Goal: Task Accomplishment & Management: Complete application form

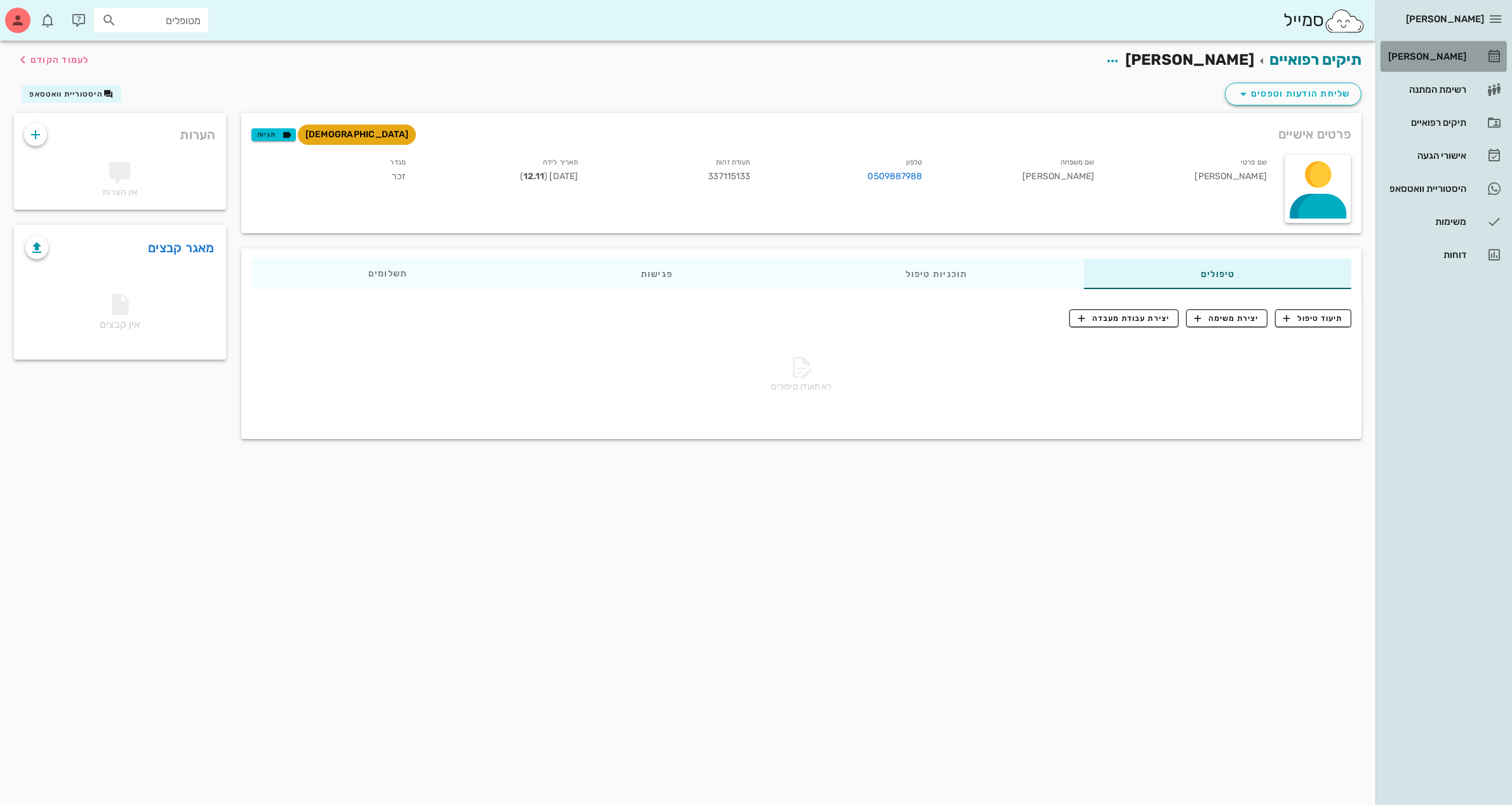
click at [1445, 52] on div "[PERSON_NAME]" at bounding box center [1425, 56] width 80 height 10
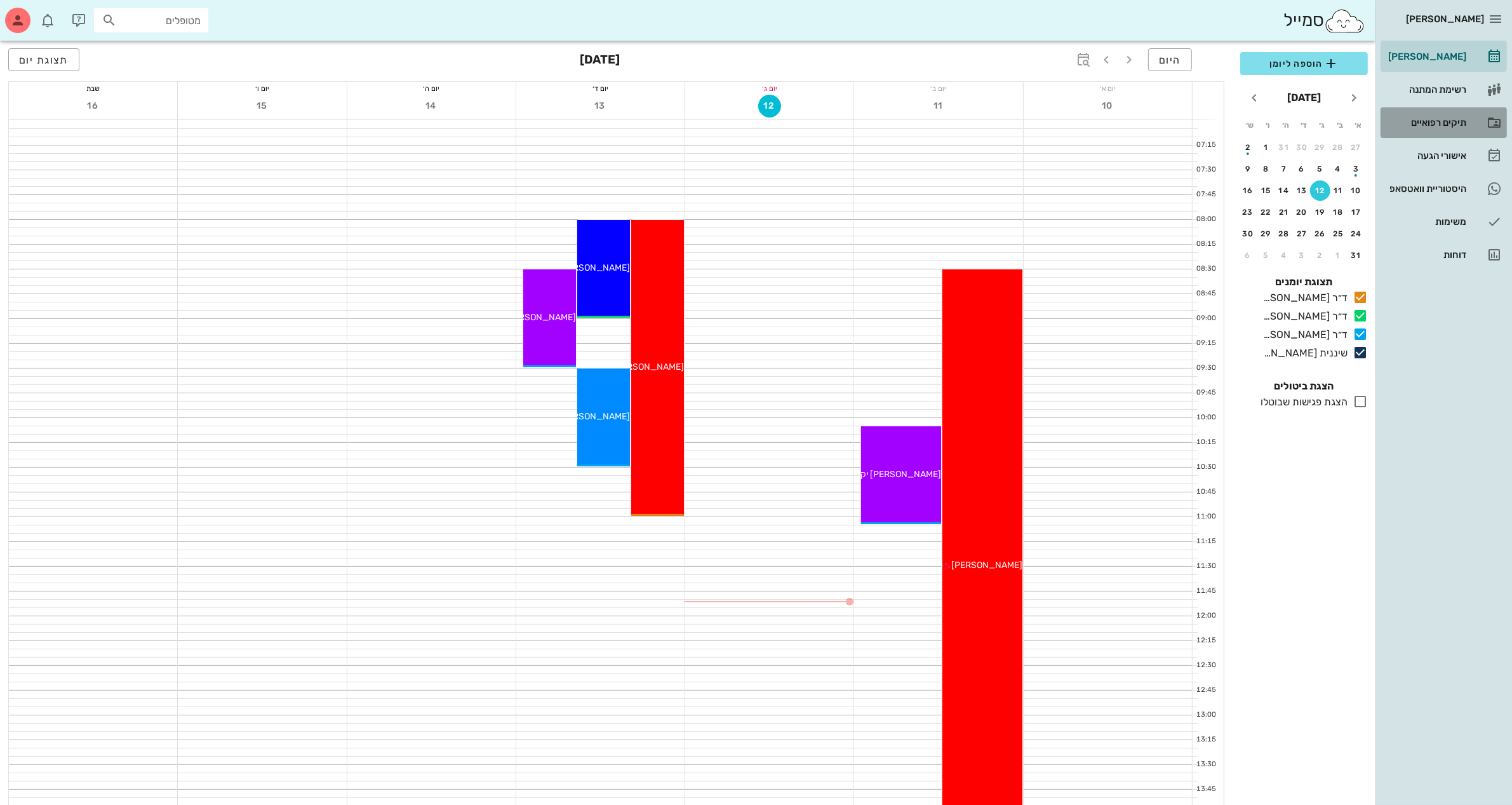
click at [1420, 118] on div "תיקים רפואיים" at bounding box center [1425, 122] width 80 height 10
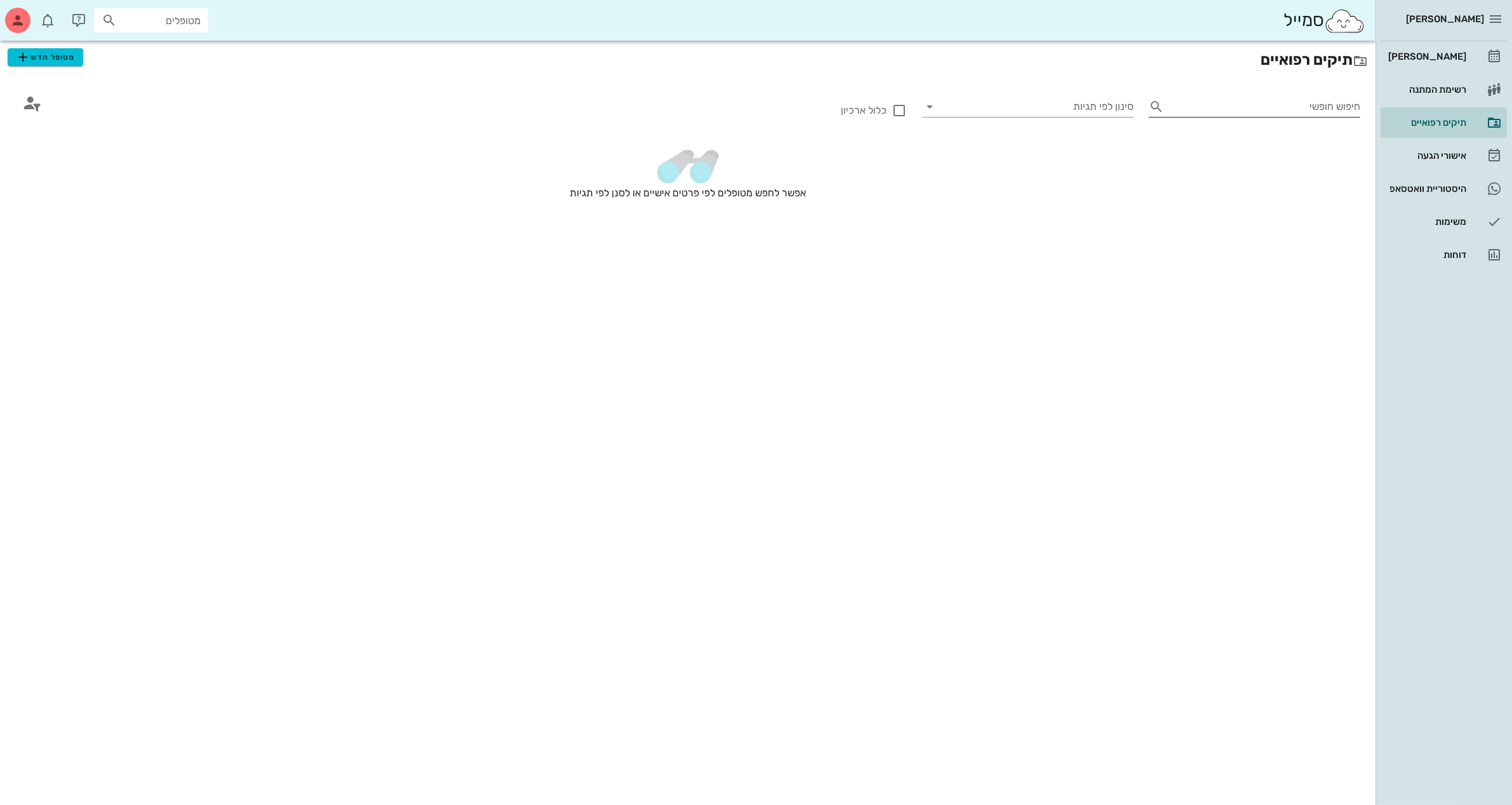
click at [1221, 103] on input "חיפוש חופשי" at bounding box center [1265, 106] width 191 height 21
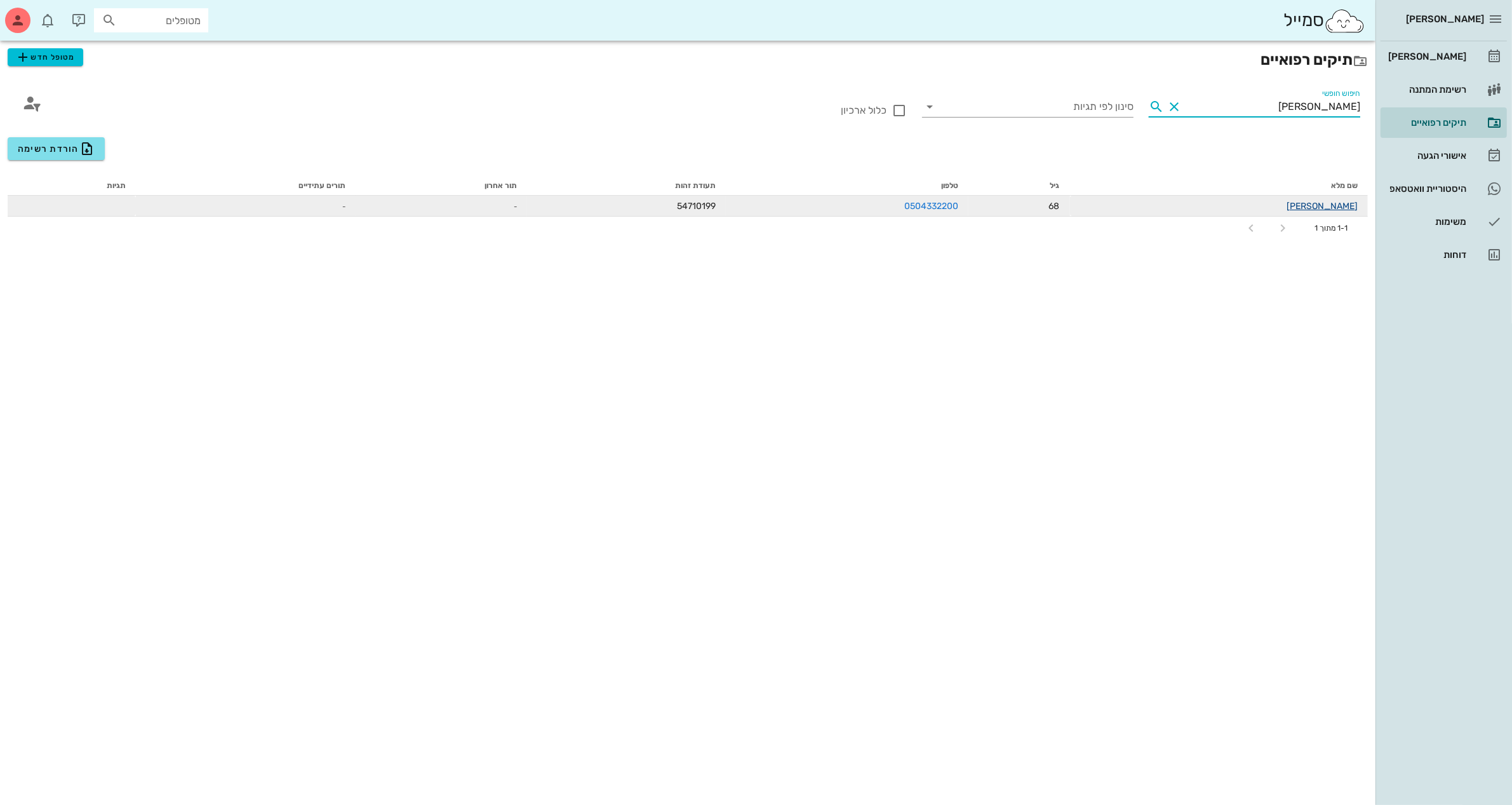
type input "[PERSON_NAME]"
click at [1340, 207] on link "[PERSON_NAME]" at bounding box center [1322, 206] width 71 height 11
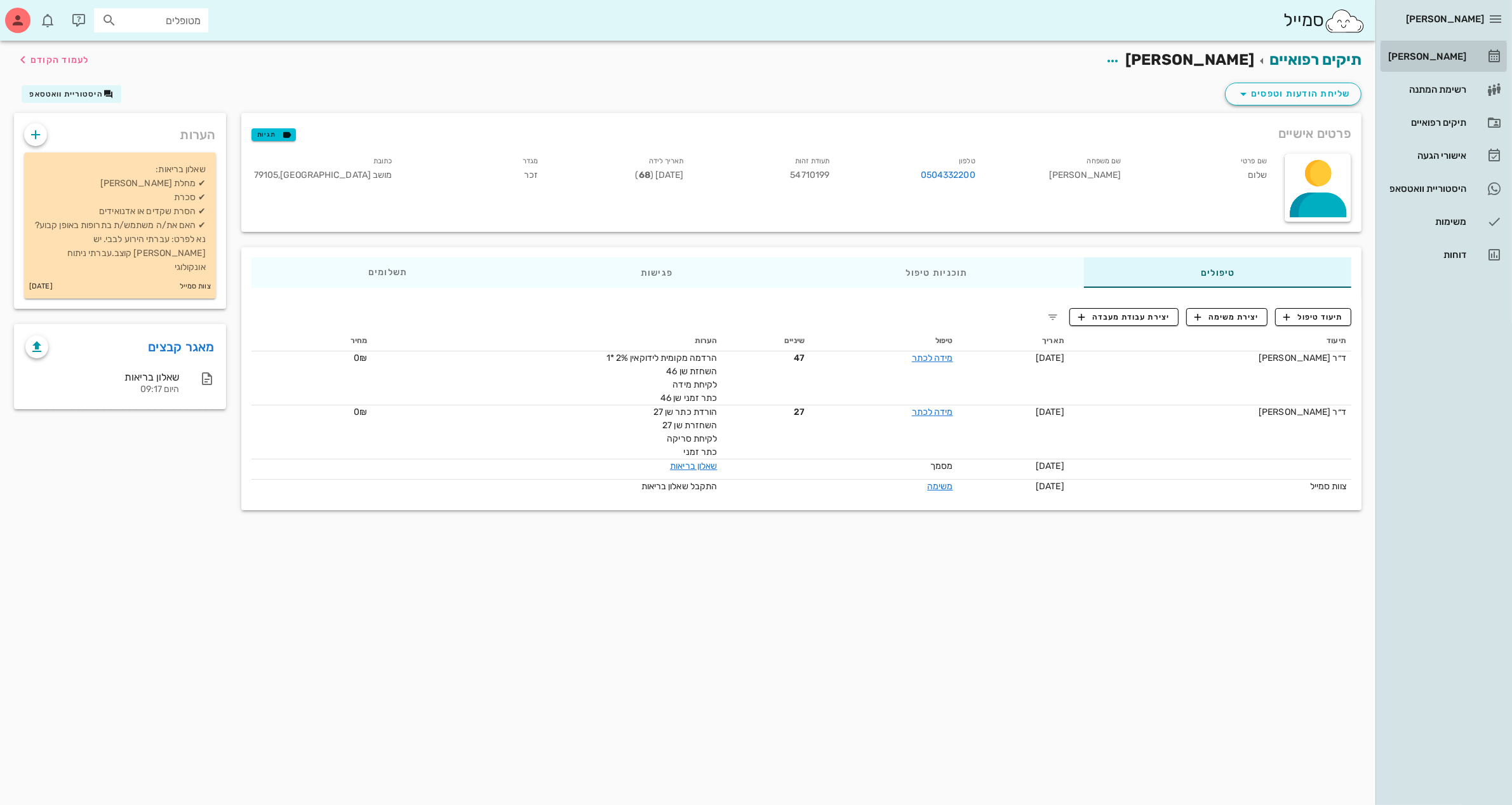
click at [1438, 58] on div "[PERSON_NAME]" at bounding box center [1425, 56] width 80 height 10
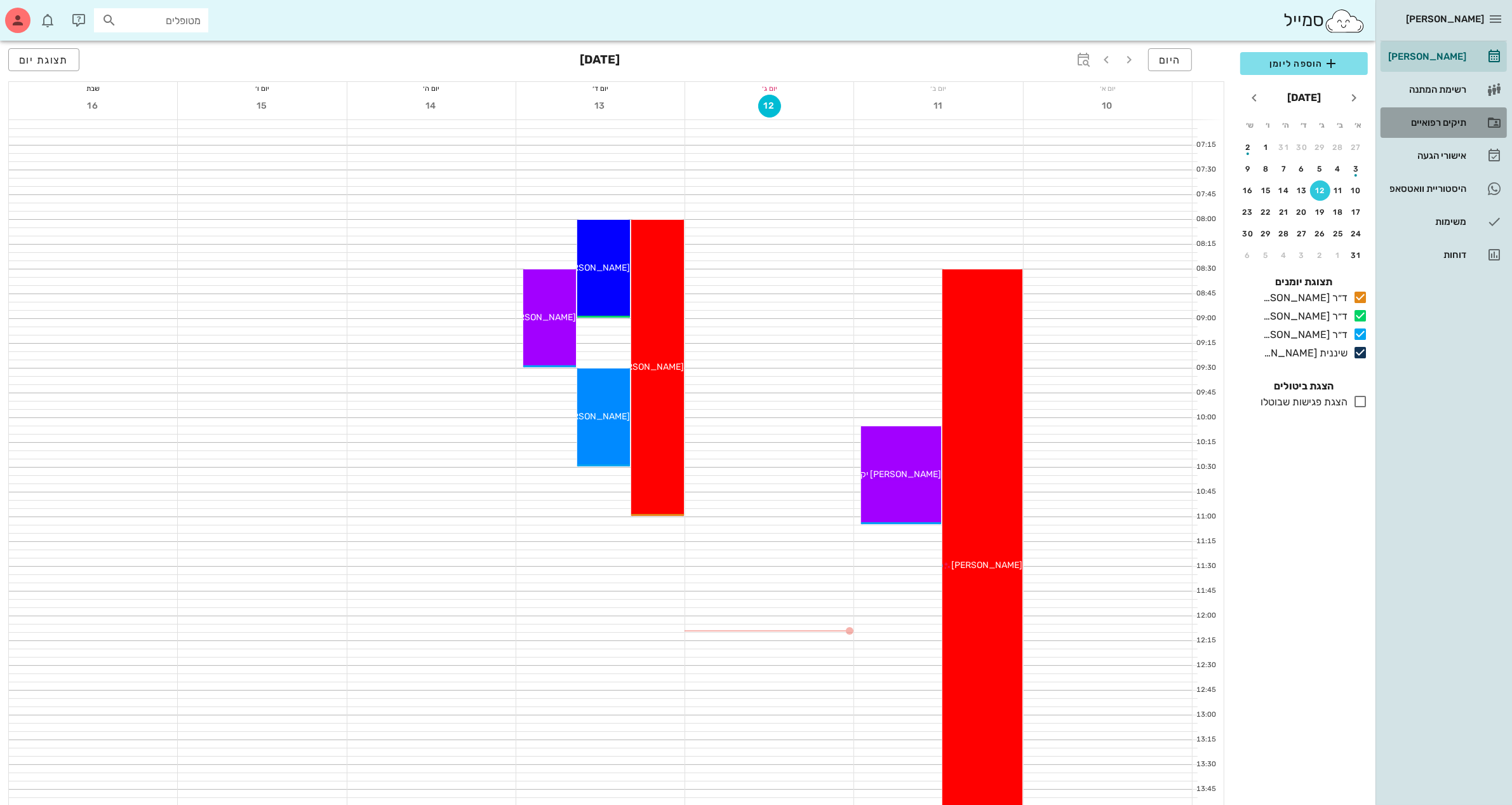
click at [1438, 112] on div "תיקים רפואיים" at bounding box center [1425, 122] width 80 height 21
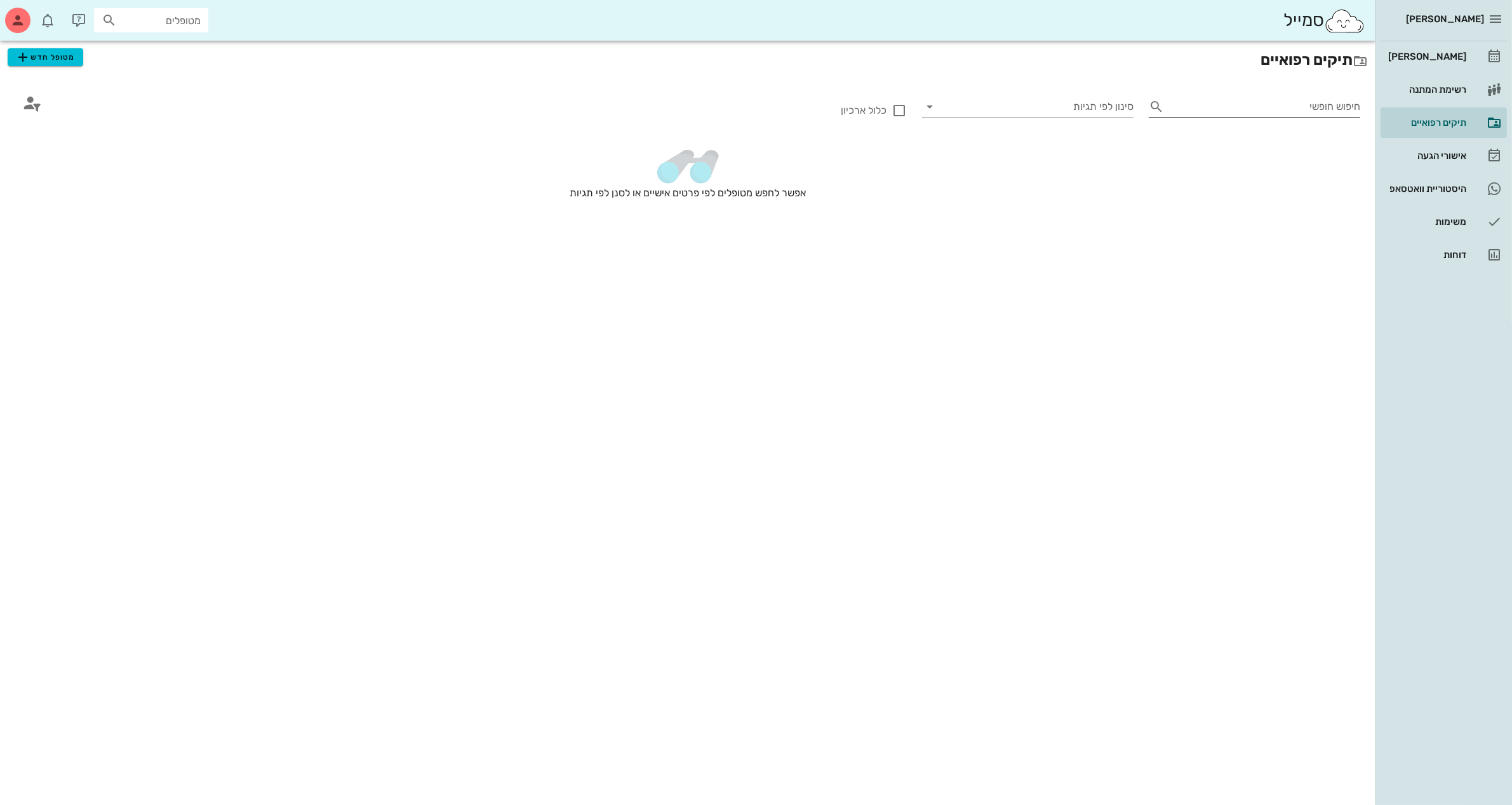
click at [1265, 107] on input "חיפוש חופשי" at bounding box center [1265, 106] width 191 height 21
type input "מ"
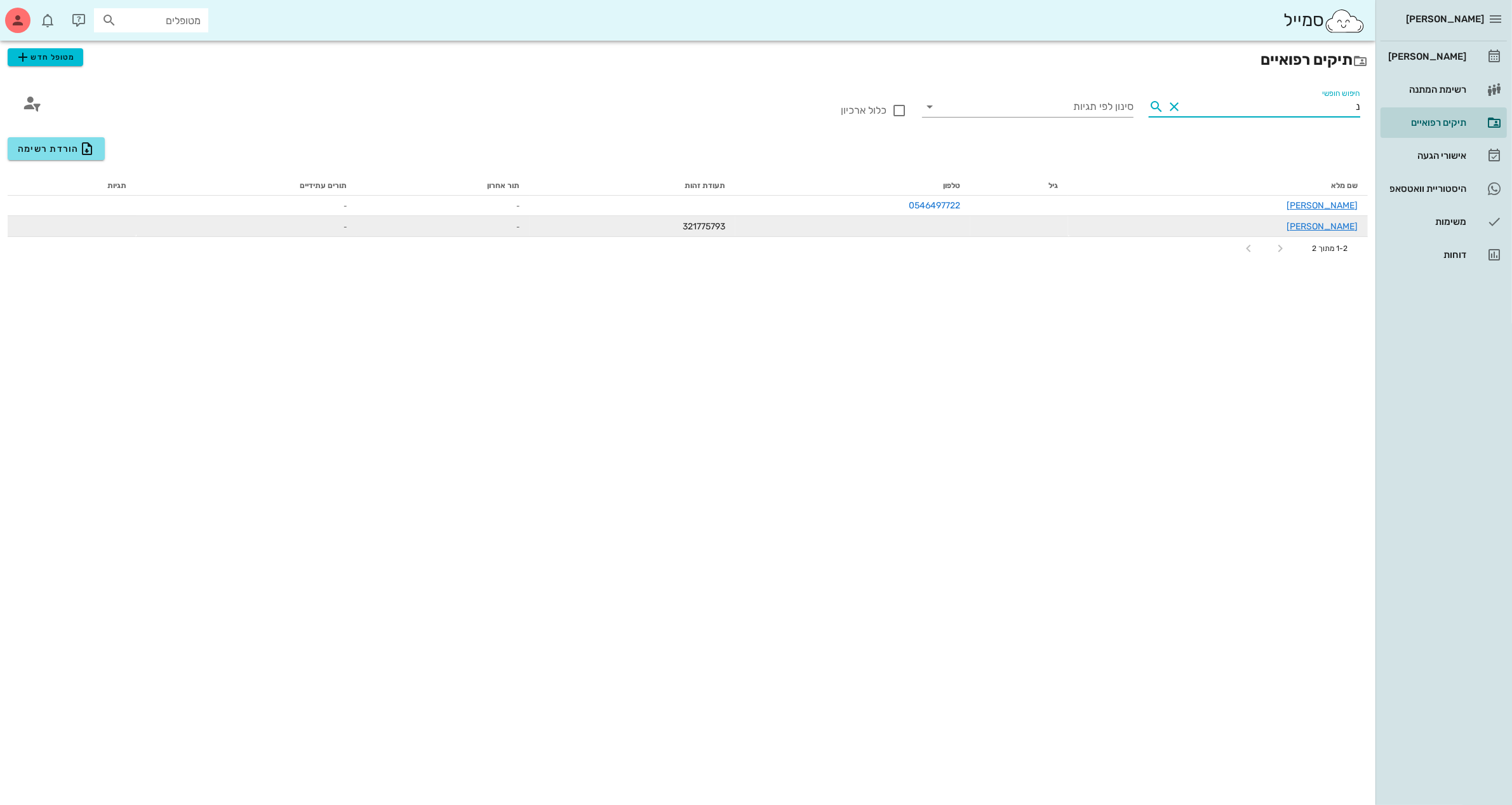
type input "נ"
click at [1271, 223] on div "[PERSON_NAME]" at bounding box center [1217, 226] width 279 height 14
click at [1331, 229] on link "[PERSON_NAME]" at bounding box center [1322, 226] width 71 height 11
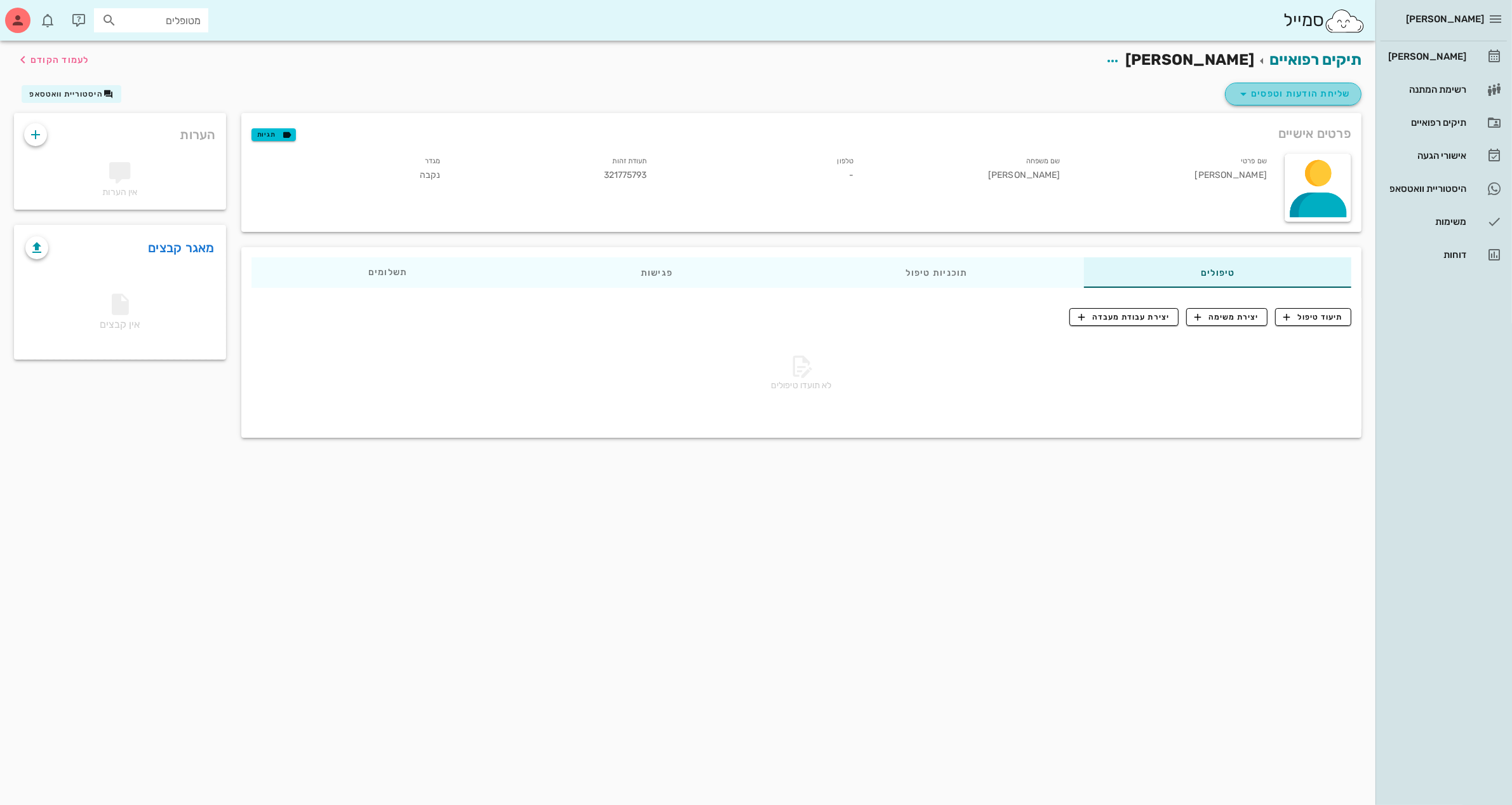
click at [1255, 99] on span "שליחת הודעות וטפסים" at bounding box center [1293, 94] width 115 height 15
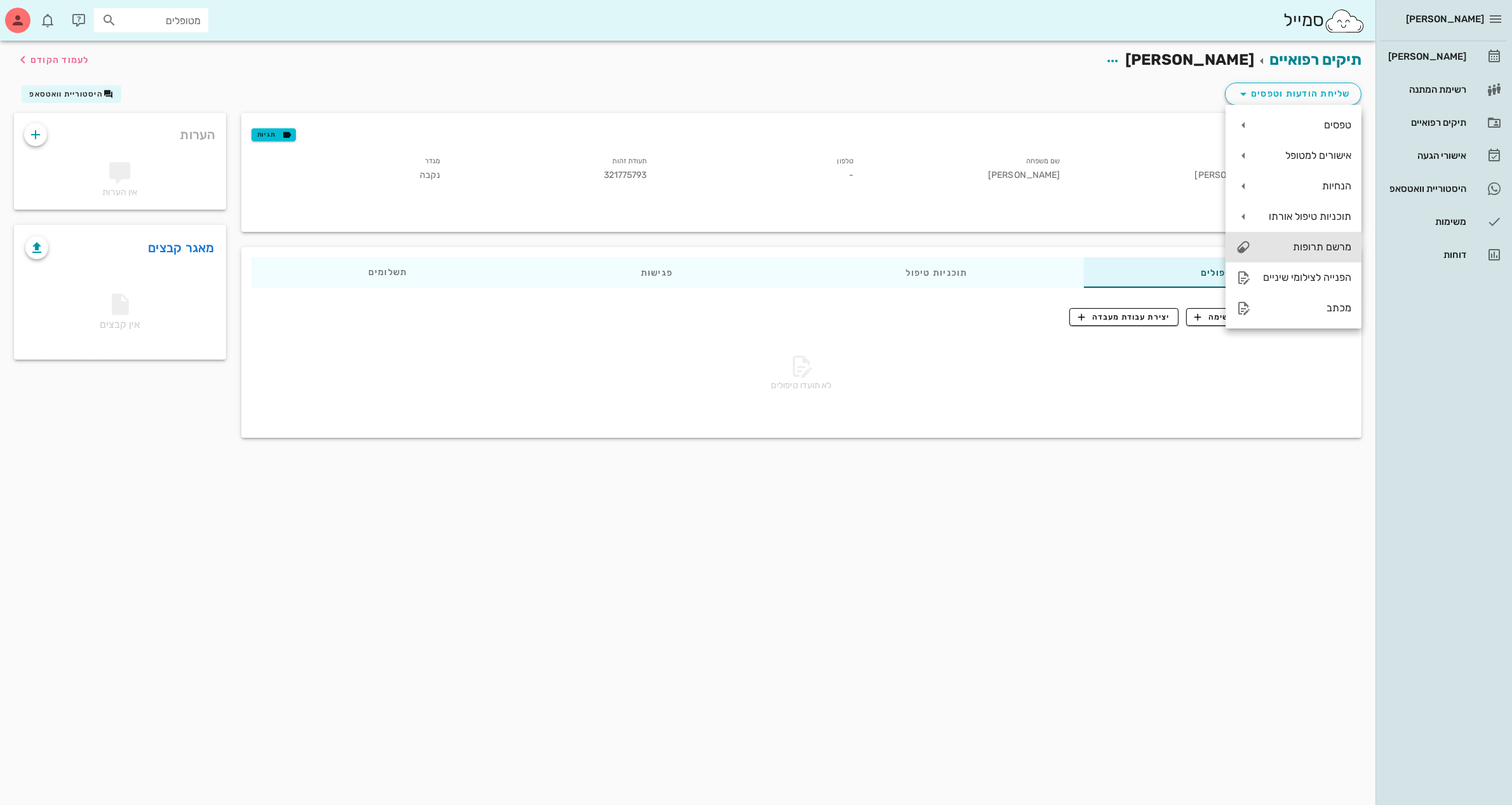
click at [1325, 248] on div "מרשם תרופות" at bounding box center [1306, 247] width 90 height 12
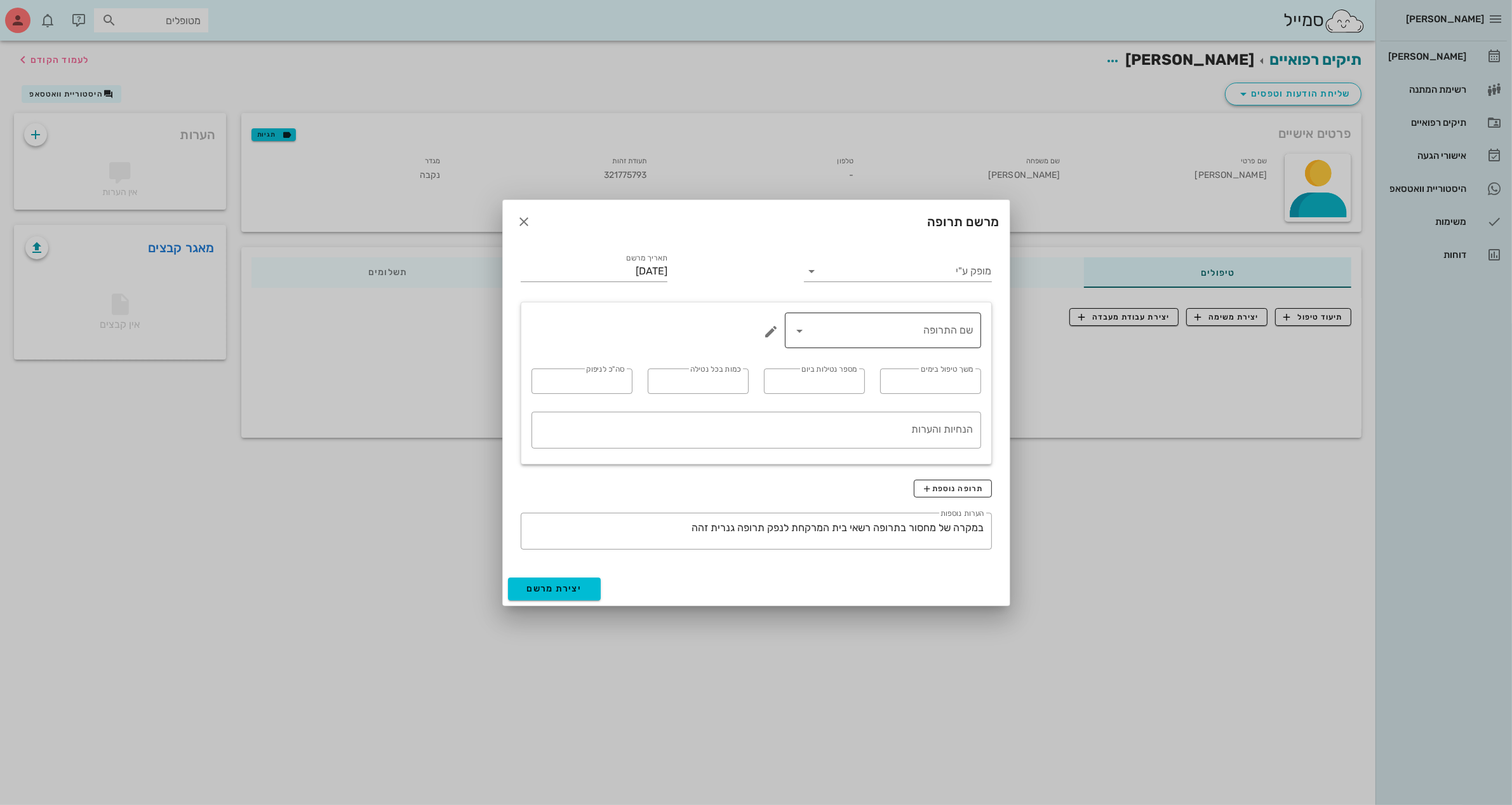
click at [943, 336] on input "שם התרופה" at bounding box center [891, 330] width 163 height 21
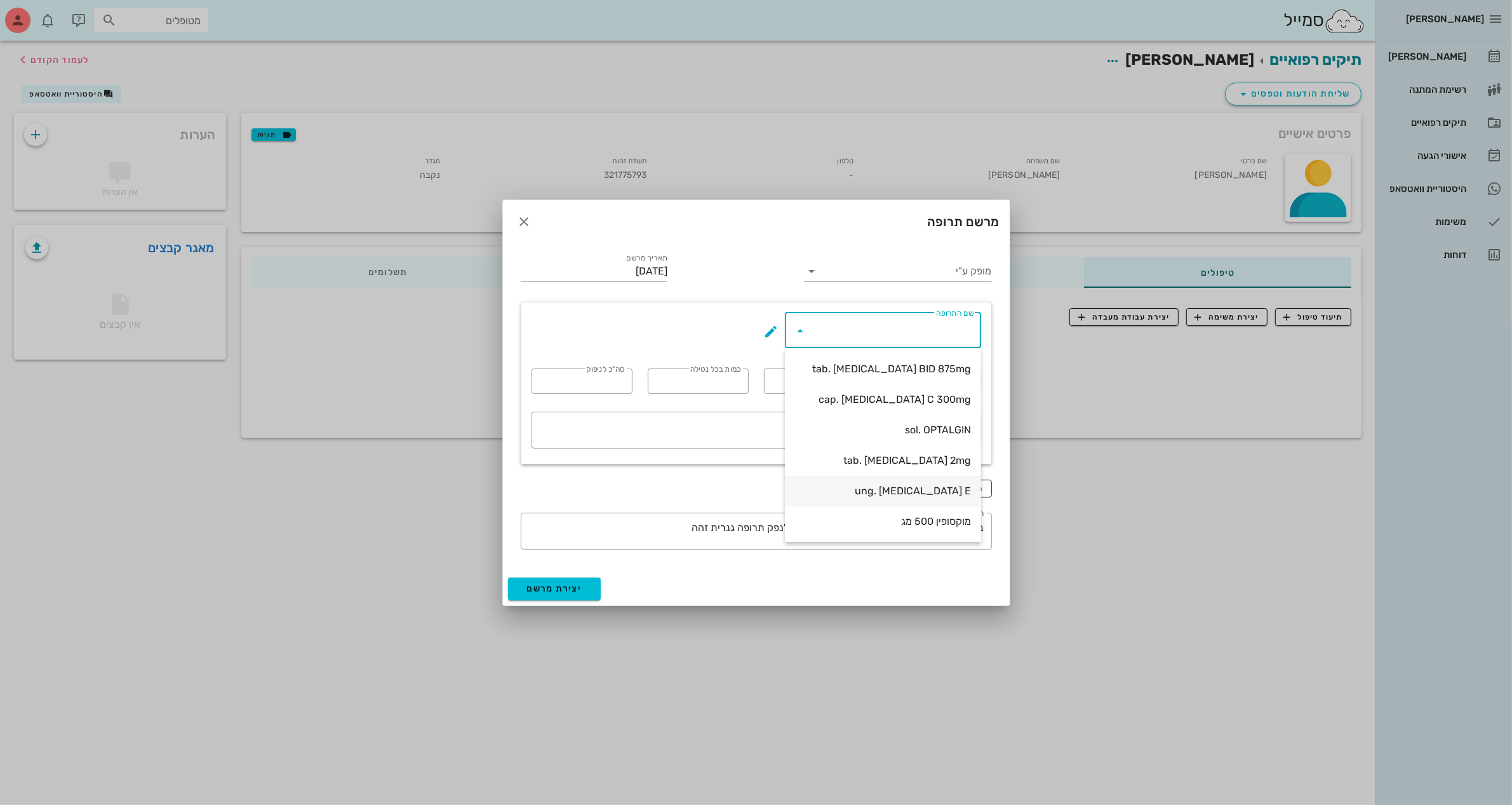
click at [921, 490] on div "ung. [MEDICAL_DATA] E" at bounding box center [883, 491] width 176 height 12
type input "ung. [MEDICAL_DATA] E"
type input "3-4"
type input "1"
type textarea "מריחה על הרירית 3-4 פעמים ביום, לפני ארוחות ולפני השינה"
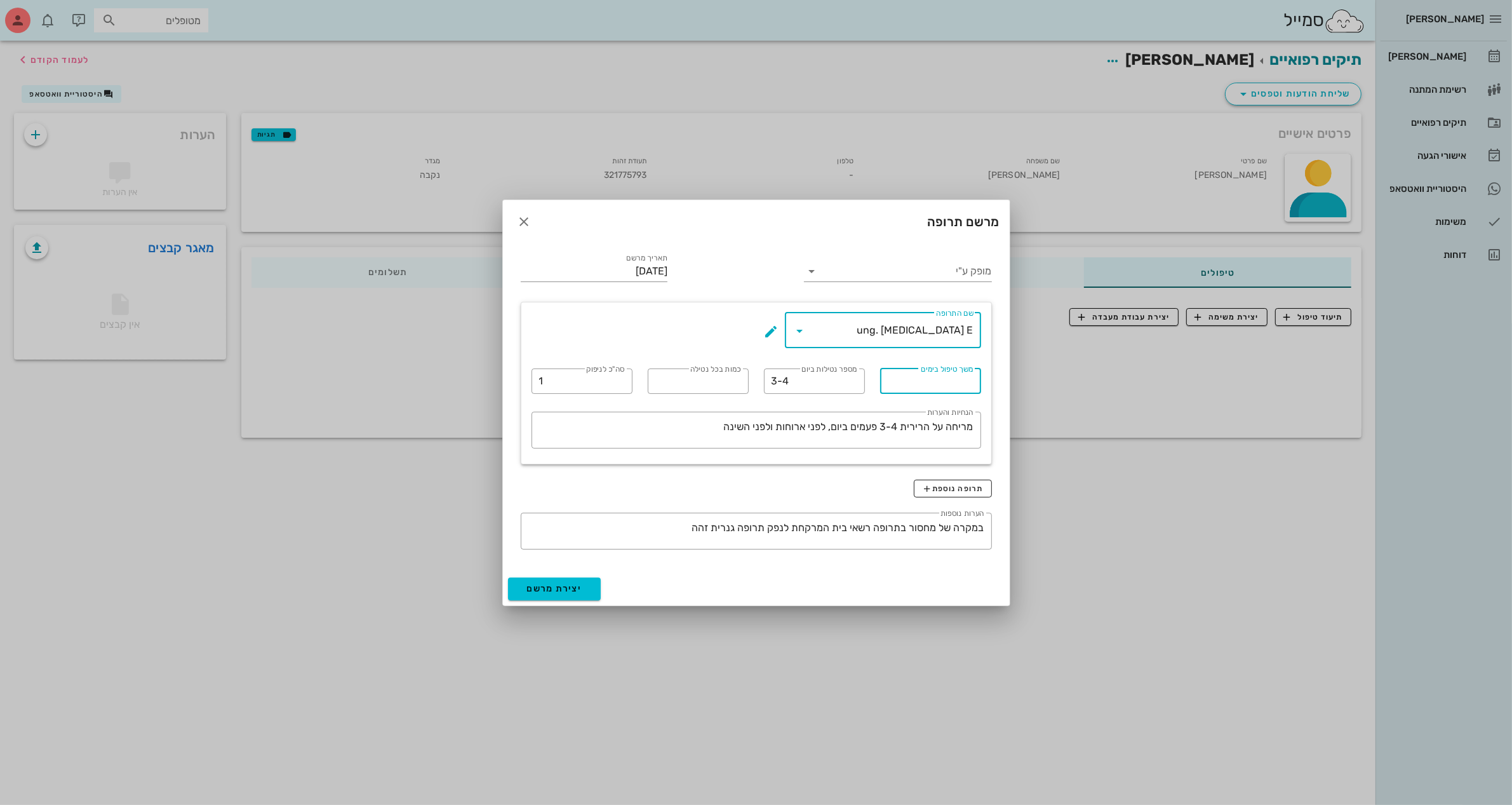
click at [903, 384] on input "משך טיפול בימים" at bounding box center [930, 381] width 86 height 21
type input "5"
click at [572, 589] on span "יצירת מרשם" at bounding box center [554, 589] width 55 height 11
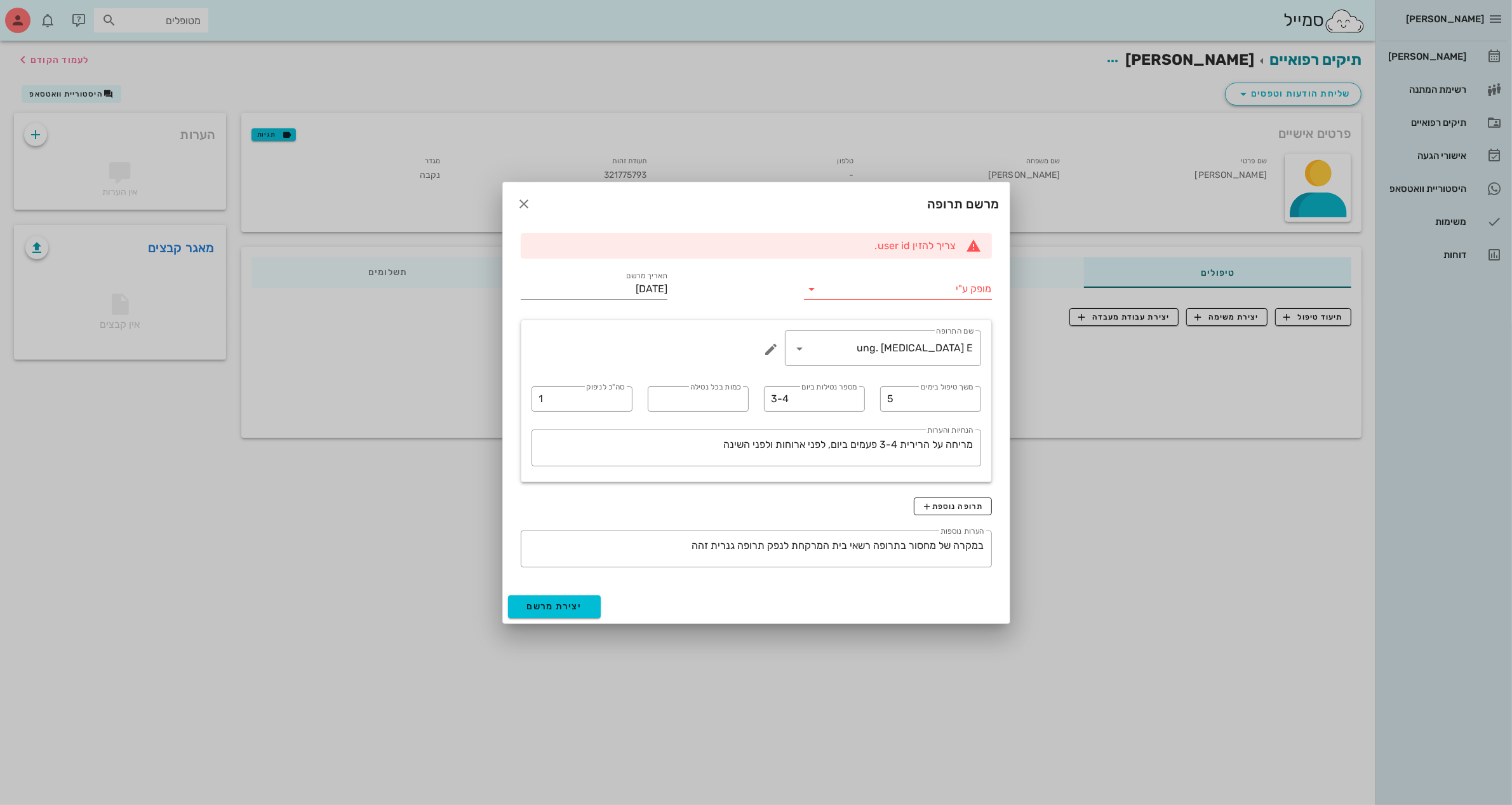
click at [881, 291] on input "מופק ע"י" at bounding box center [906, 289] width 169 height 21
click at [902, 339] on div "ד״ר [PERSON_NAME]" at bounding box center [897, 330] width 167 height 27
click at [588, 610] on button "יצירת מרשם" at bounding box center [554, 607] width 93 height 23
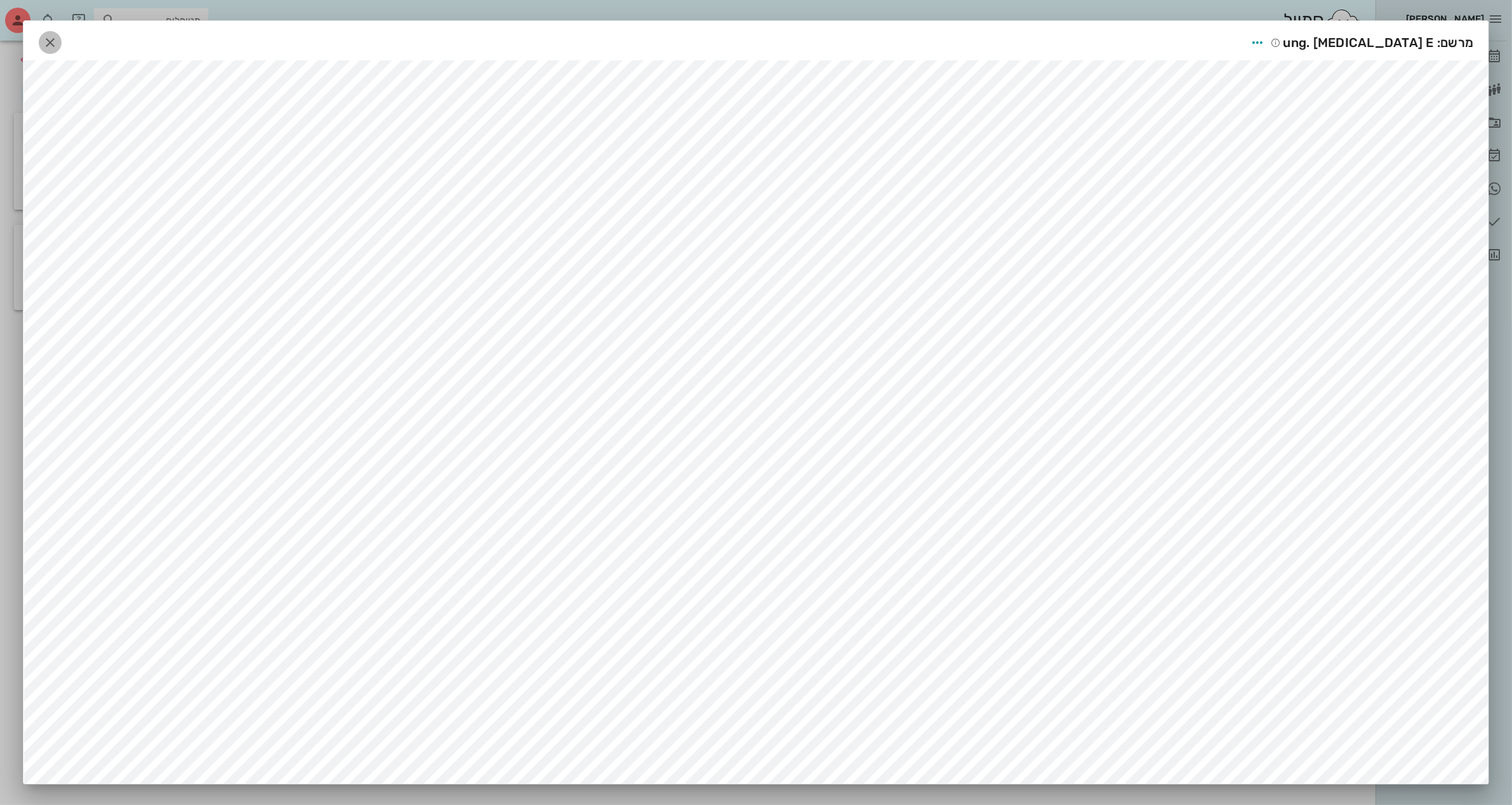
click at [48, 41] on span "button" at bounding box center [50, 43] width 23 height 15
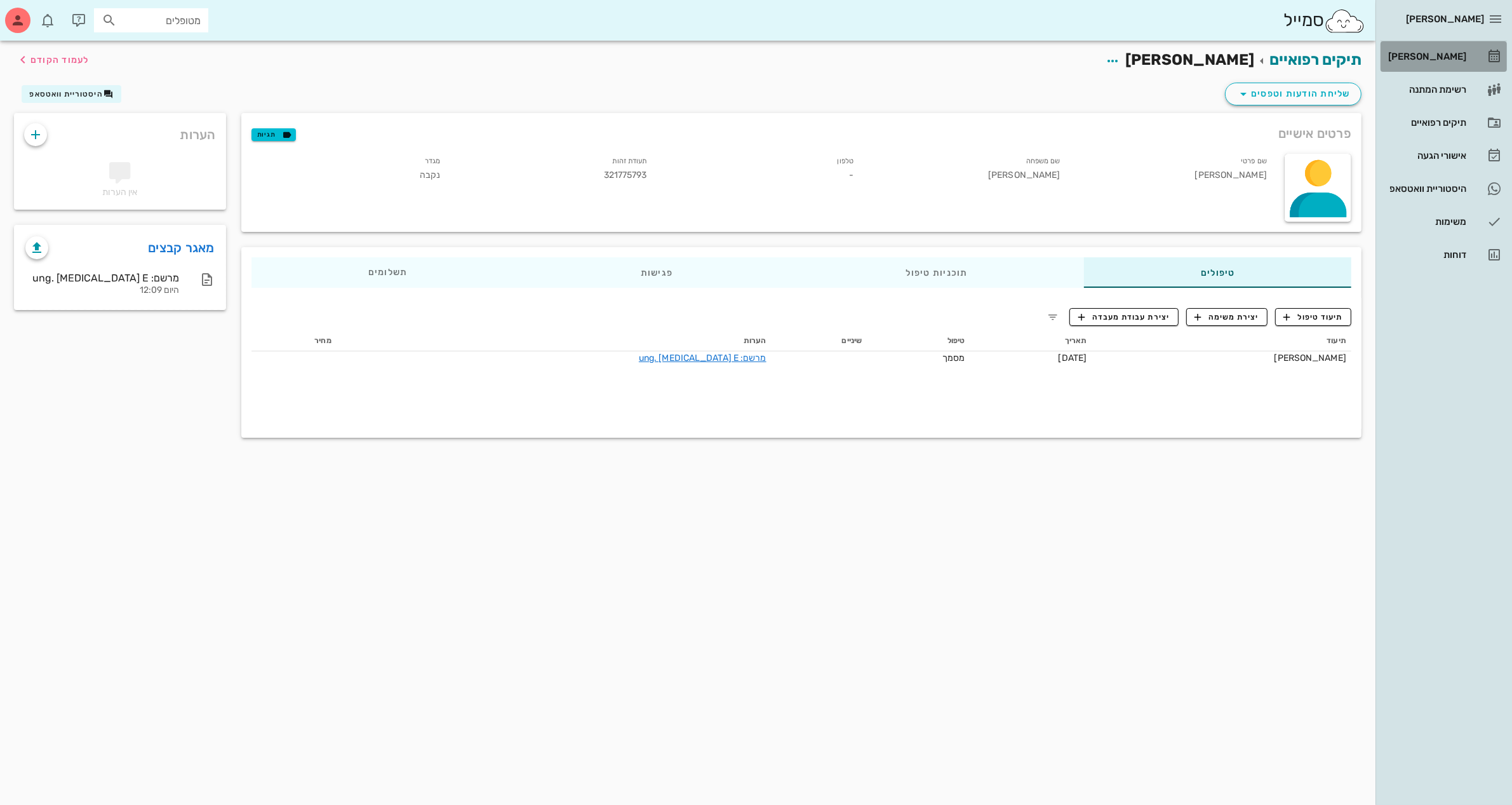
click at [1436, 55] on div "[PERSON_NAME]" at bounding box center [1425, 56] width 80 height 10
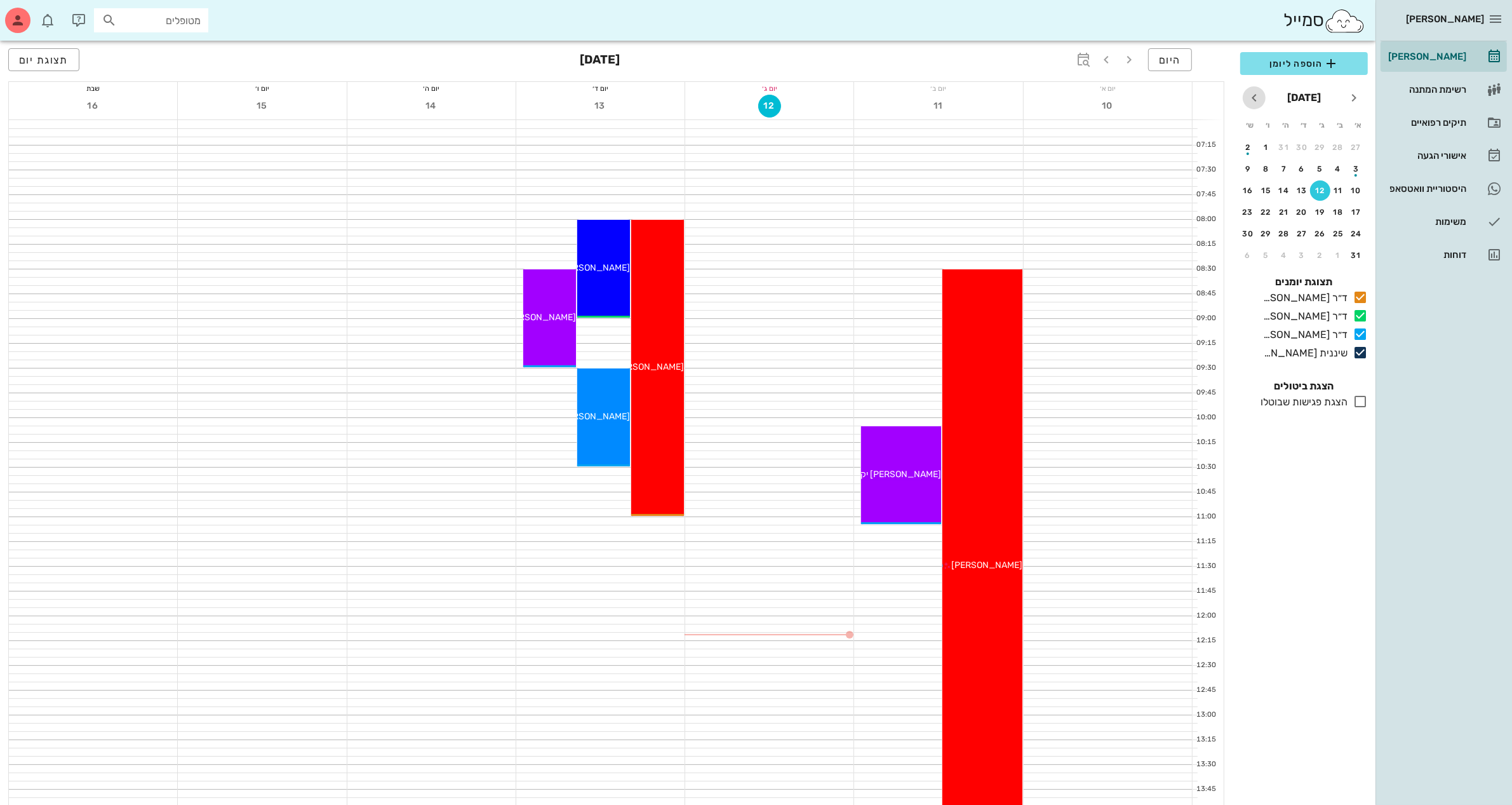
click at [1255, 102] on icon "חודש הבא" at bounding box center [1254, 98] width 15 height 15
click at [1321, 146] on div "2" at bounding box center [1320, 147] width 20 height 9
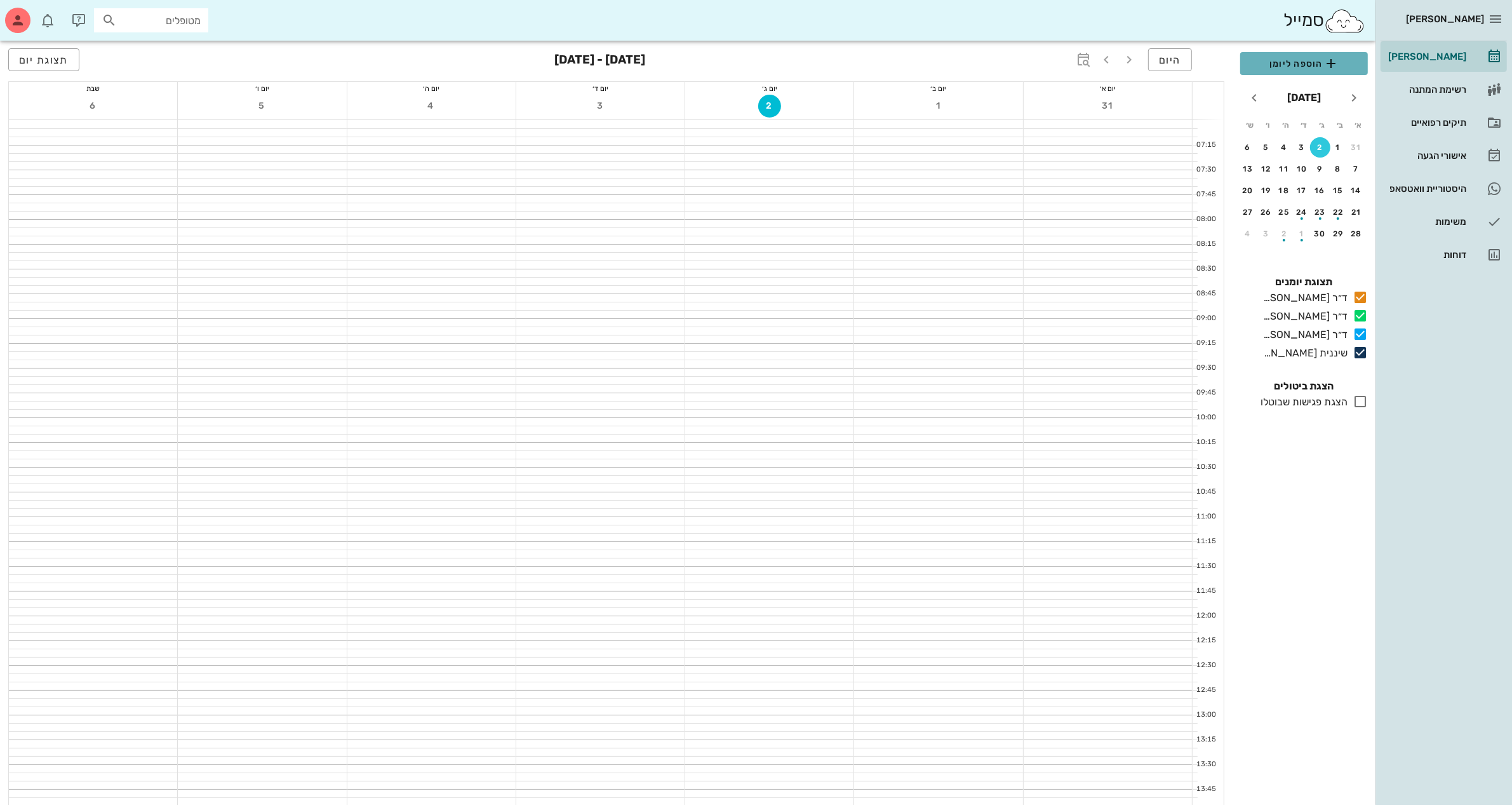
click at [1299, 58] on span "הוספה ליומן" at bounding box center [1303, 64] width 107 height 15
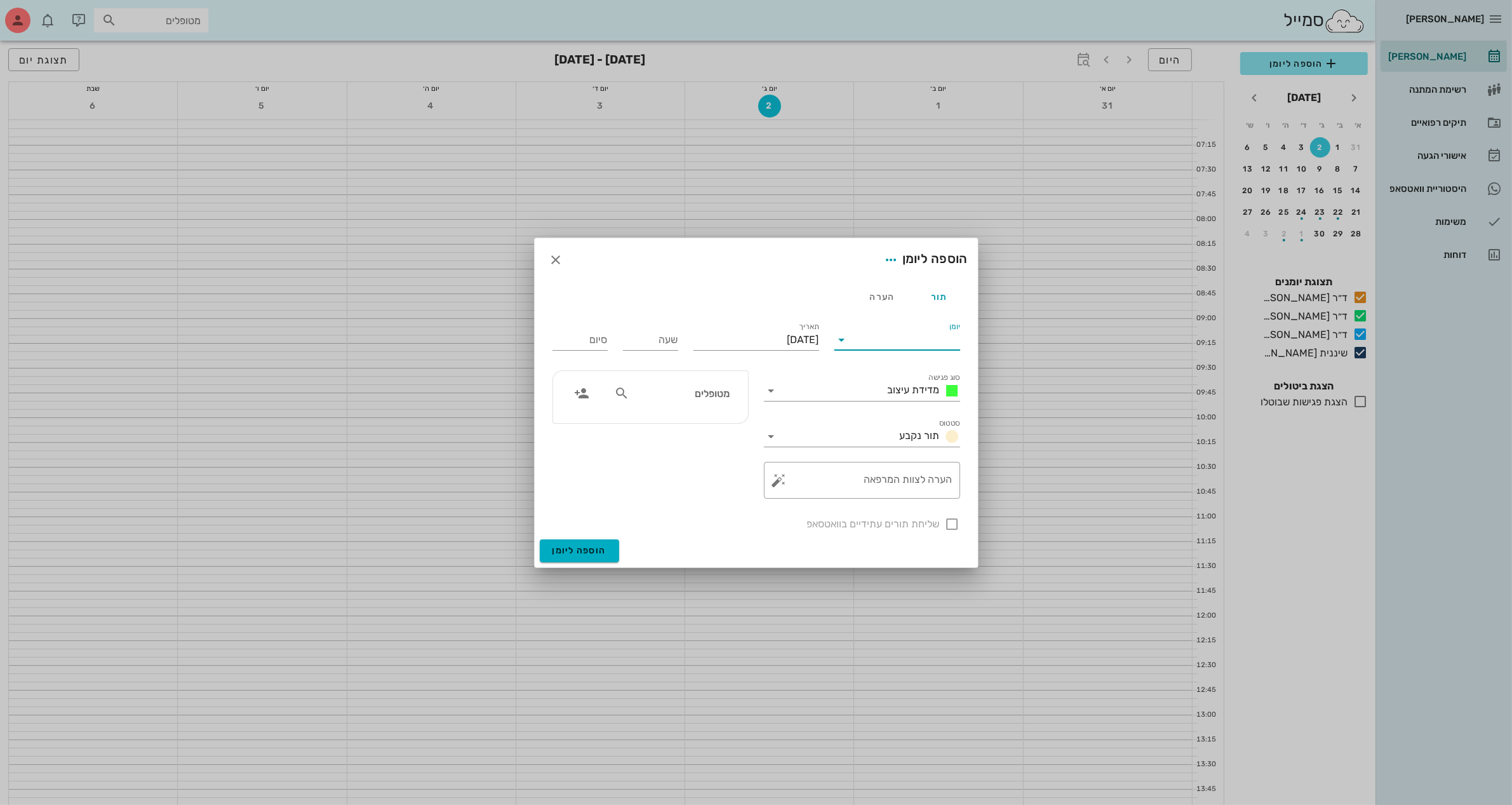
click at [871, 339] on input "יומן" at bounding box center [906, 339] width 108 height 21
click at [915, 354] on div "ד״ר [PERSON_NAME]" at bounding box center [901, 350] width 112 height 12
click at [654, 340] on input "שעה" at bounding box center [650, 339] width 55 height 21
type input "09:00"
click at [540, 539] on button "הוספה ליומן" at bounding box center [579, 551] width 80 height 23
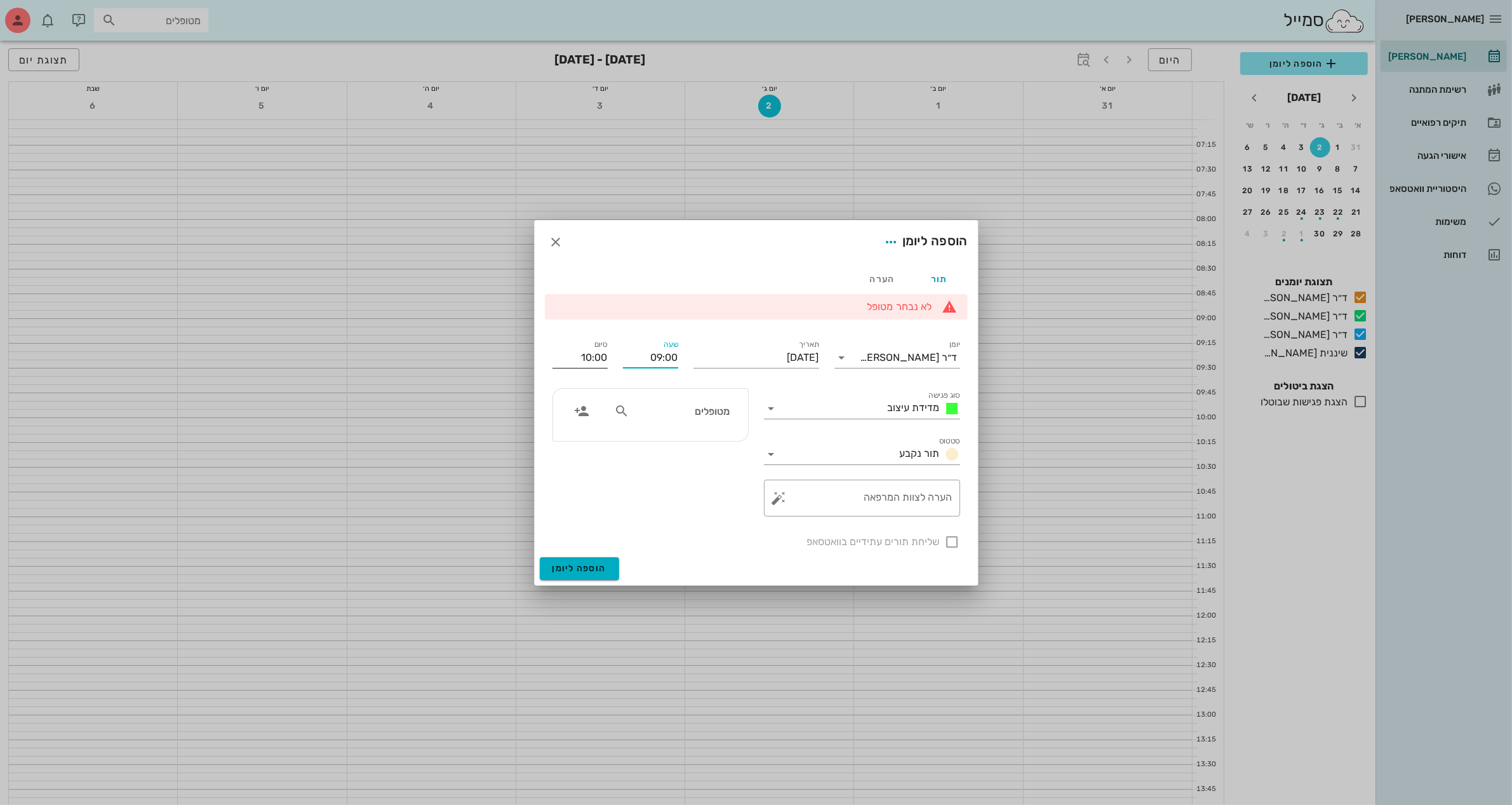
click at [594, 355] on input "10:00" at bounding box center [580, 358] width 55 height 21
click at [603, 359] on input "10:00" at bounding box center [580, 358] width 55 height 21
type input "10:30"
click at [658, 427] on div "מטופלים" at bounding box center [672, 415] width 131 height 32
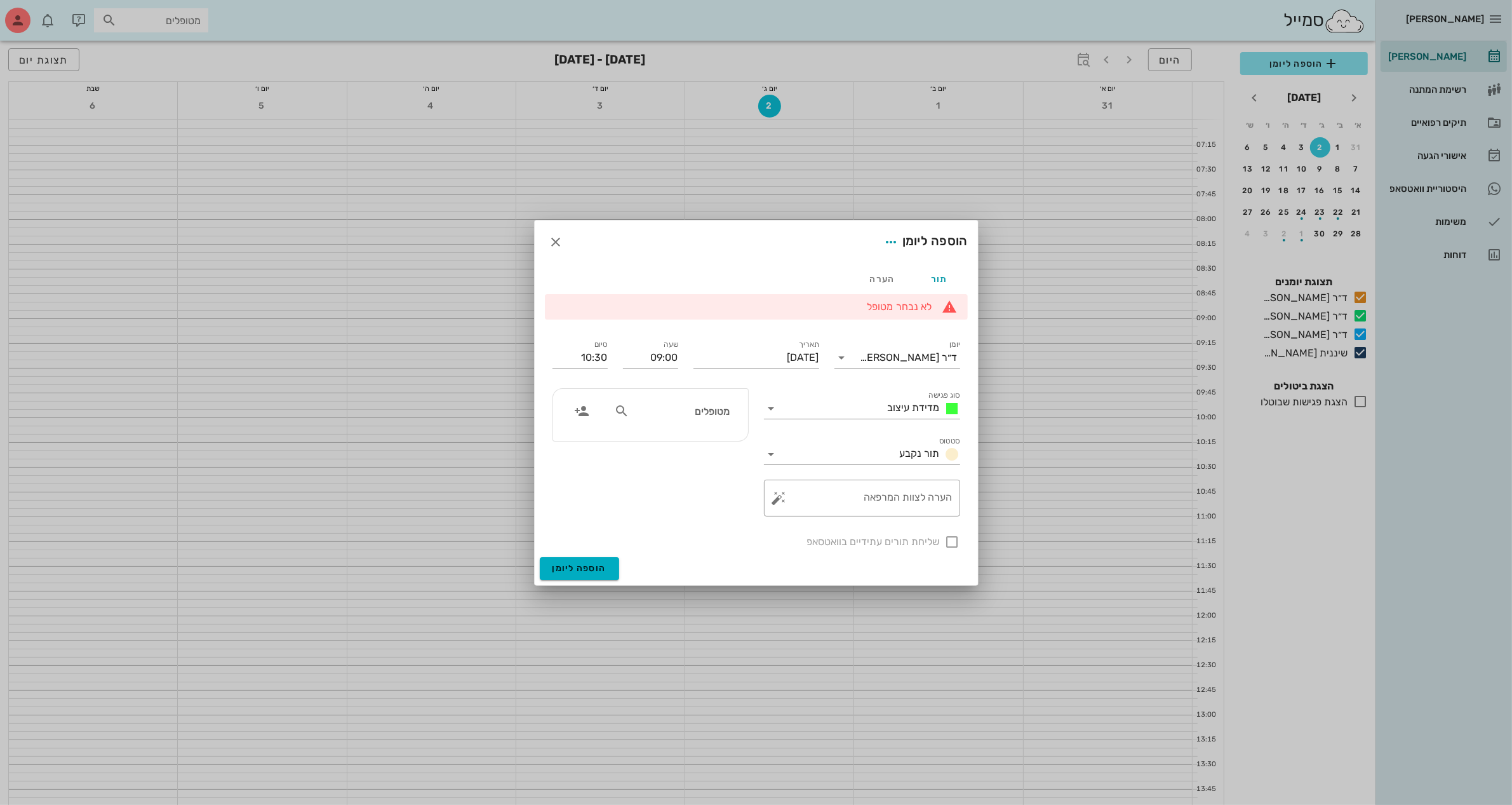
click at [619, 408] on icon at bounding box center [622, 411] width 15 height 15
type input "[PERSON_NAME]"
click at [682, 444] on div "[PERSON_NAME] 54710199" at bounding box center [658, 438] width 140 height 10
click at [911, 401] on div "מדידת עיצוב" at bounding box center [921, 409] width 77 height 15
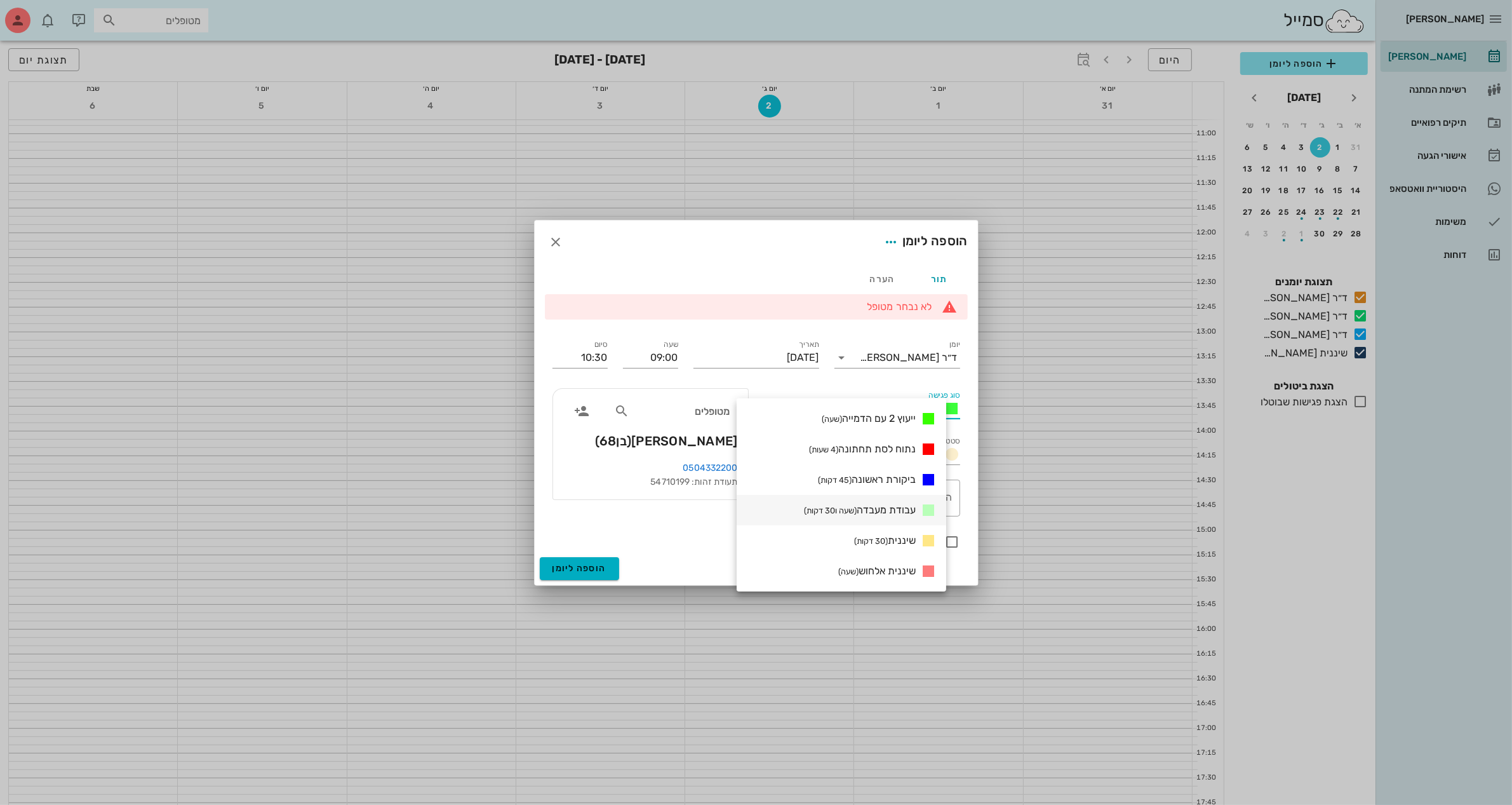
scroll to position [397, 0]
click at [764, 446] on div "נתוח לסת תחתונה (4 שעות)" at bounding box center [841, 449] width 209 height 30
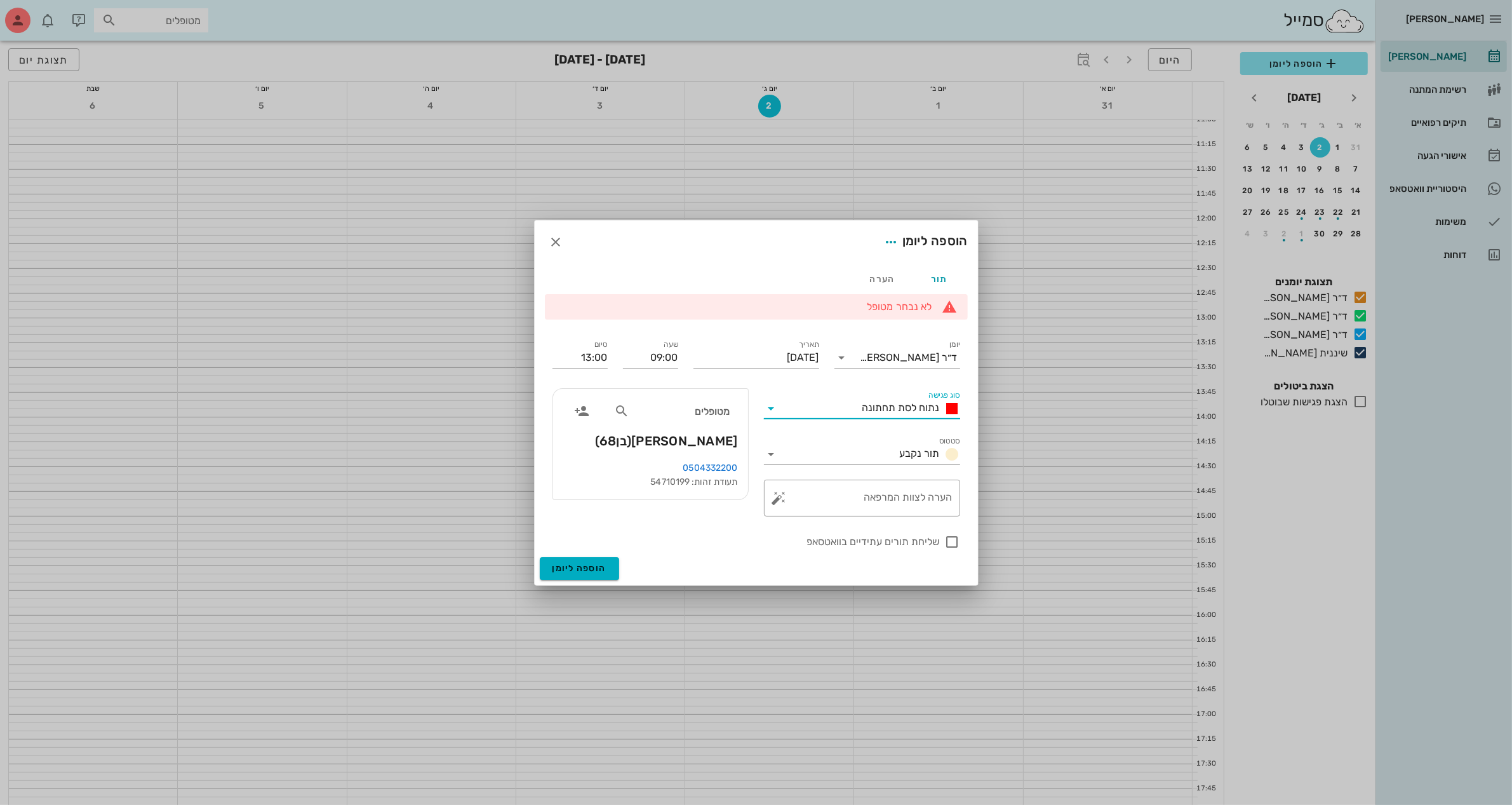
drag, startPoint x: 856, startPoint y: 406, endPoint x: 934, endPoint y: 405, distance: 78.0
click at [934, 405] on div "נתוח לסת תחתונה" at bounding box center [871, 408] width 178 height 21
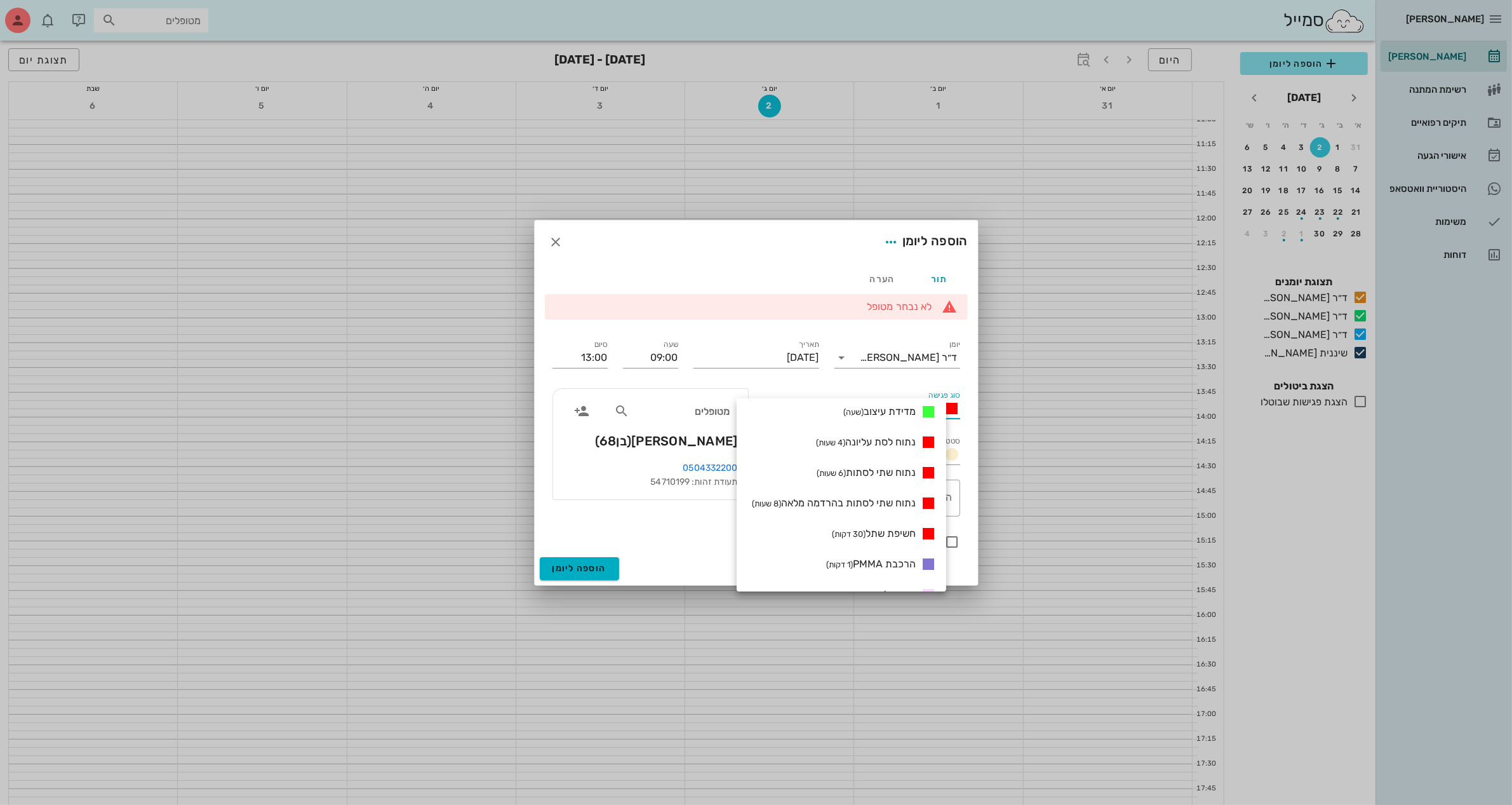
scroll to position [0, 0]
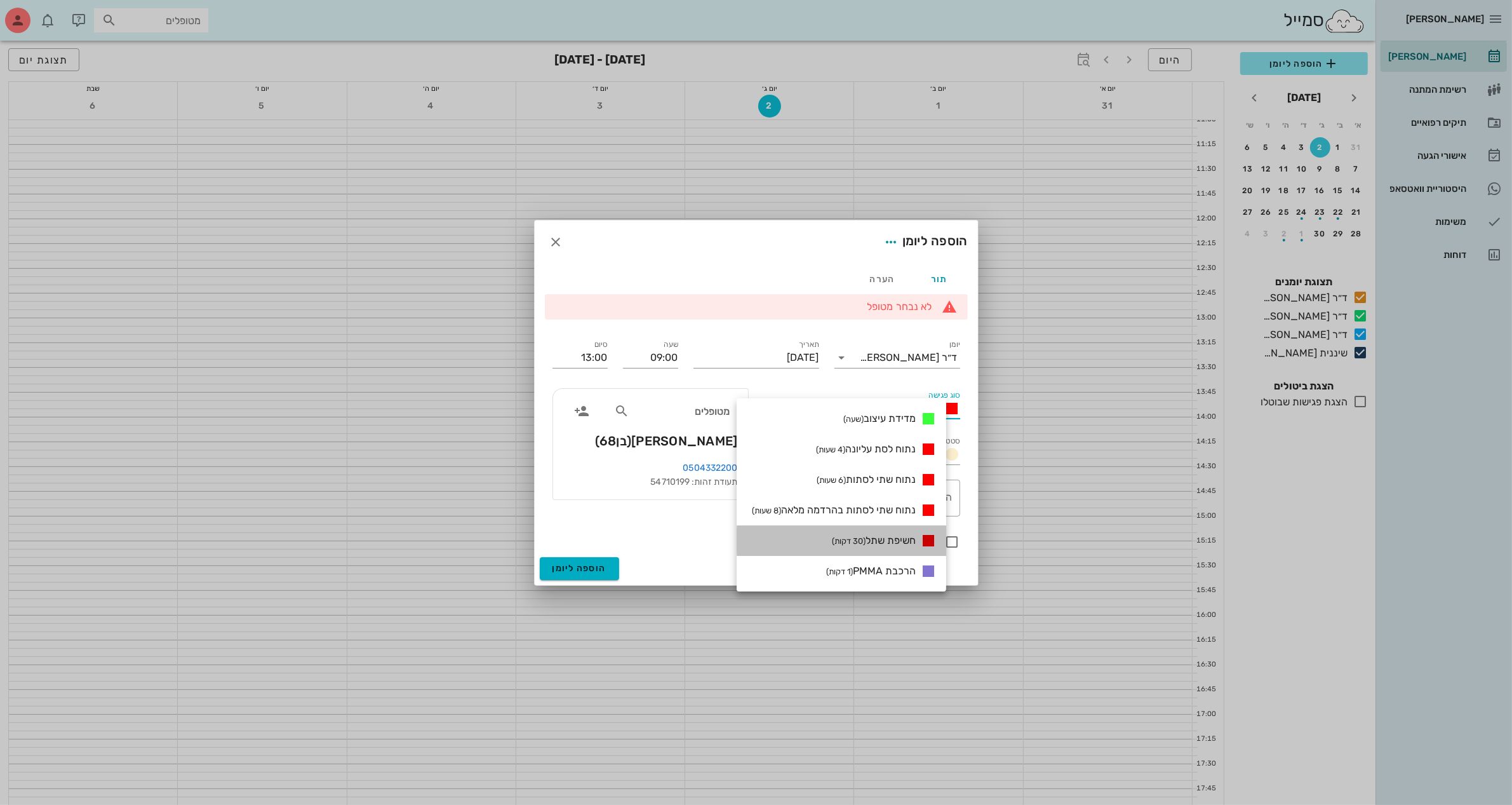
click at [884, 543] on span "חשיפת שתל (30 דקות)" at bounding box center [874, 540] width 83 height 12
type input "09:30"
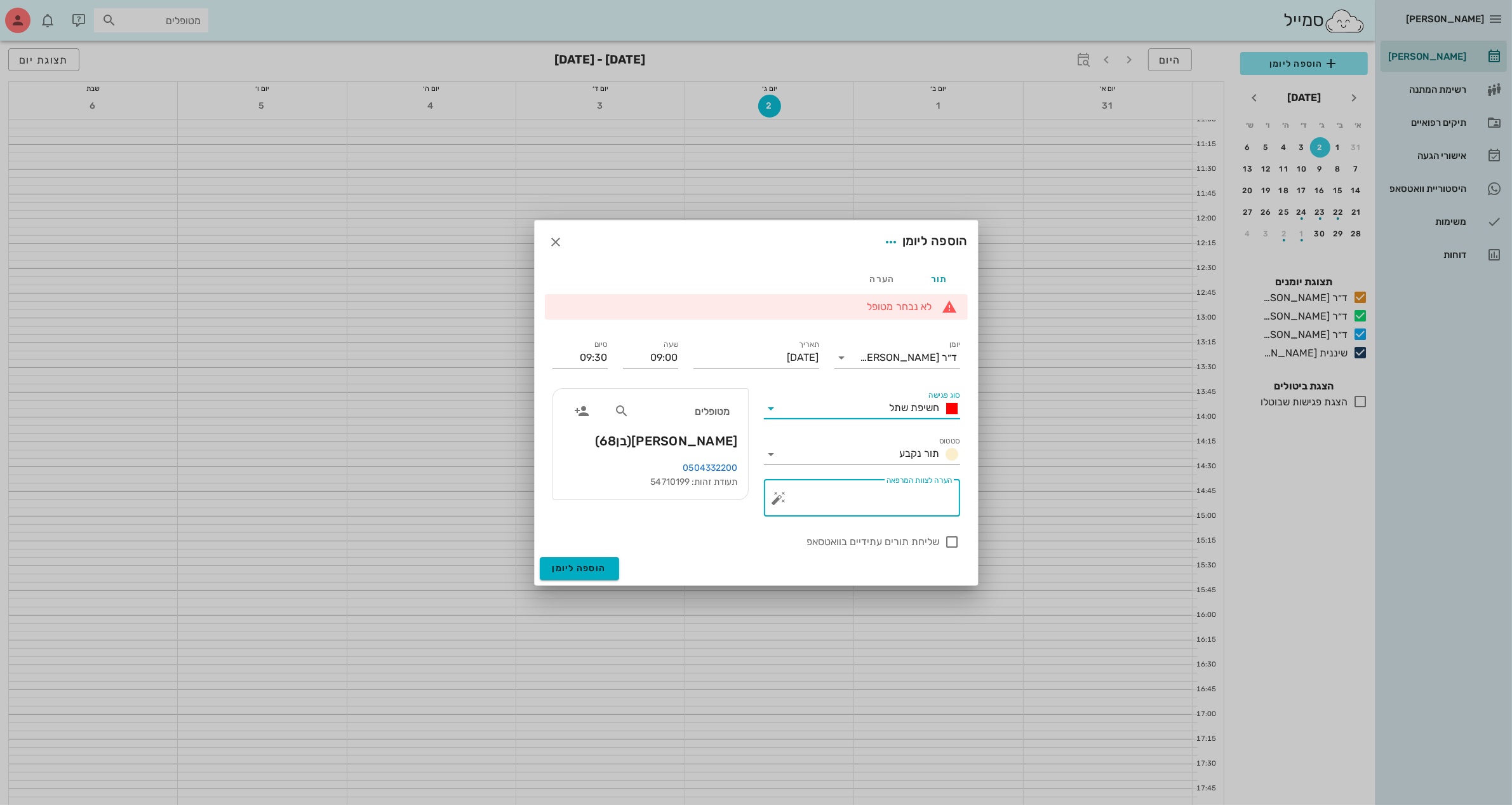
click at [913, 499] on textarea "הערה לצוות המרפאה" at bounding box center [867, 501] width 171 height 30
type textarea "3 שתלים/שתל וכתר"
click at [951, 541] on div at bounding box center [952, 541] width 21 height 21
checkbox input "true"
click at [765, 403] on icon at bounding box center [771, 409] width 15 height 15
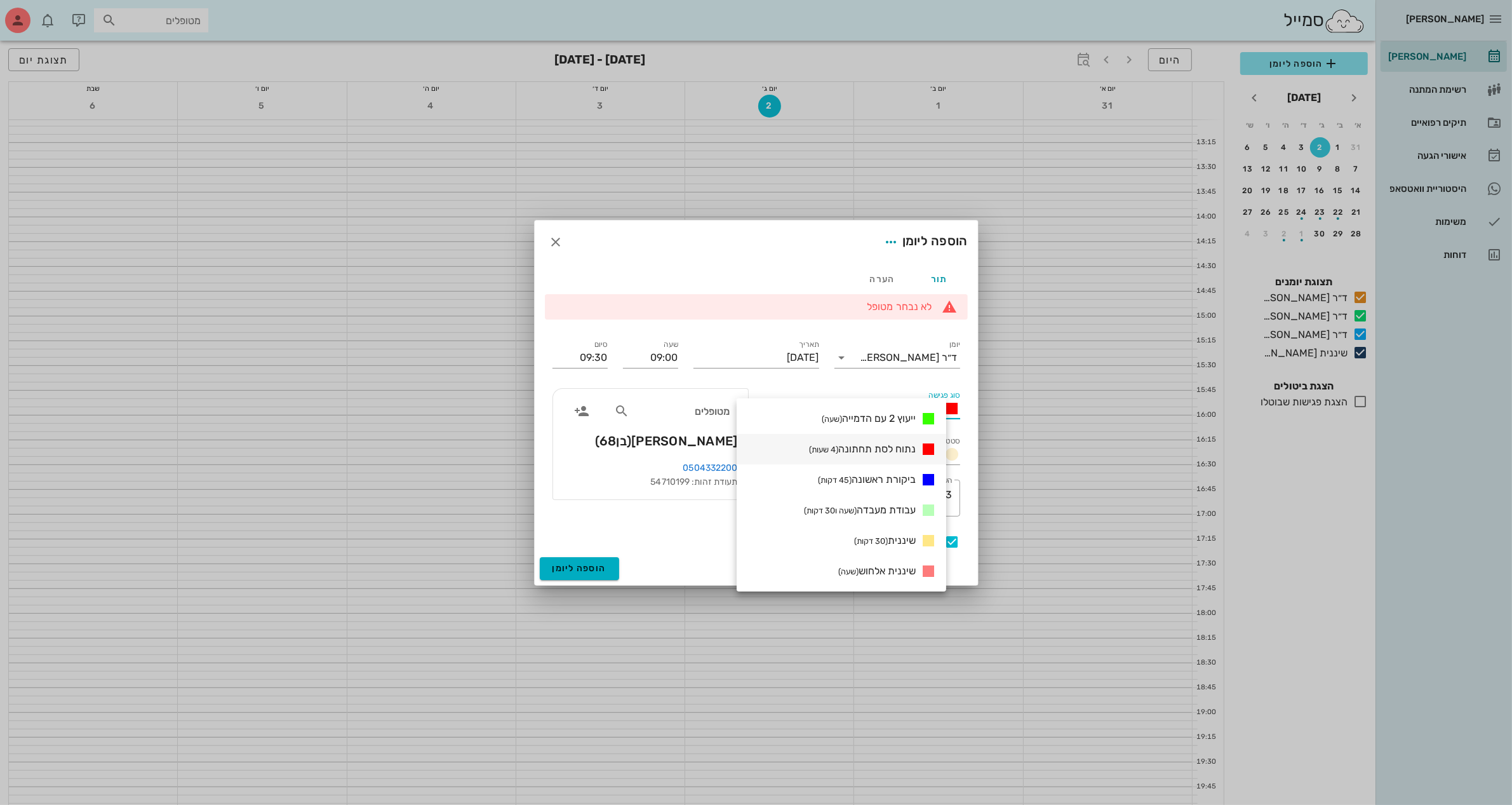
scroll to position [635, 0]
click at [748, 173] on div at bounding box center [756, 402] width 1512 height 805
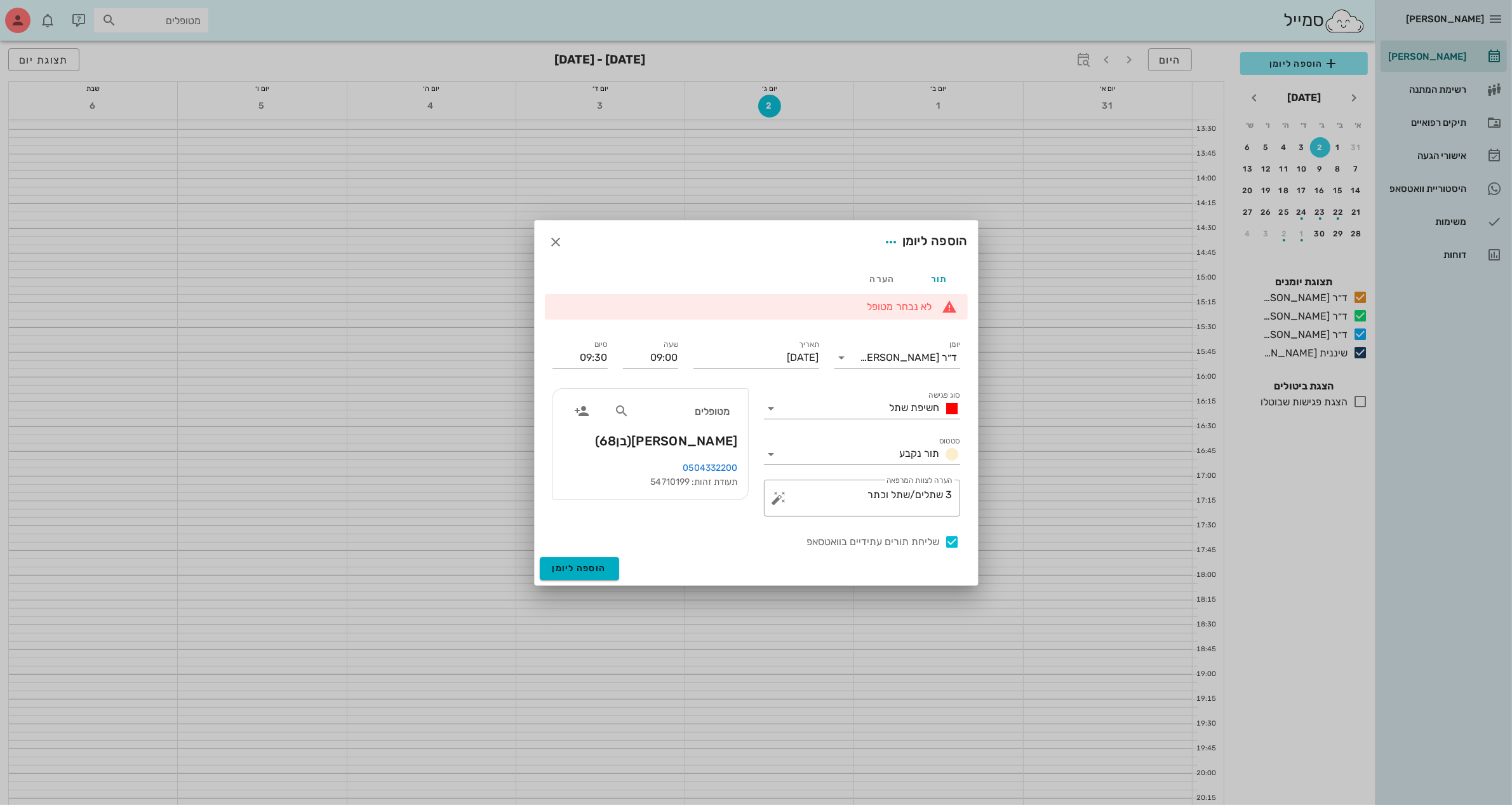
scroll to position [0, 0]
click at [587, 357] on input "09:30" at bounding box center [580, 358] width 55 height 21
click at [584, 472] on div "10:30 (שעה ו30 דקות)" at bounding box center [545, 475] width 77 height 10
type input "10:30"
click at [600, 564] on span "הוספה ליומן" at bounding box center [579, 568] width 54 height 11
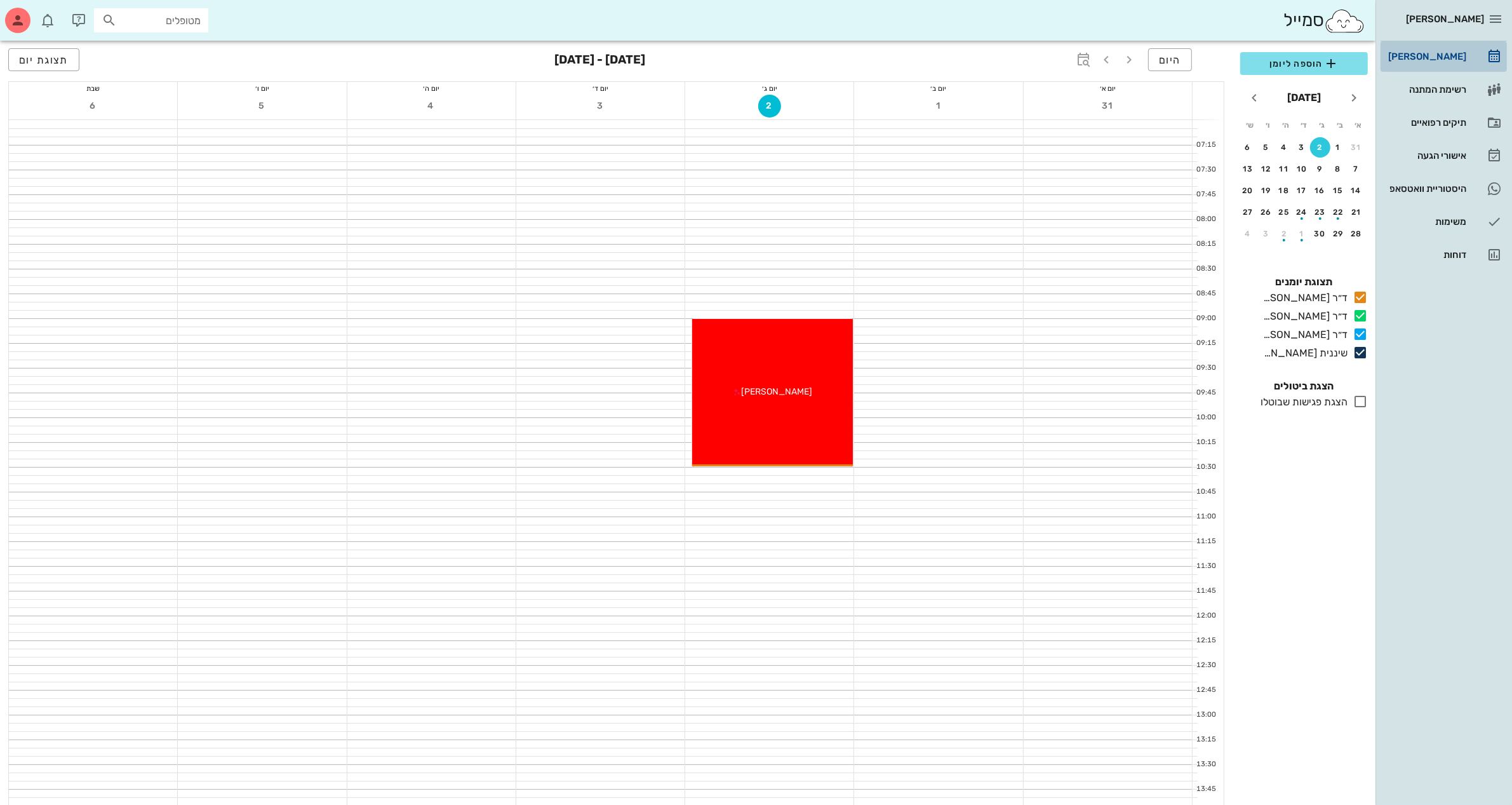
click at [1416, 55] on div "[PERSON_NAME]" at bounding box center [1425, 56] width 80 height 10
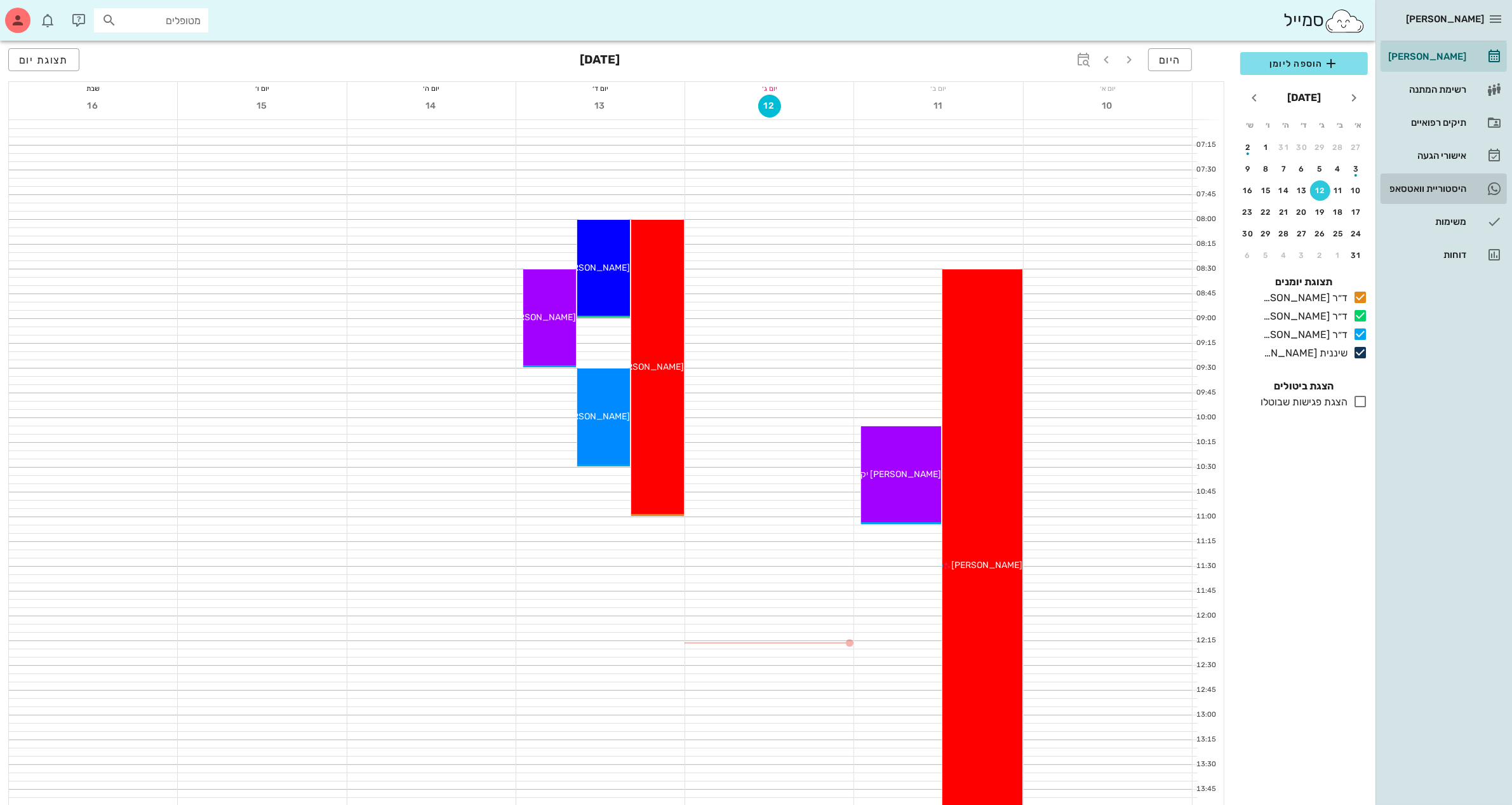
click at [1426, 188] on div "היסטוריית וואטסאפ" at bounding box center [1425, 188] width 80 height 10
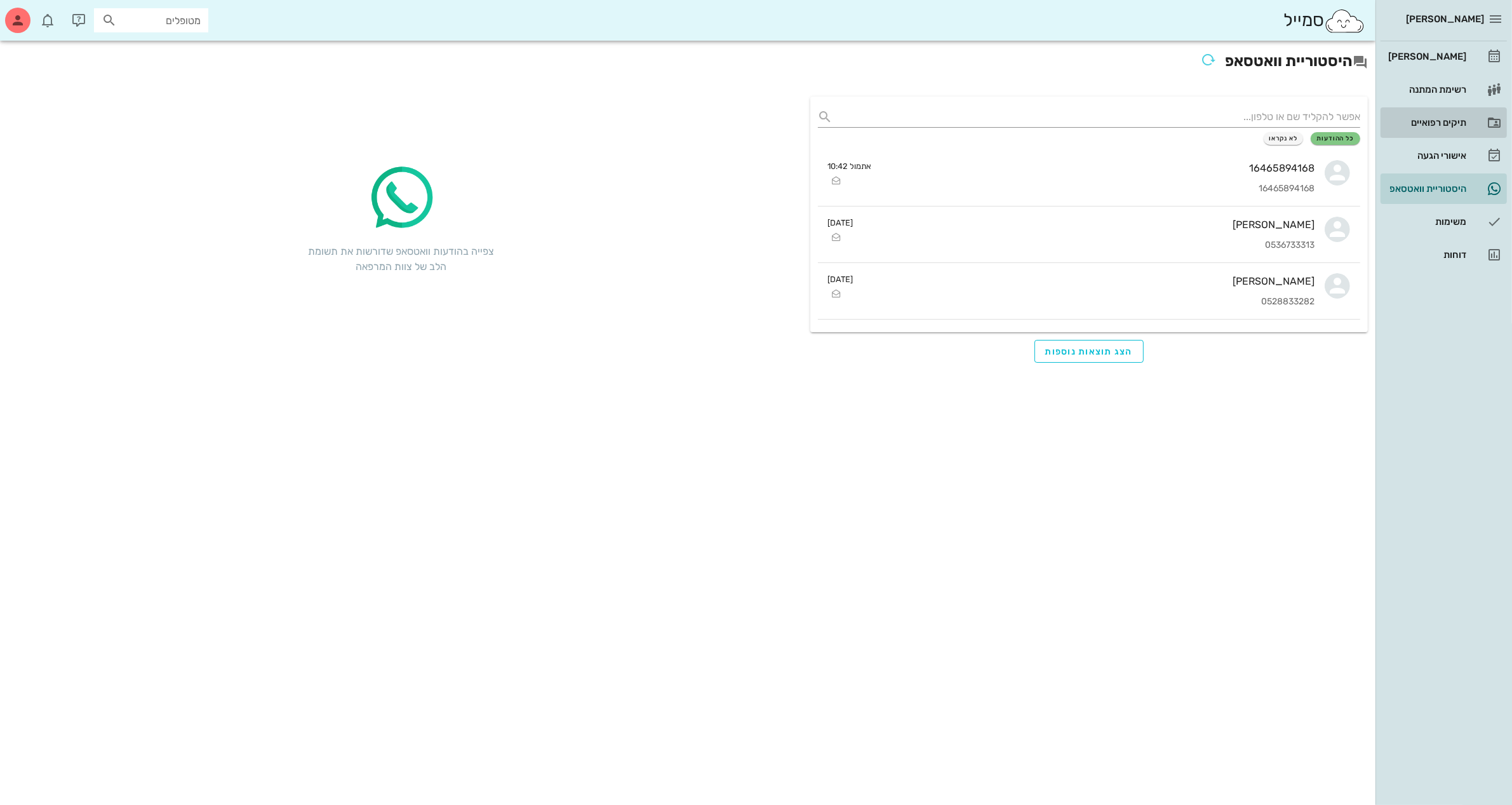
click at [1427, 124] on div "תיקים רפואיים" at bounding box center [1425, 122] width 80 height 10
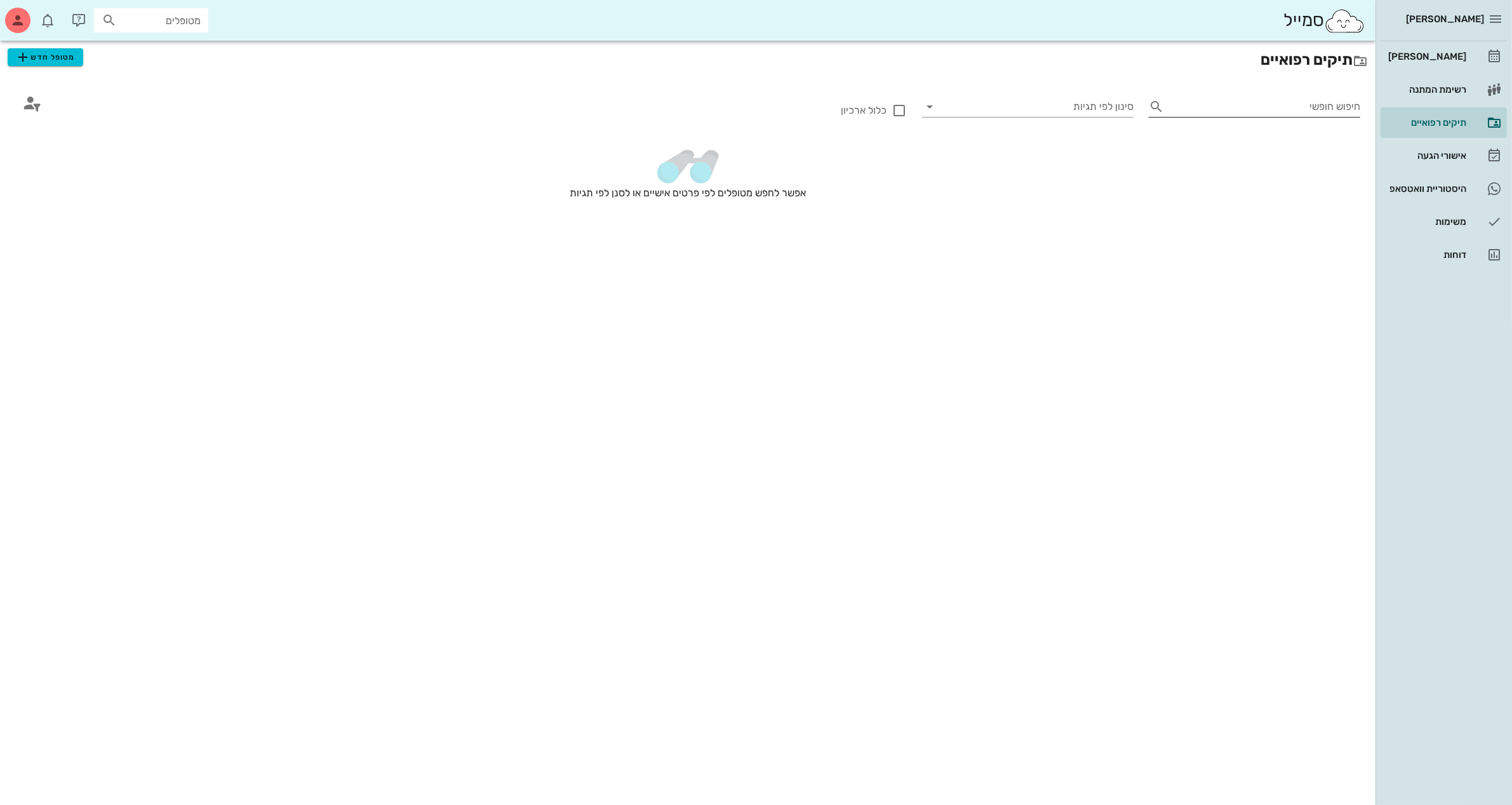
click at [1284, 110] on input "חיפוש חופשי" at bounding box center [1265, 106] width 191 height 21
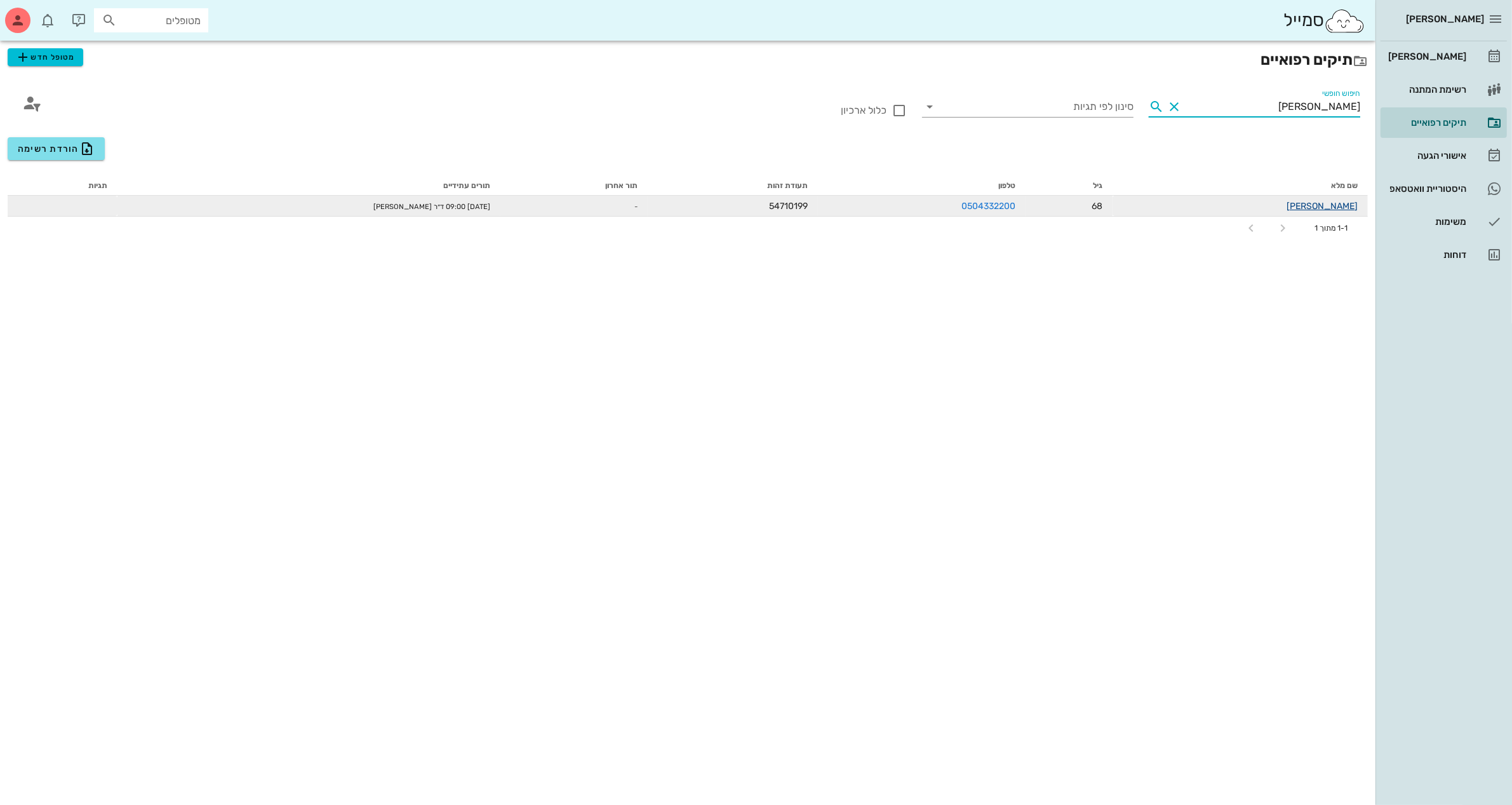
type input "[PERSON_NAME]"
click at [1343, 204] on link "[PERSON_NAME]" at bounding box center [1322, 206] width 71 height 11
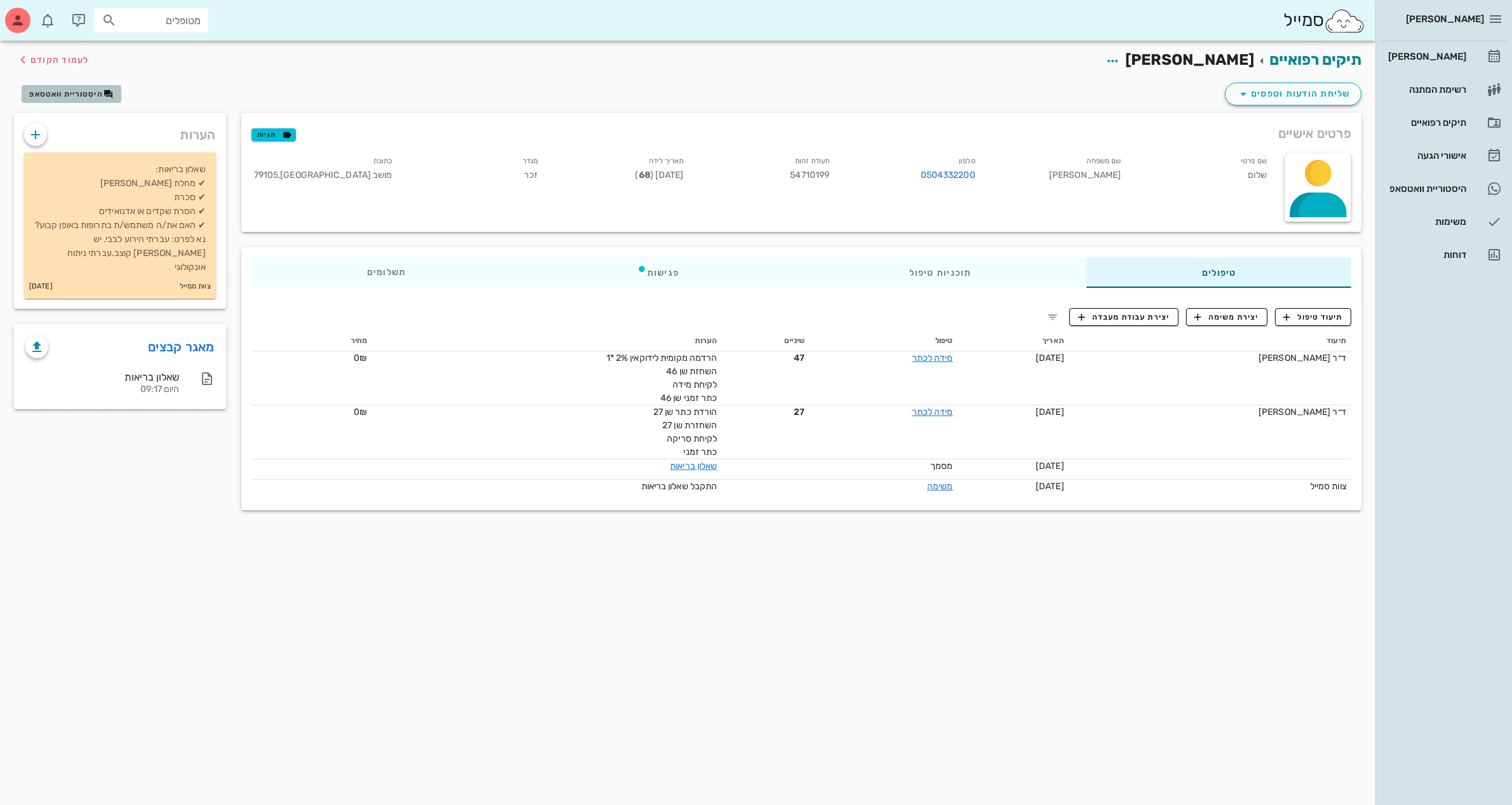
click at [64, 97] on span "היסטוריית וואטסאפ" at bounding box center [71, 93] width 83 height 10
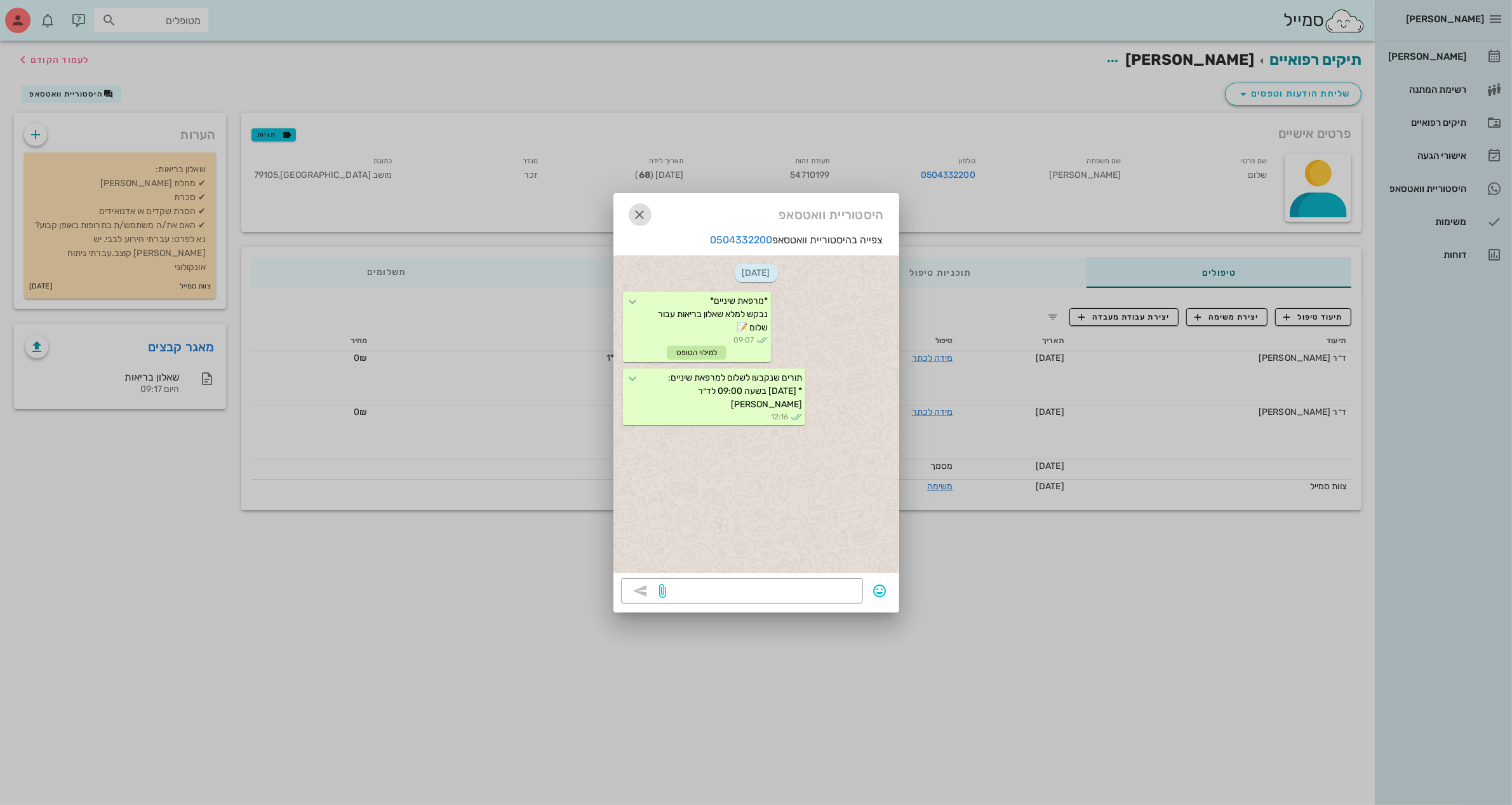
click at [643, 214] on icon "button" at bounding box center [640, 215] width 15 height 15
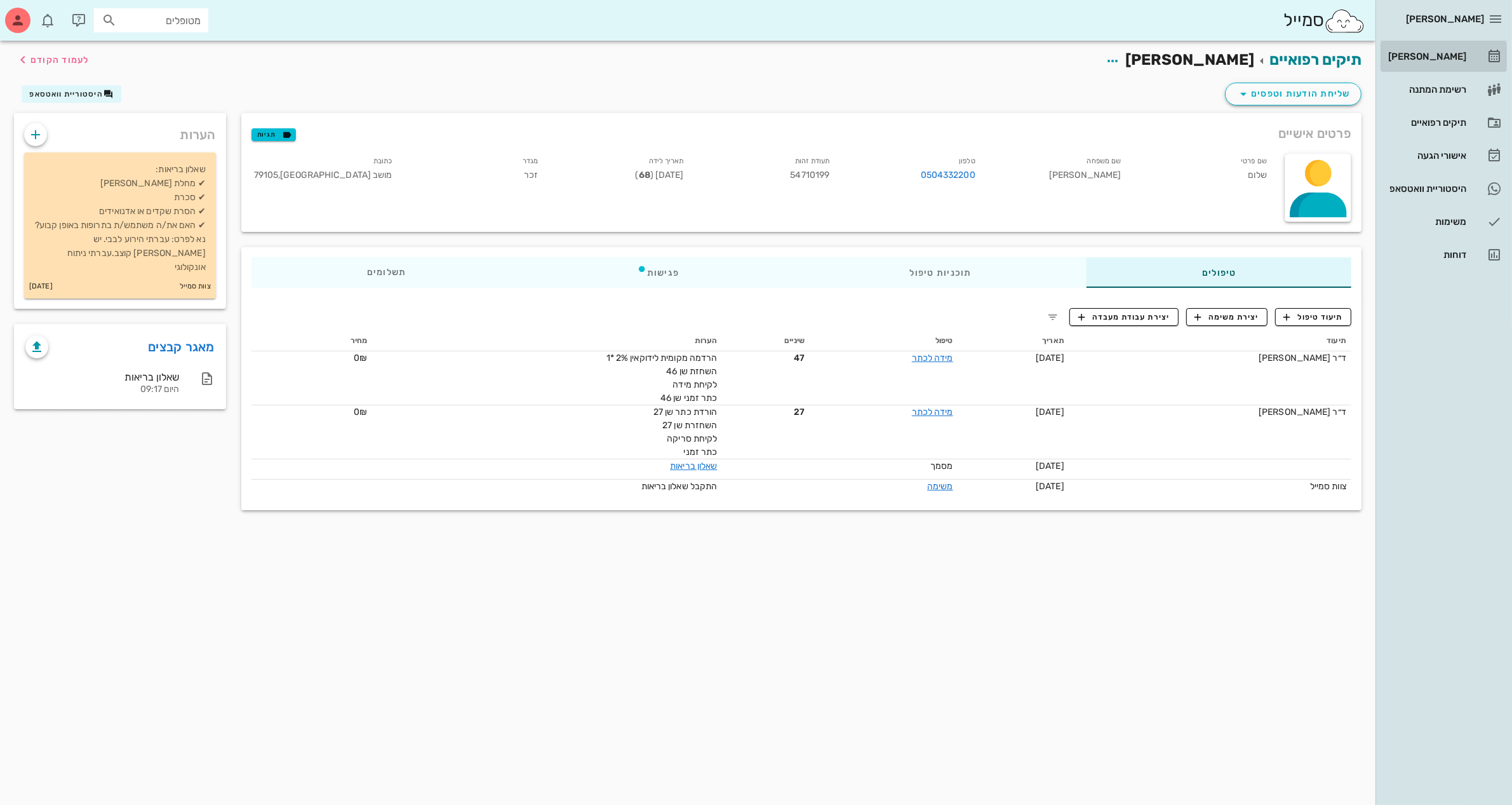
click at [1431, 52] on div "[PERSON_NAME]" at bounding box center [1425, 56] width 80 height 10
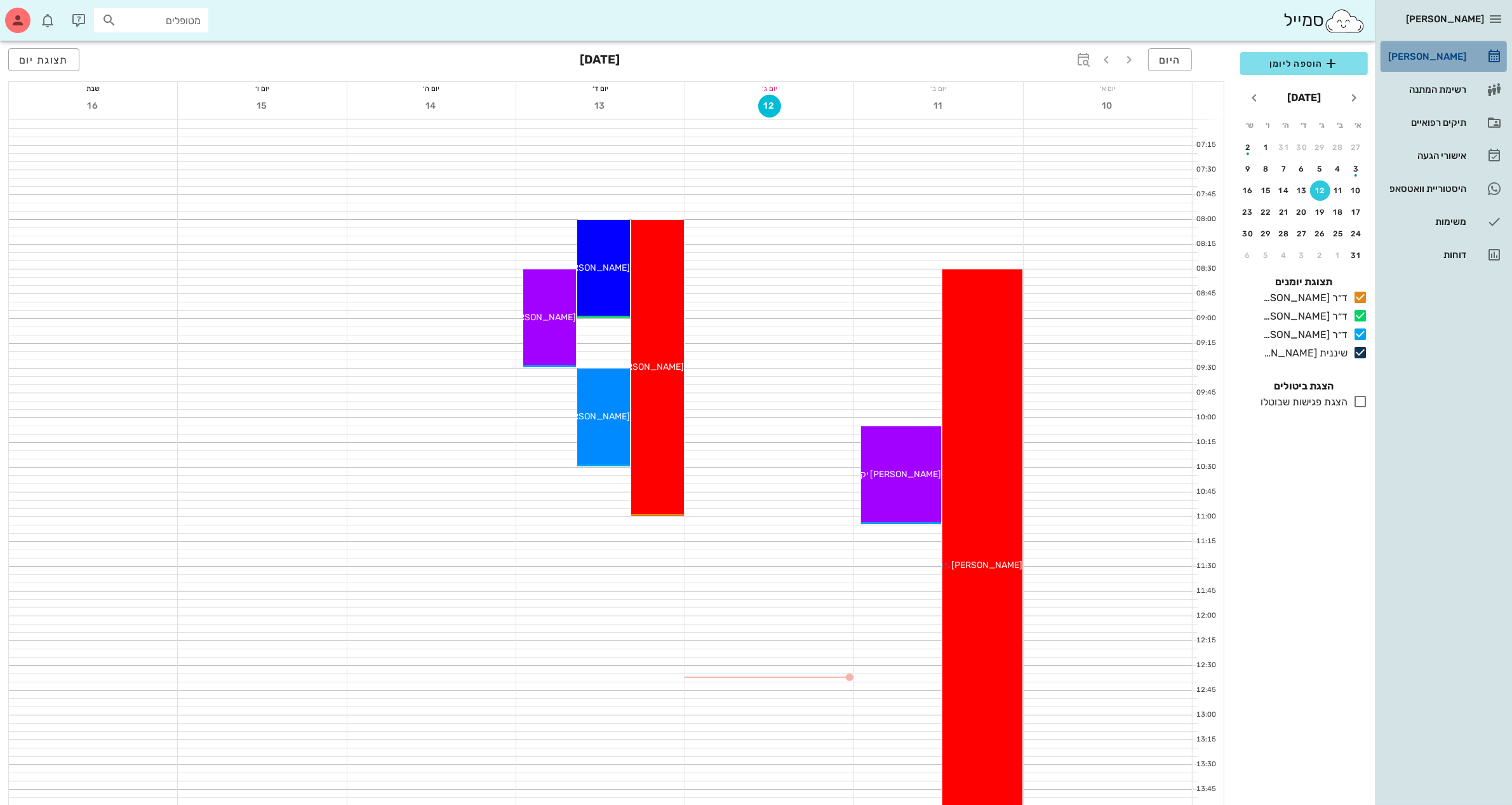
click at [1432, 57] on div "[PERSON_NAME]" at bounding box center [1425, 56] width 80 height 10
click at [1429, 118] on div "תיקים רפואיים" at bounding box center [1425, 122] width 80 height 10
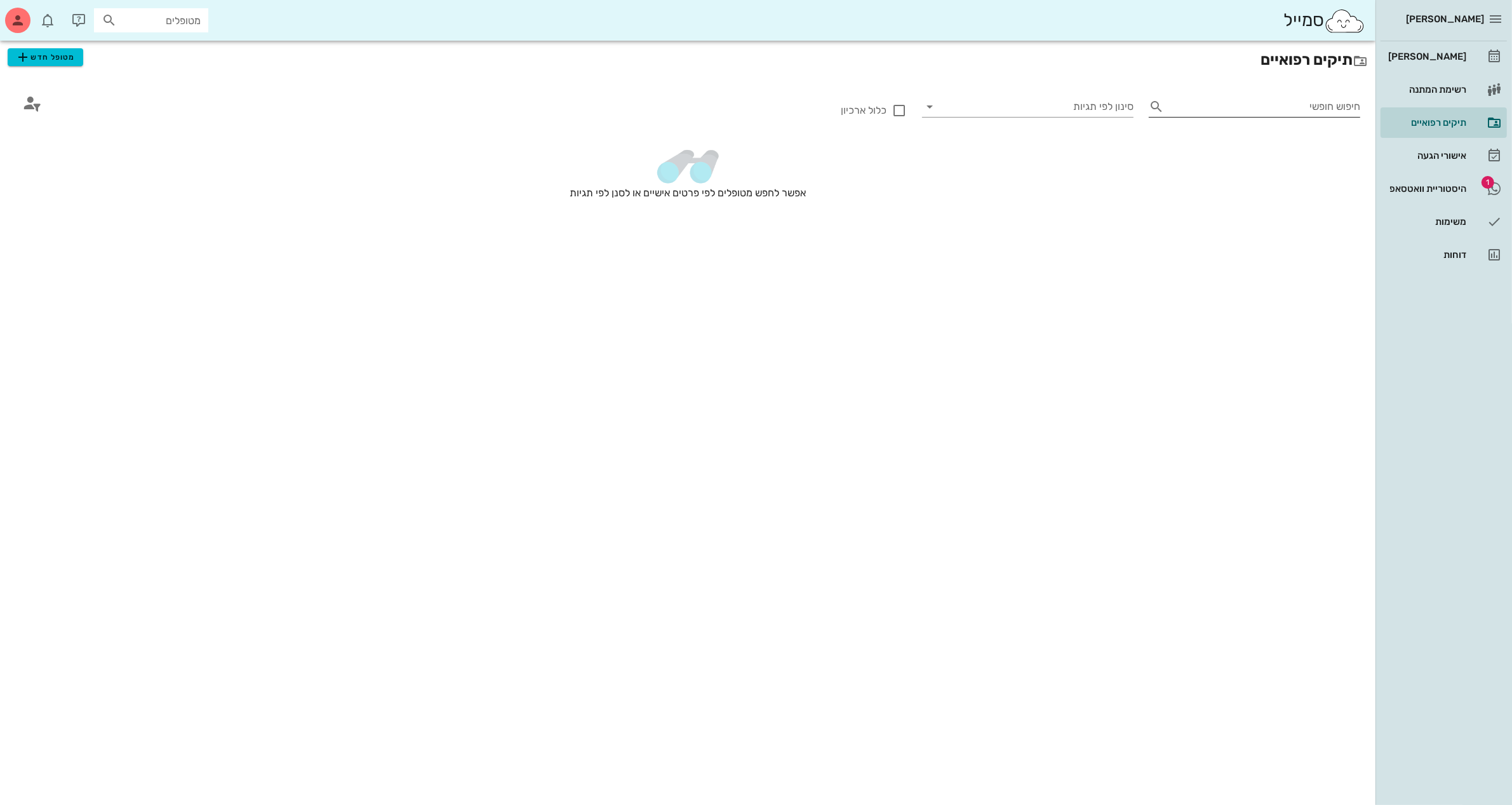
click at [1324, 103] on div "חיפוש חופשי" at bounding box center [1265, 106] width 191 height 21
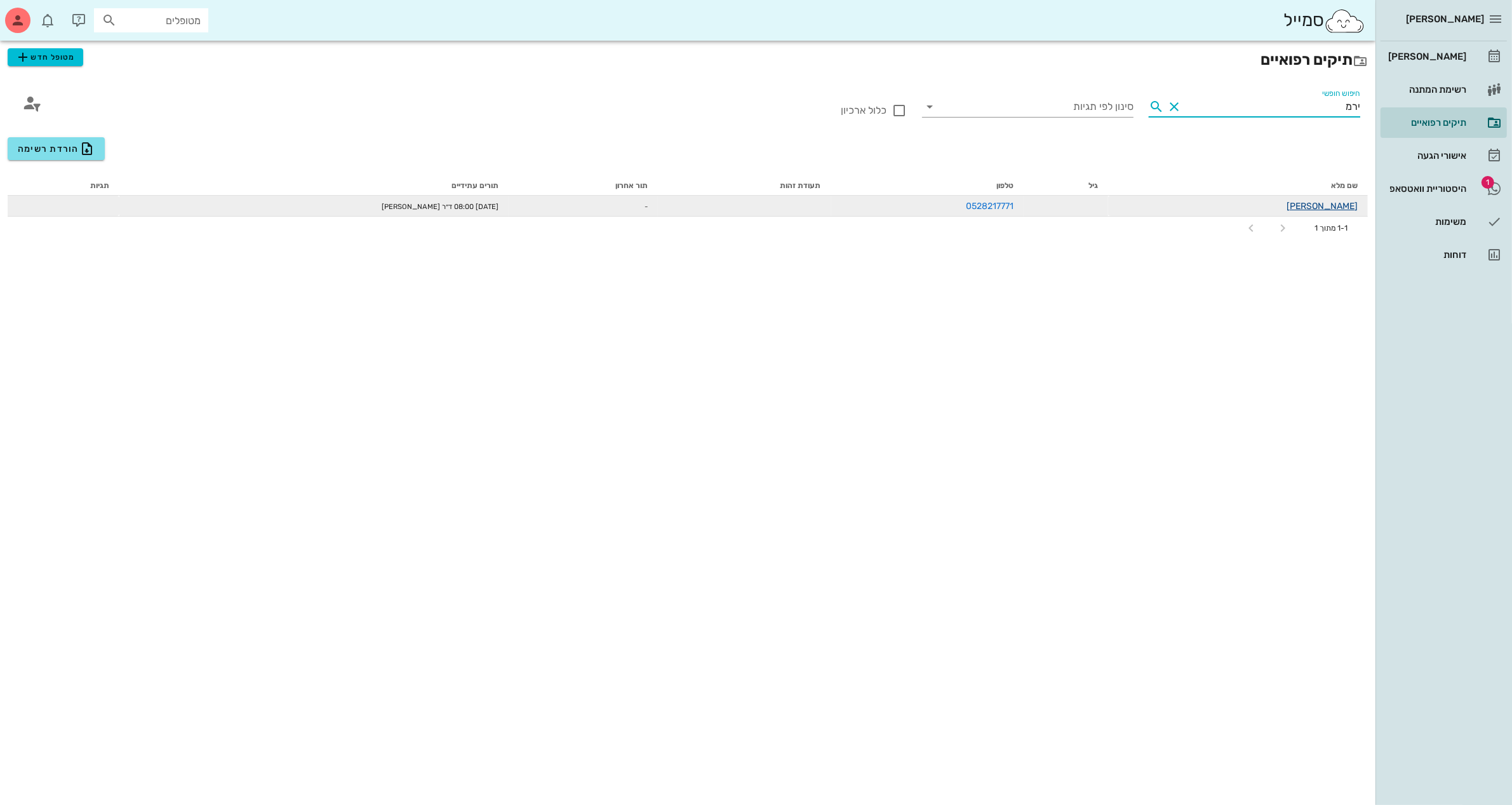
type input "ירמ"
click at [1330, 205] on link "[PERSON_NAME]" at bounding box center [1322, 206] width 71 height 11
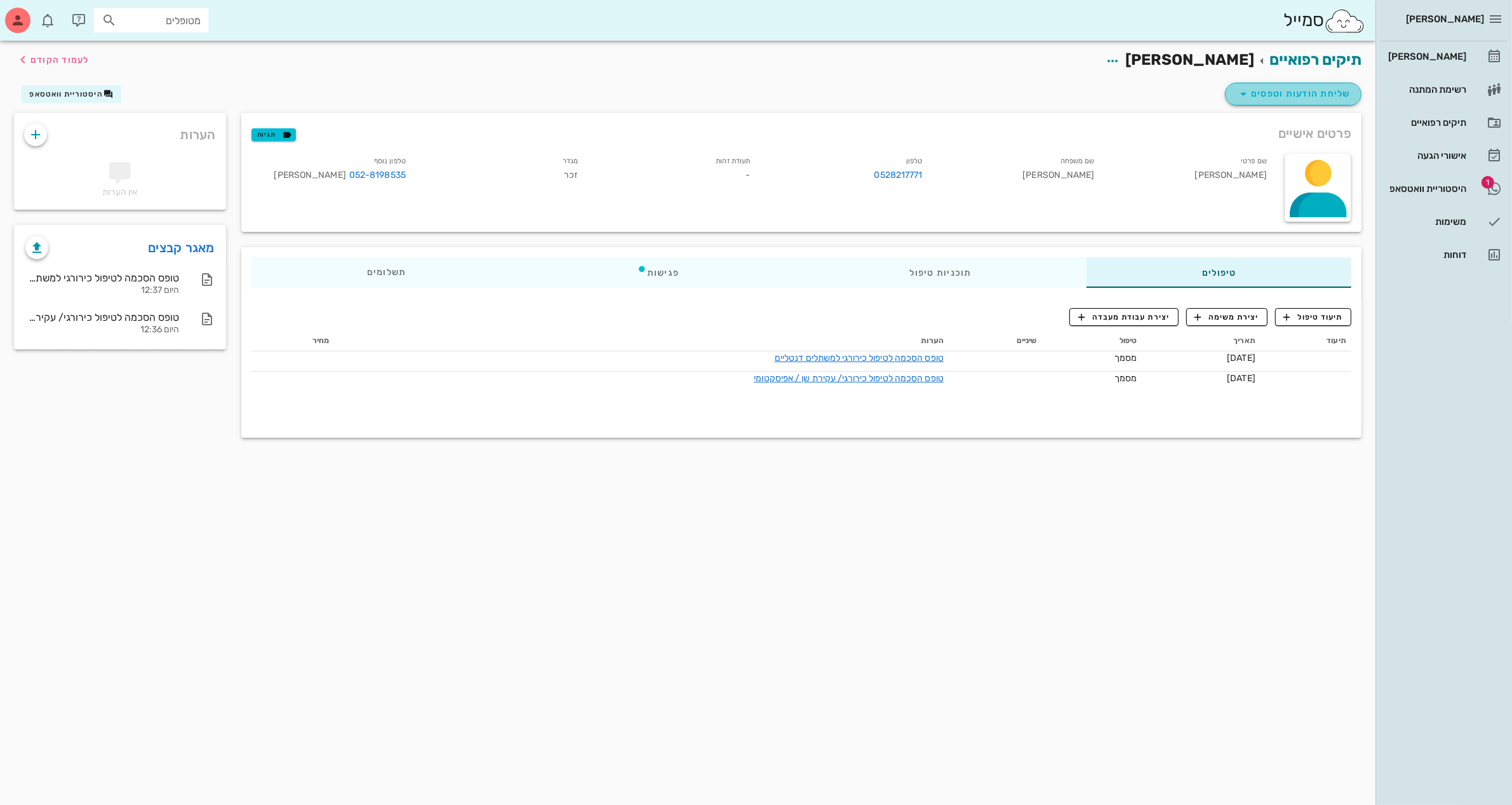
click at [1268, 97] on span "שליחת הודעות וטפסים" at bounding box center [1293, 94] width 115 height 15
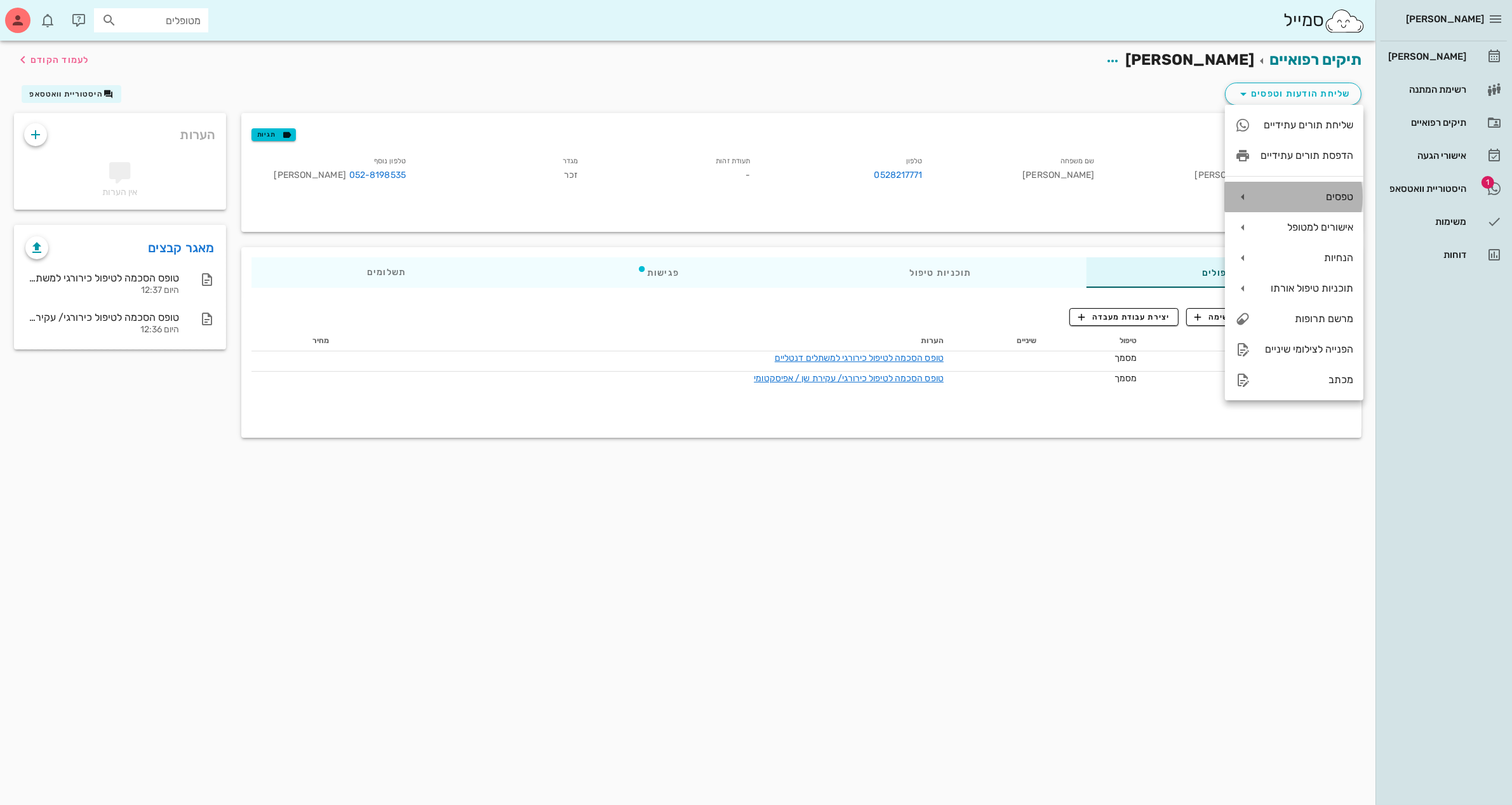
click at [1296, 199] on div "טפסים" at bounding box center [1306, 197] width 93 height 12
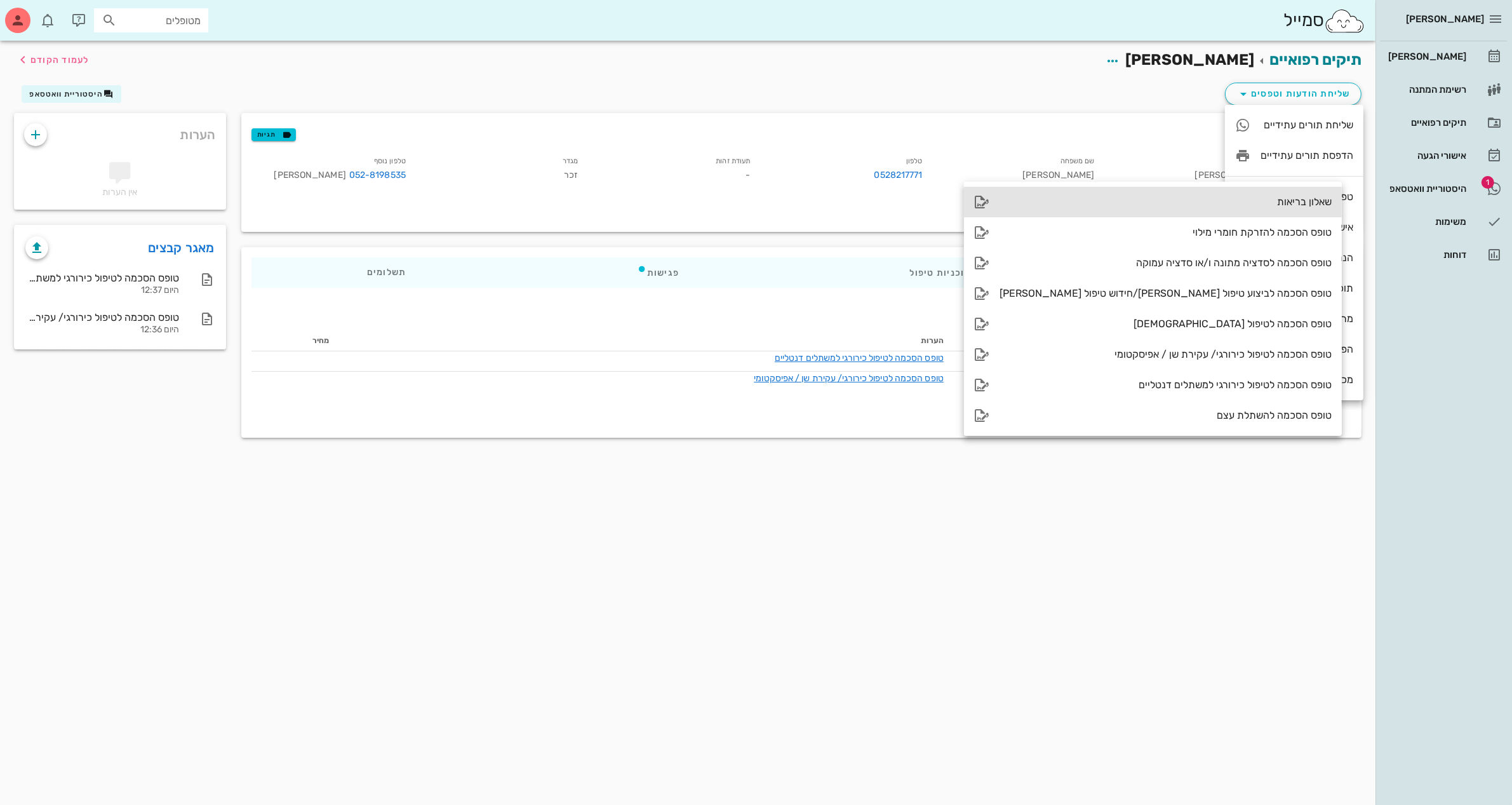
click at [1147, 200] on div "שאלון בריאות" at bounding box center [1165, 202] width 332 height 12
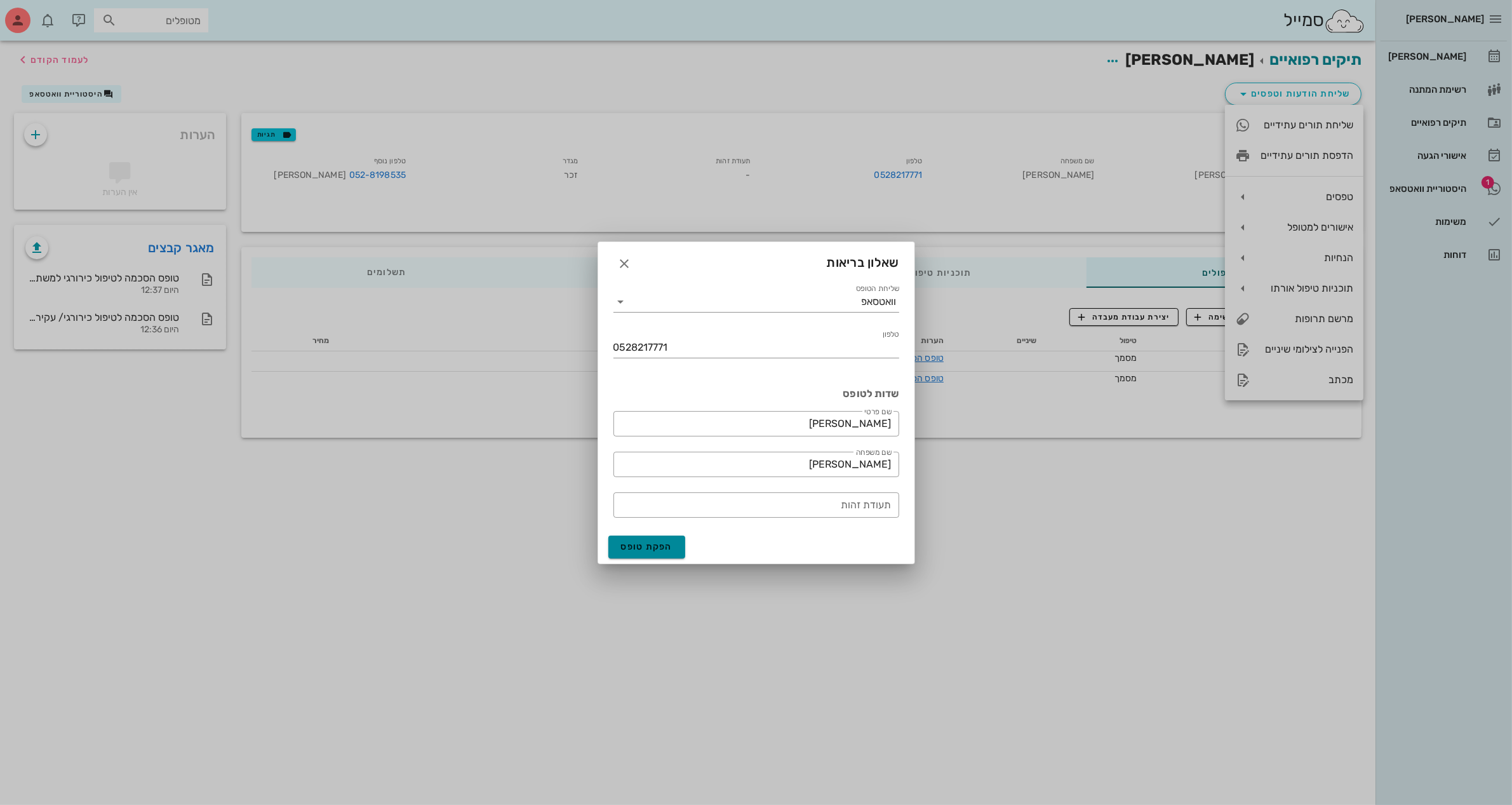
click at [641, 542] on span "הפקת טופס" at bounding box center [647, 547] width 52 height 11
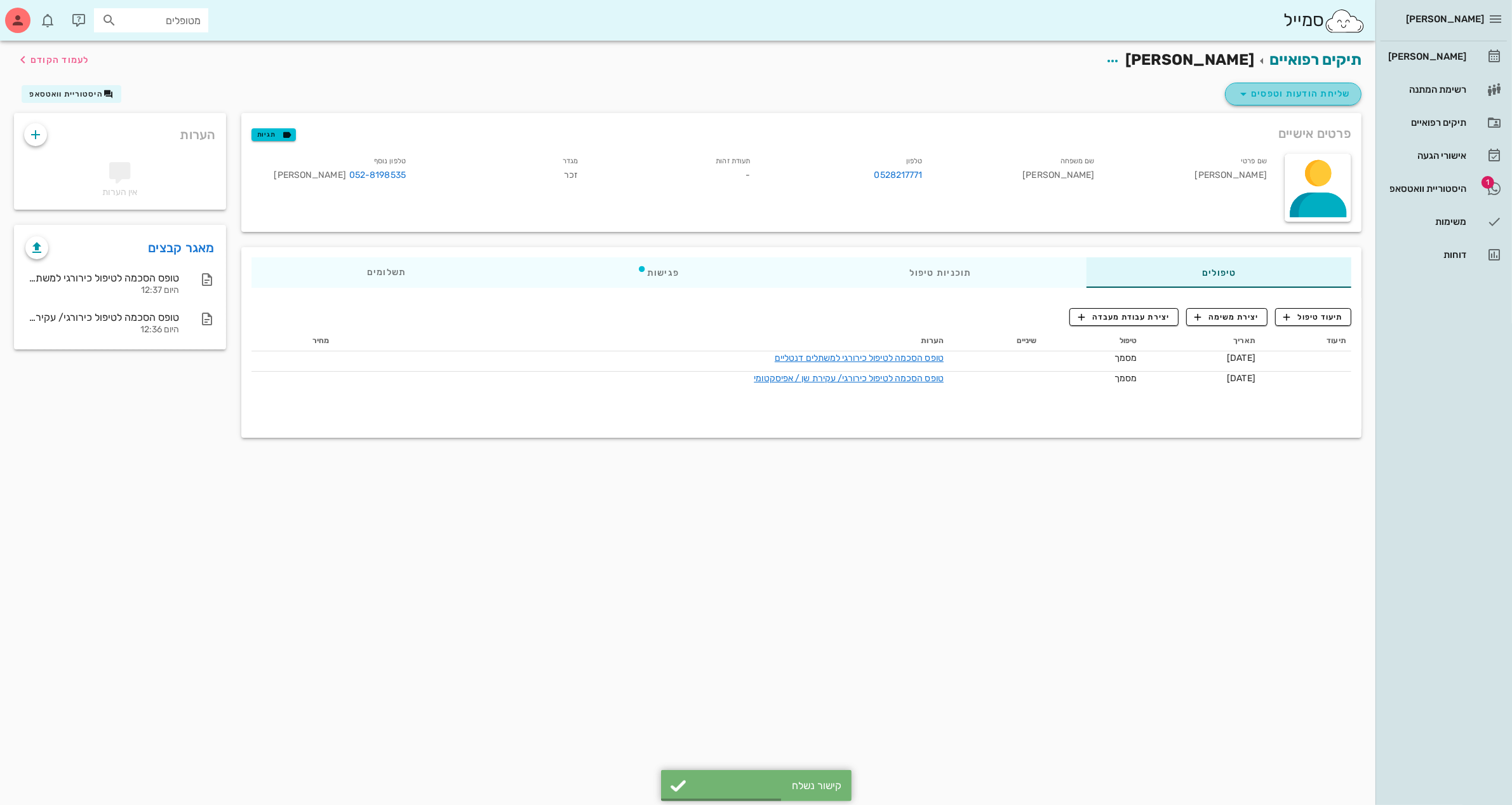
click at [1246, 93] on icon "button" at bounding box center [1243, 94] width 15 height 15
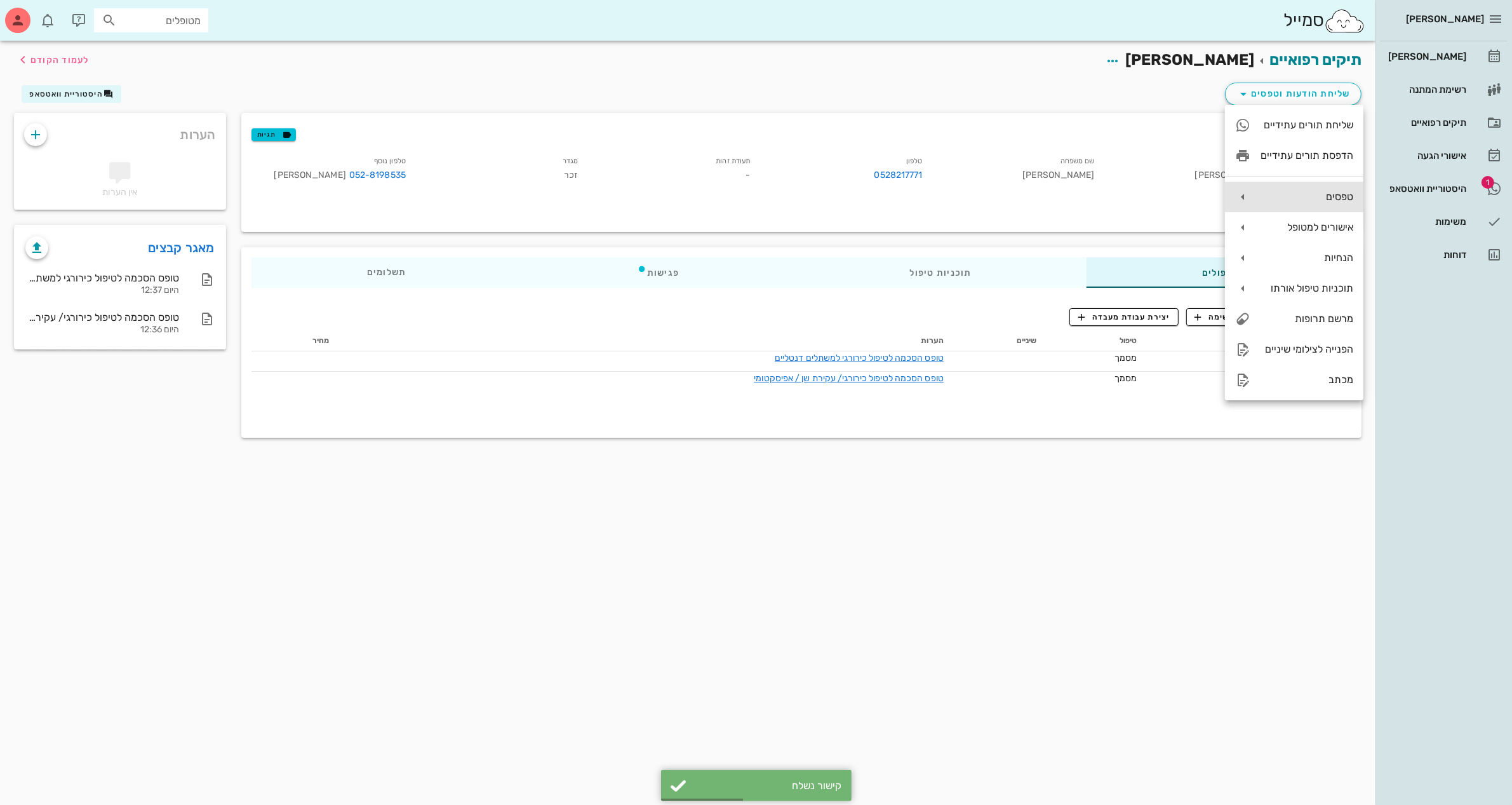
click at [1328, 191] on div "טפסים" at bounding box center [1306, 197] width 93 height 12
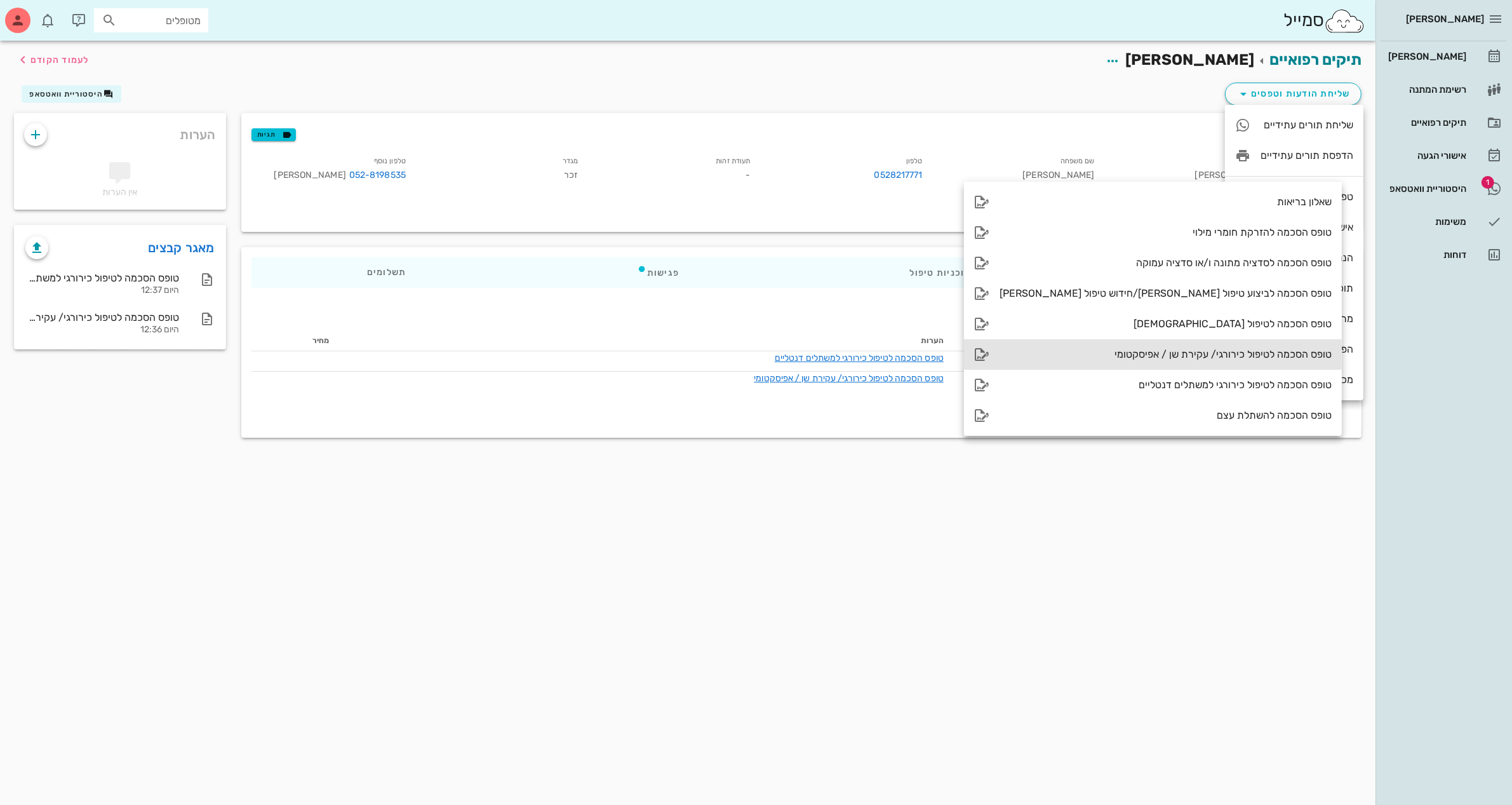
click at [1143, 353] on div "טופס הסכמה לטיפול כירורגי/ עקירת שן / אפיסקטומי" at bounding box center [1165, 354] width 332 height 12
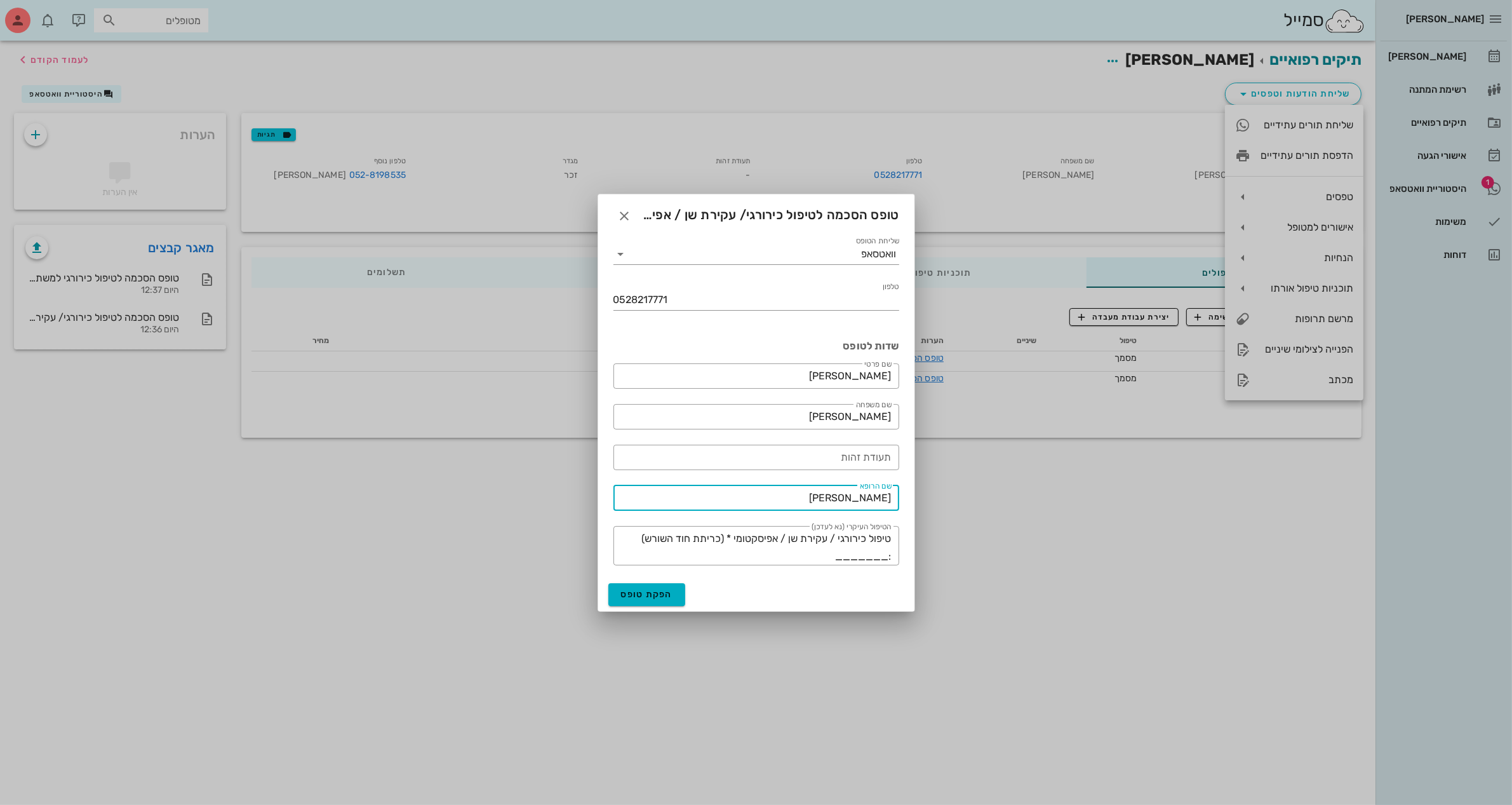
drag, startPoint x: 836, startPoint y: 502, endPoint x: 1013, endPoint y: 495, distance: 177.1
click at [1013, 495] on div "[PERSON_NAME] יומן מרפאה רשימת המתנה תיקים רפואיים אישורי הגעה 1 היסטוריית וואט…" at bounding box center [756, 402] width 1512 height 805
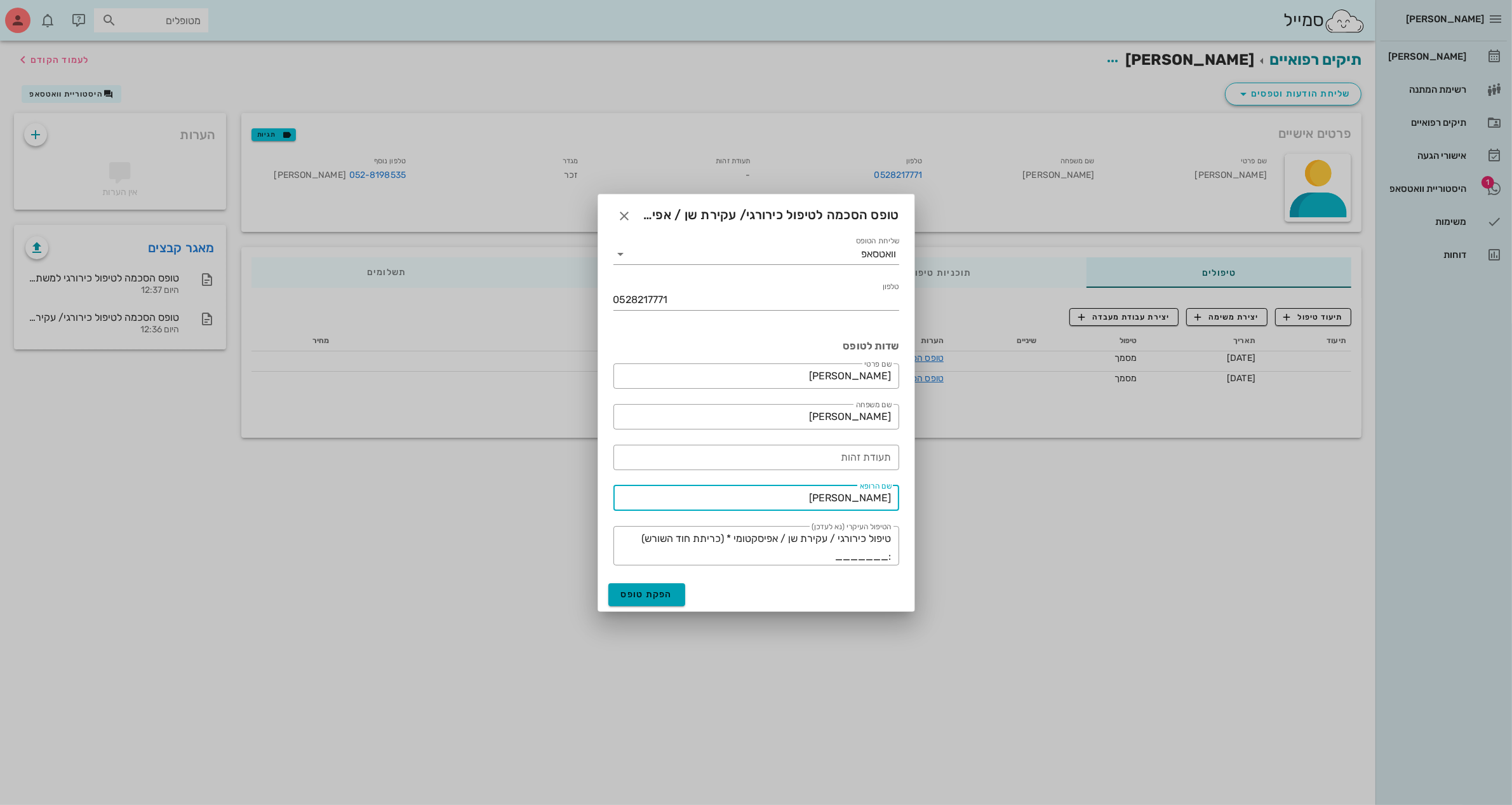
type input "[PERSON_NAME]"
click at [651, 591] on span "הפקת טופס" at bounding box center [647, 594] width 52 height 11
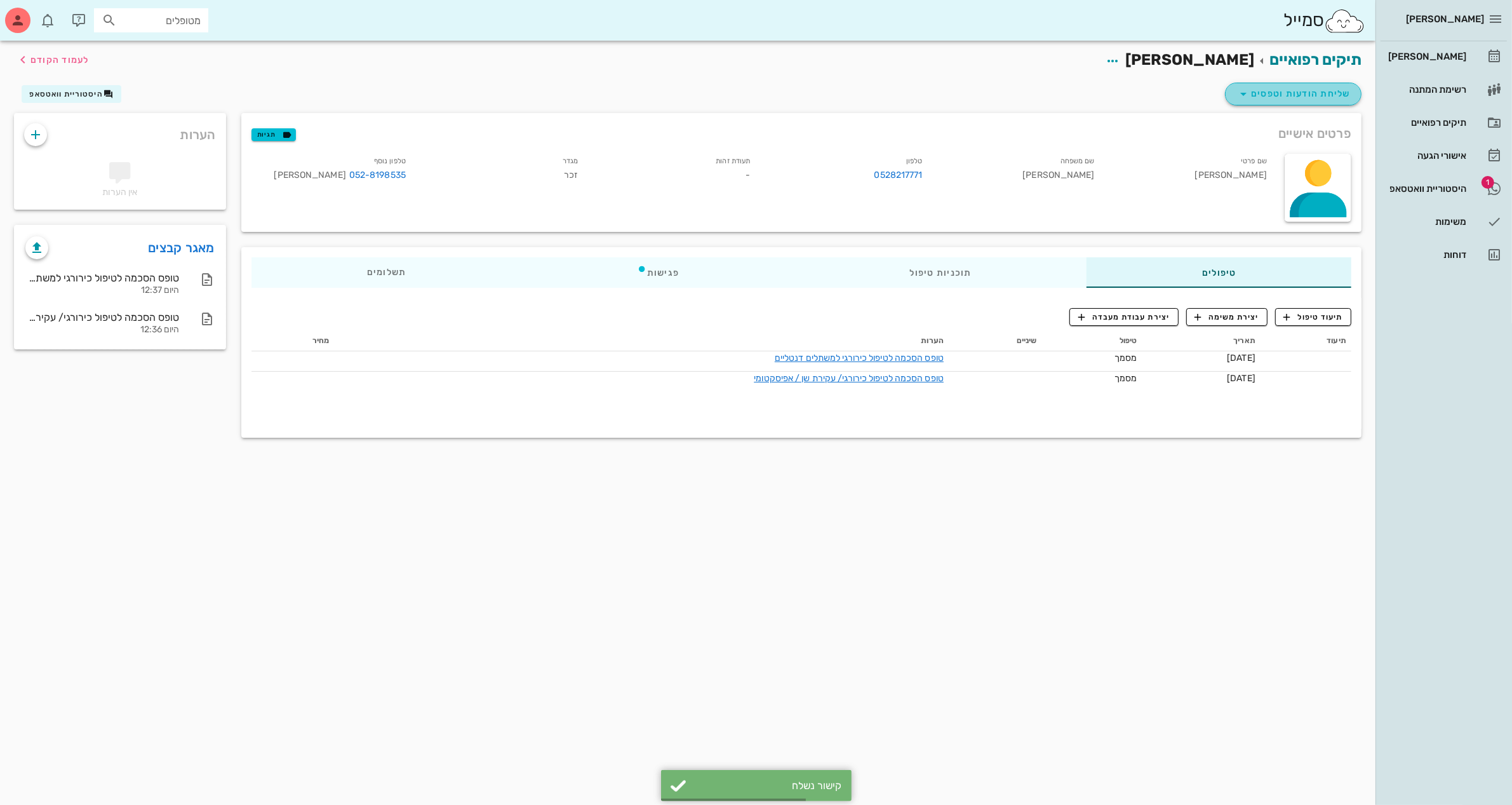
click at [1268, 95] on span "שליחת הודעות וטפסים" at bounding box center [1293, 94] width 115 height 15
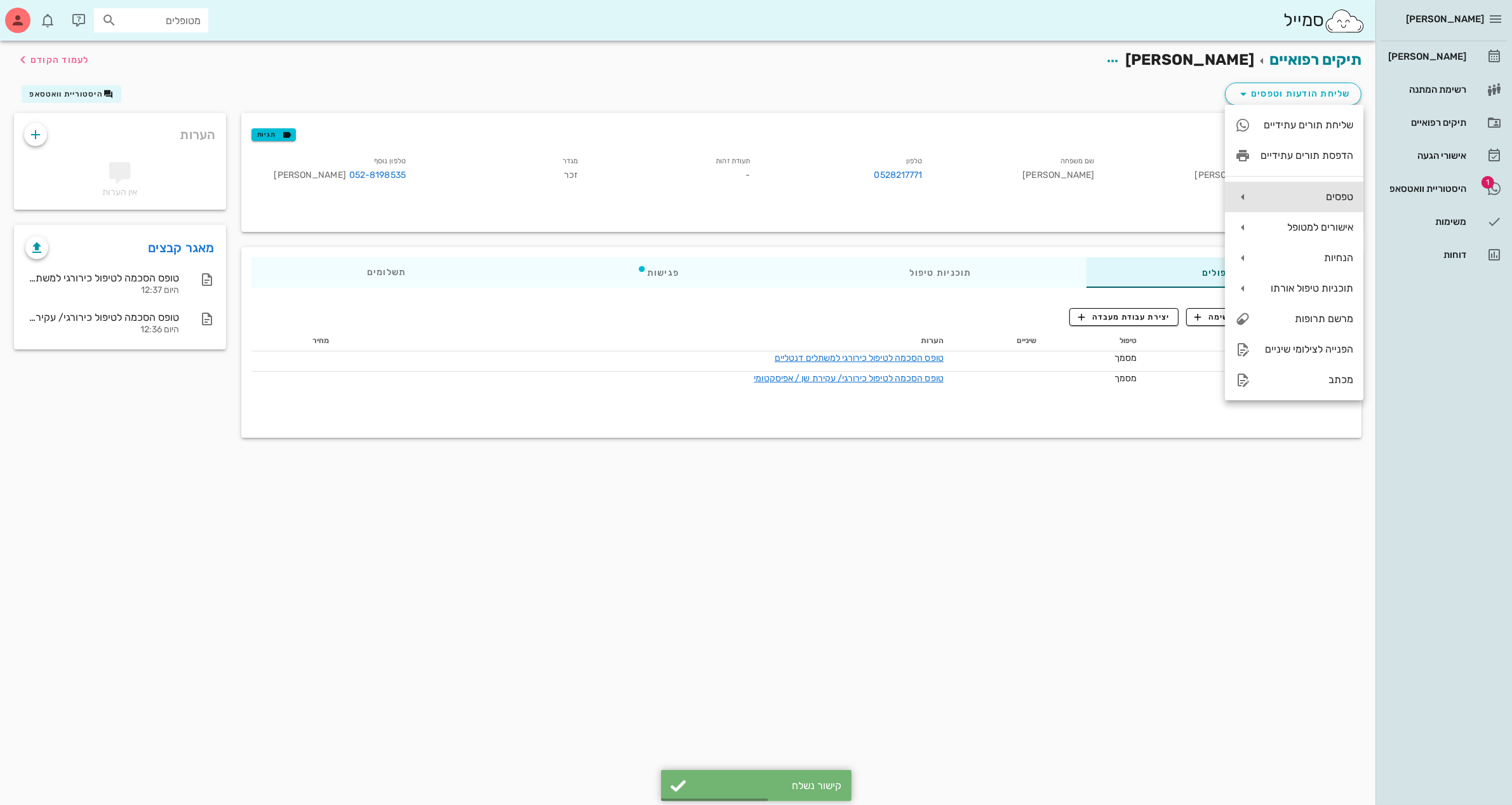
click at [1278, 192] on div "טפסים" at bounding box center [1306, 197] width 93 height 12
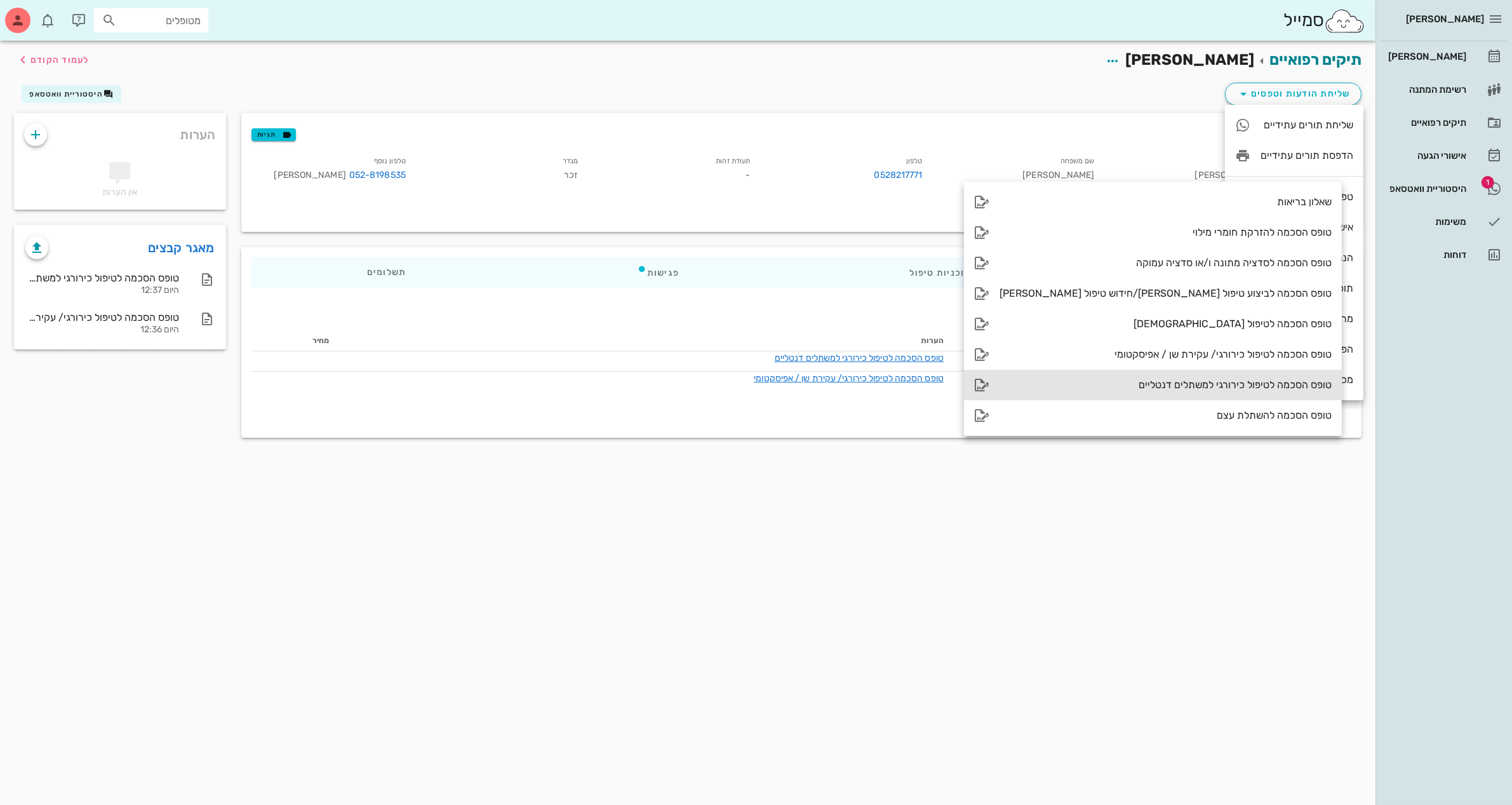
click at [1155, 382] on div "טופס הסכמה לטיפול כירורגי למשתלים דנטליים" at bounding box center [1165, 385] width 332 height 12
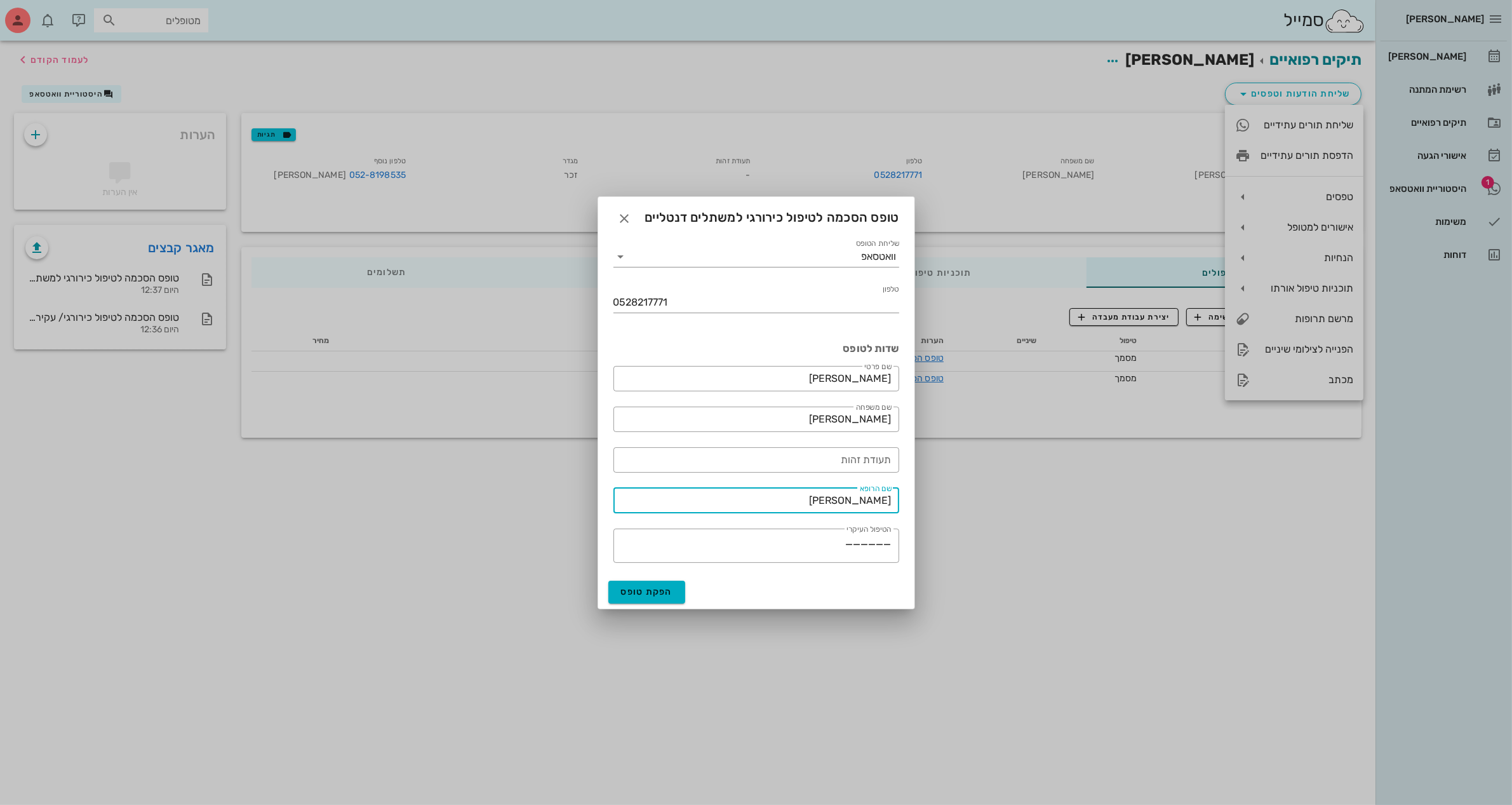
drag, startPoint x: 830, startPoint y: 499, endPoint x: 1124, endPoint y: 490, distance: 294.1
click at [1124, 490] on div "[PERSON_NAME] יומן מרפאה רשימת המתנה תיקים רפואיים אישורי הגעה 1 היסטוריית וואט…" at bounding box center [756, 402] width 1512 height 805
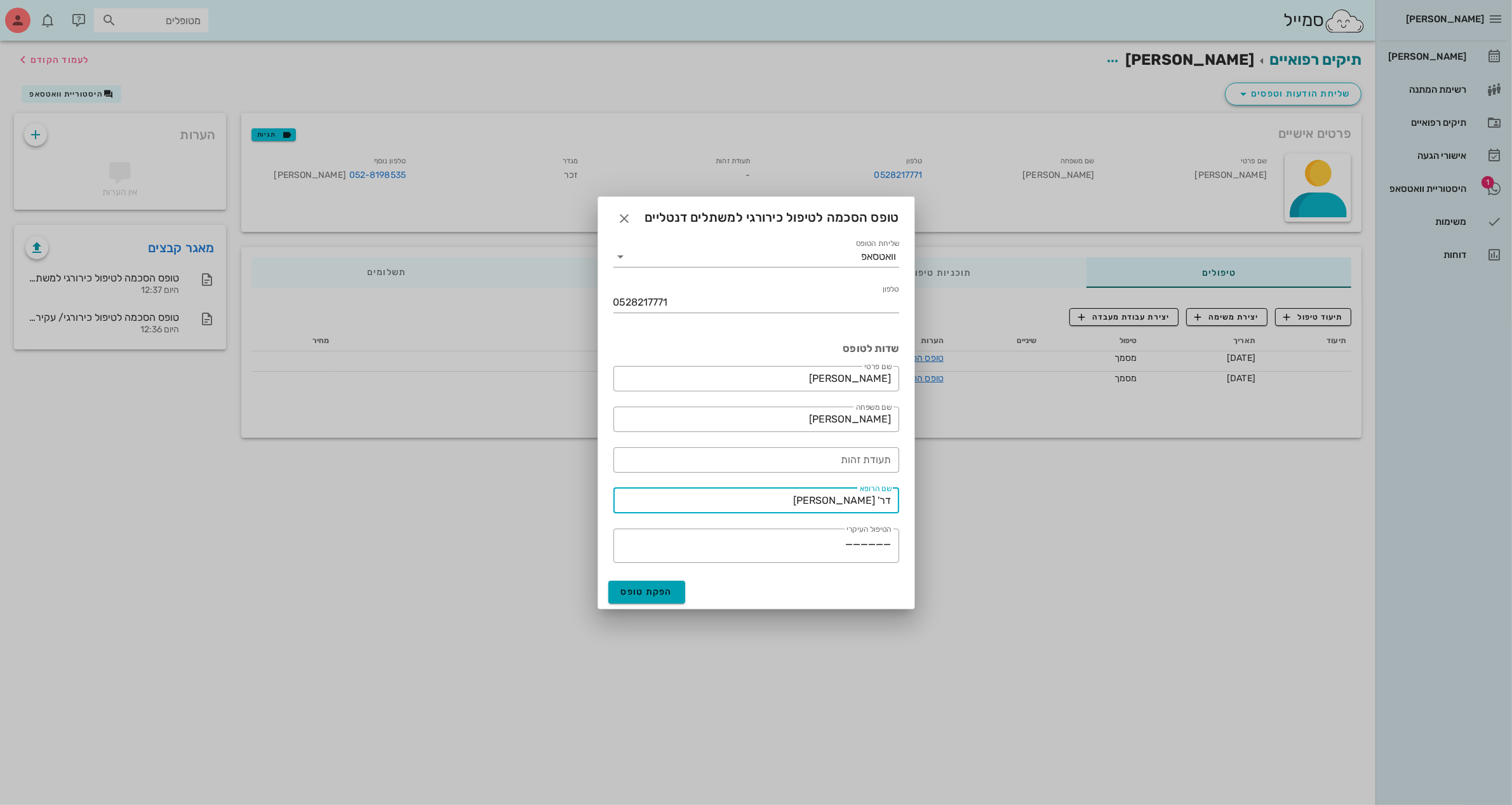
type input "דר' [PERSON_NAME]"
click at [650, 589] on span "הפקת טופס" at bounding box center [647, 592] width 52 height 11
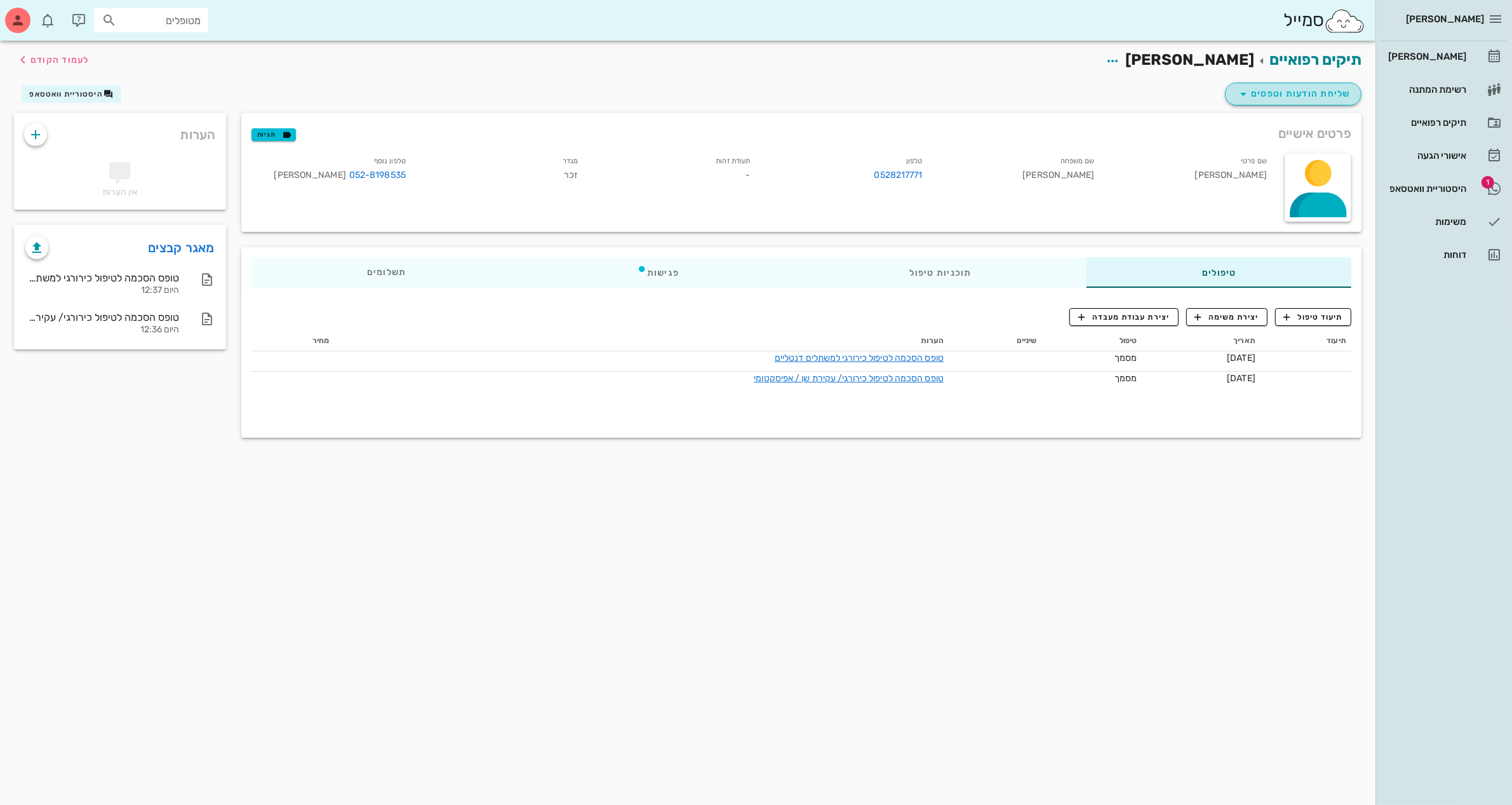
click at [1291, 93] on span "שליחת הודעות וטפסים" at bounding box center [1293, 94] width 115 height 15
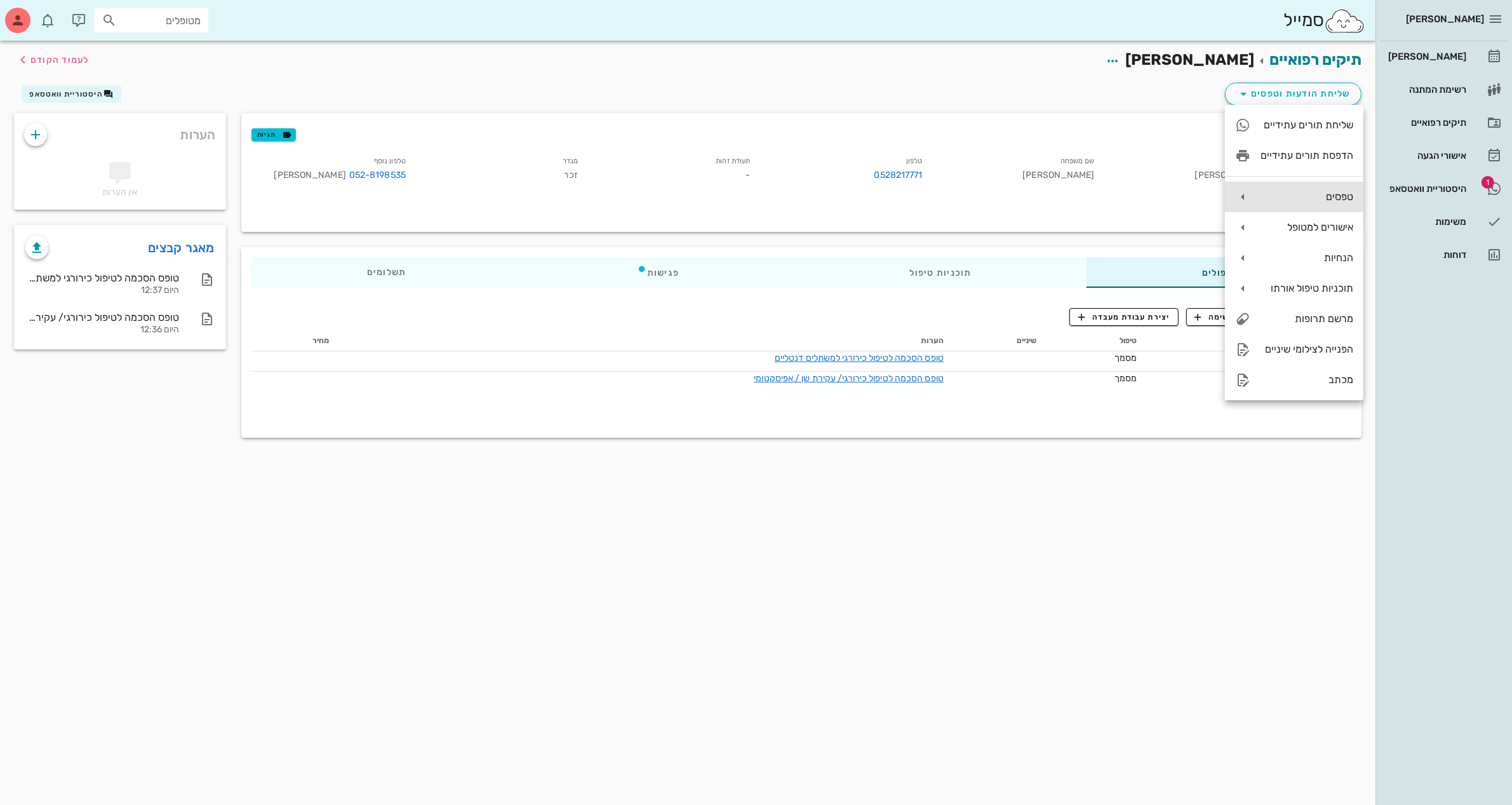
click at [1287, 201] on div "טפסים" at bounding box center [1306, 197] width 93 height 12
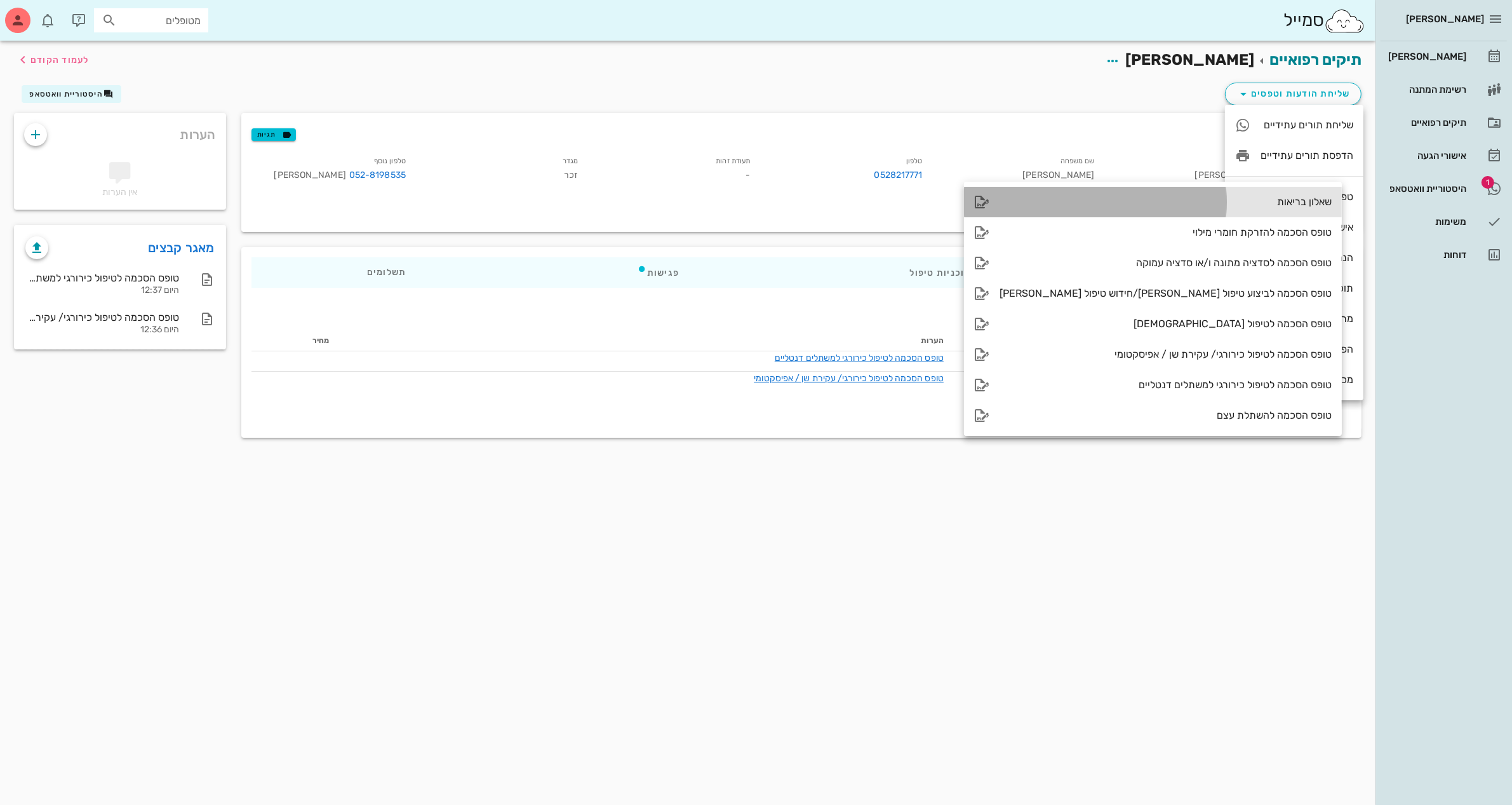
click at [1189, 204] on div "שאלון בריאות" at bounding box center [1165, 202] width 332 height 12
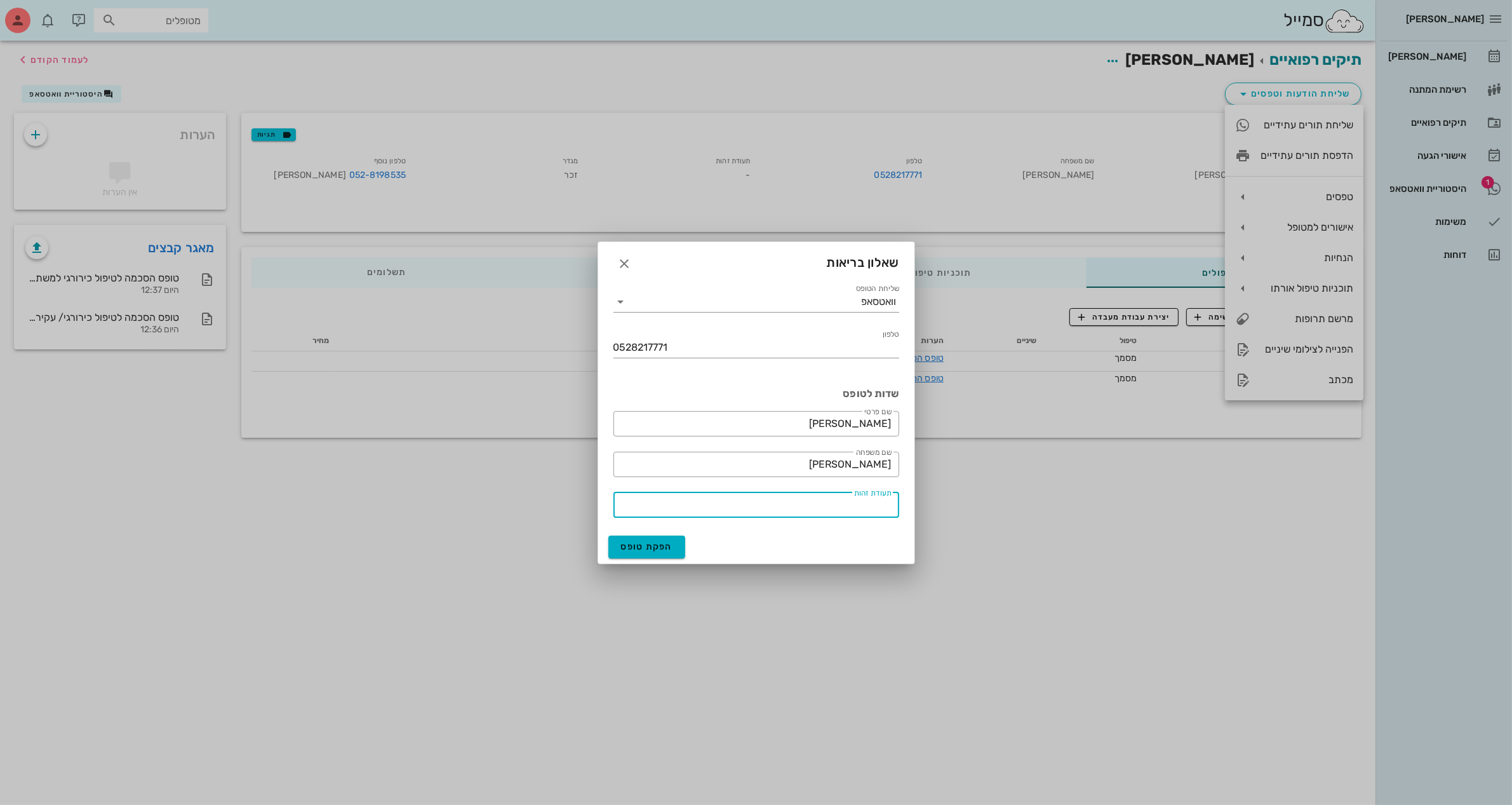
click at [857, 503] on input "תעודת זהות" at bounding box center [756, 505] width 270 height 21
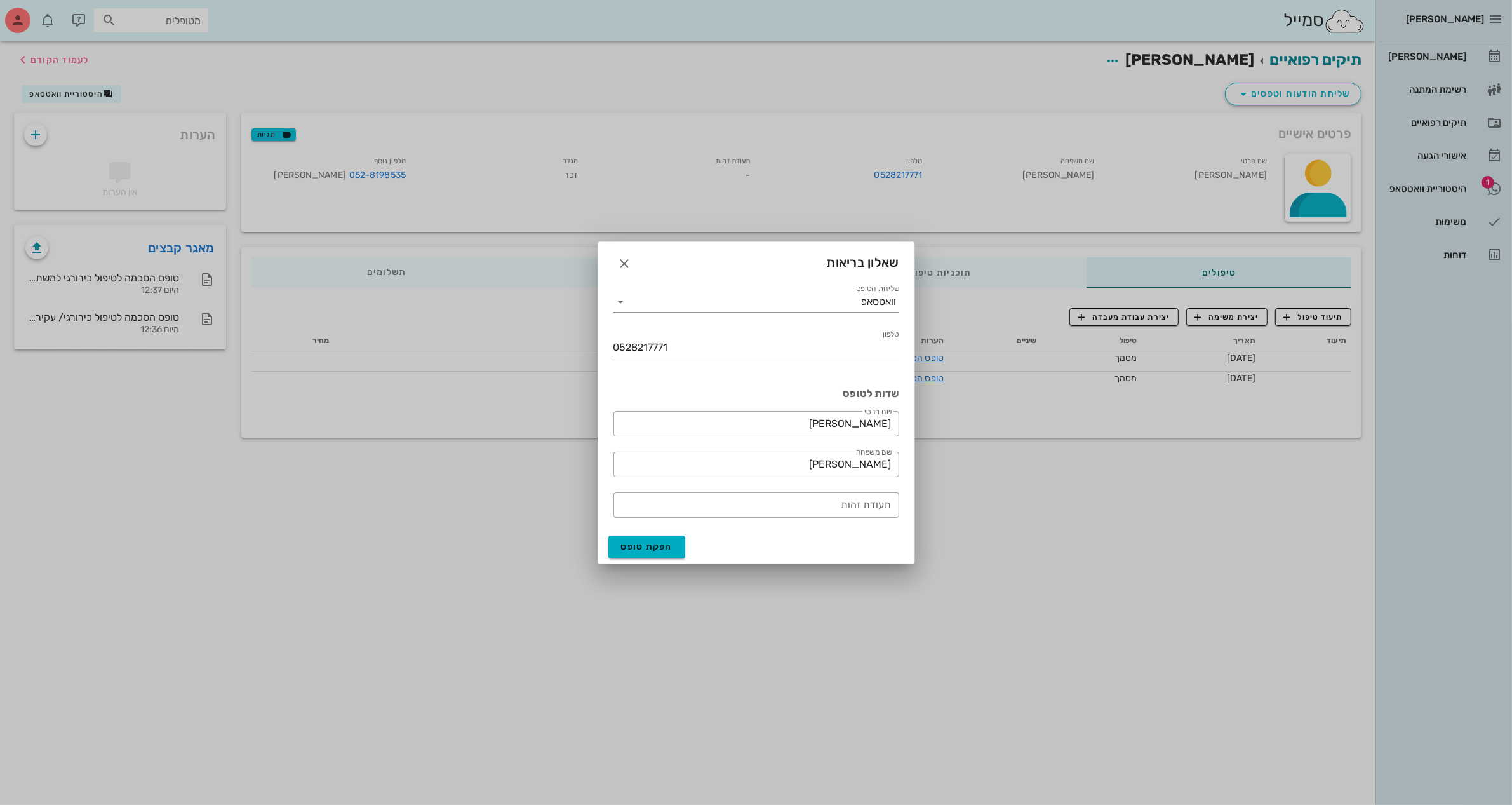
click at [868, 95] on div at bounding box center [756, 402] width 1512 height 805
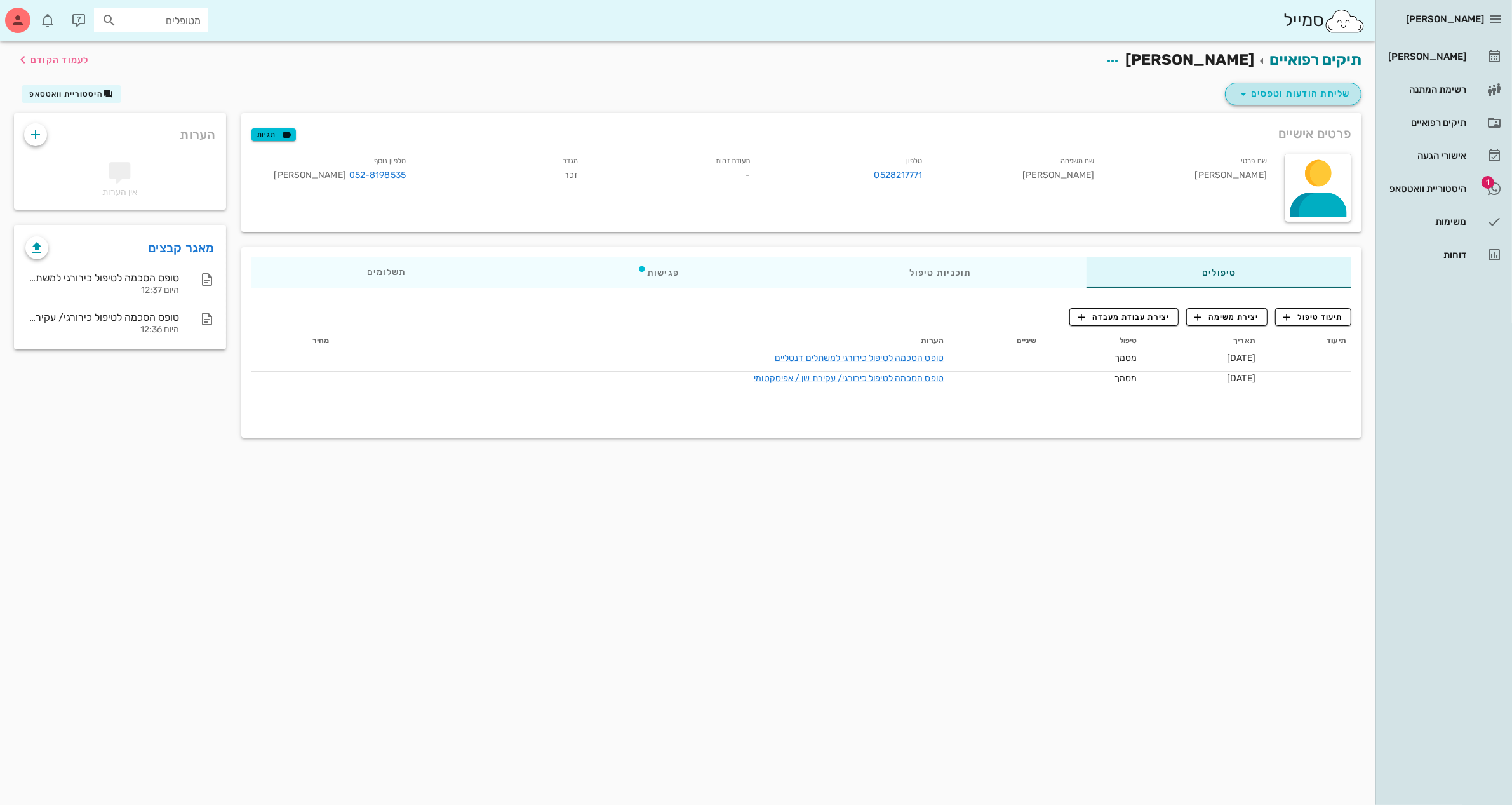
click at [1278, 96] on span "שליחת הודעות וטפסים" at bounding box center [1293, 94] width 115 height 15
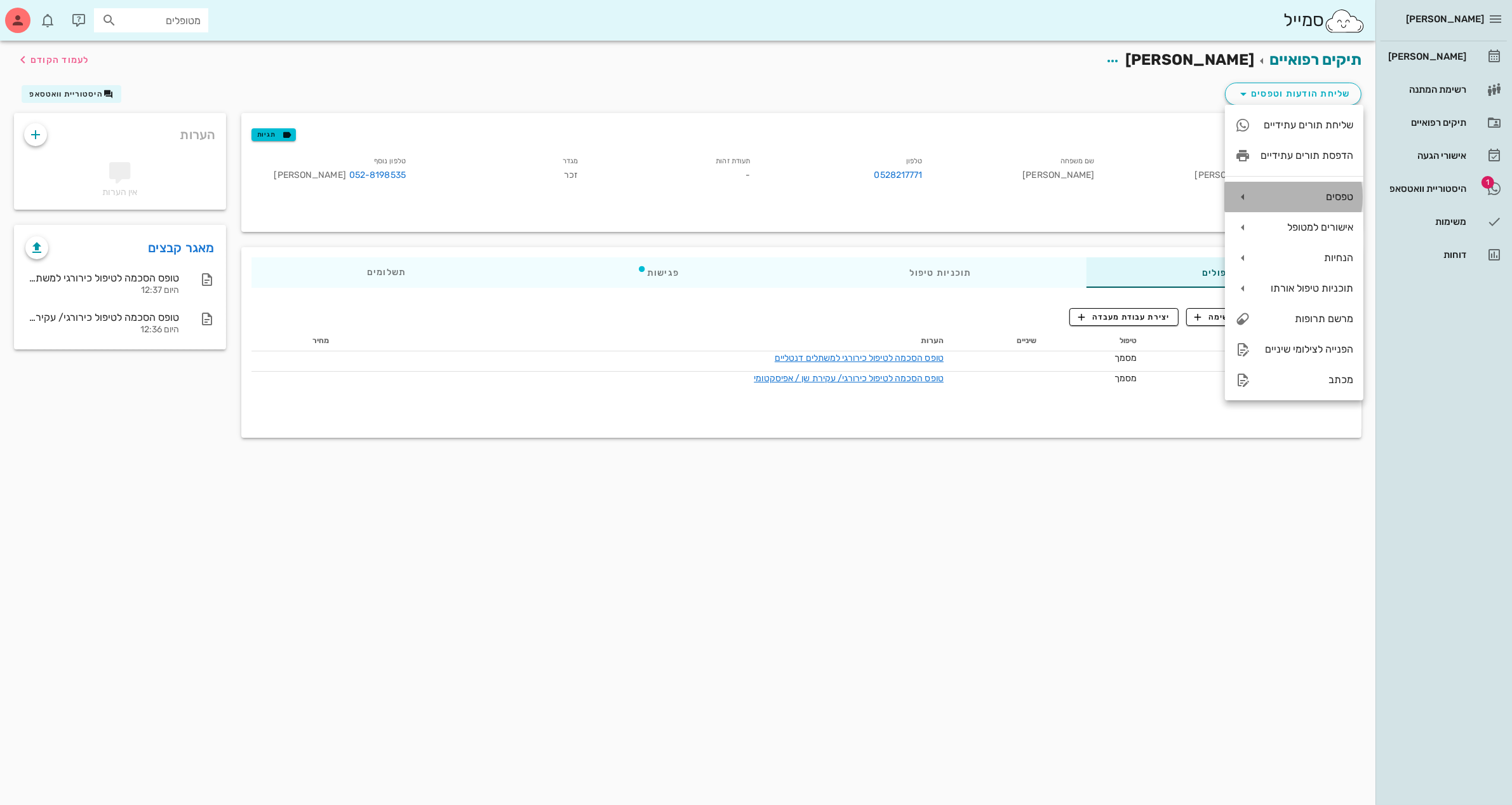
click at [1293, 200] on div "טפסים" at bounding box center [1306, 197] width 93 height 12
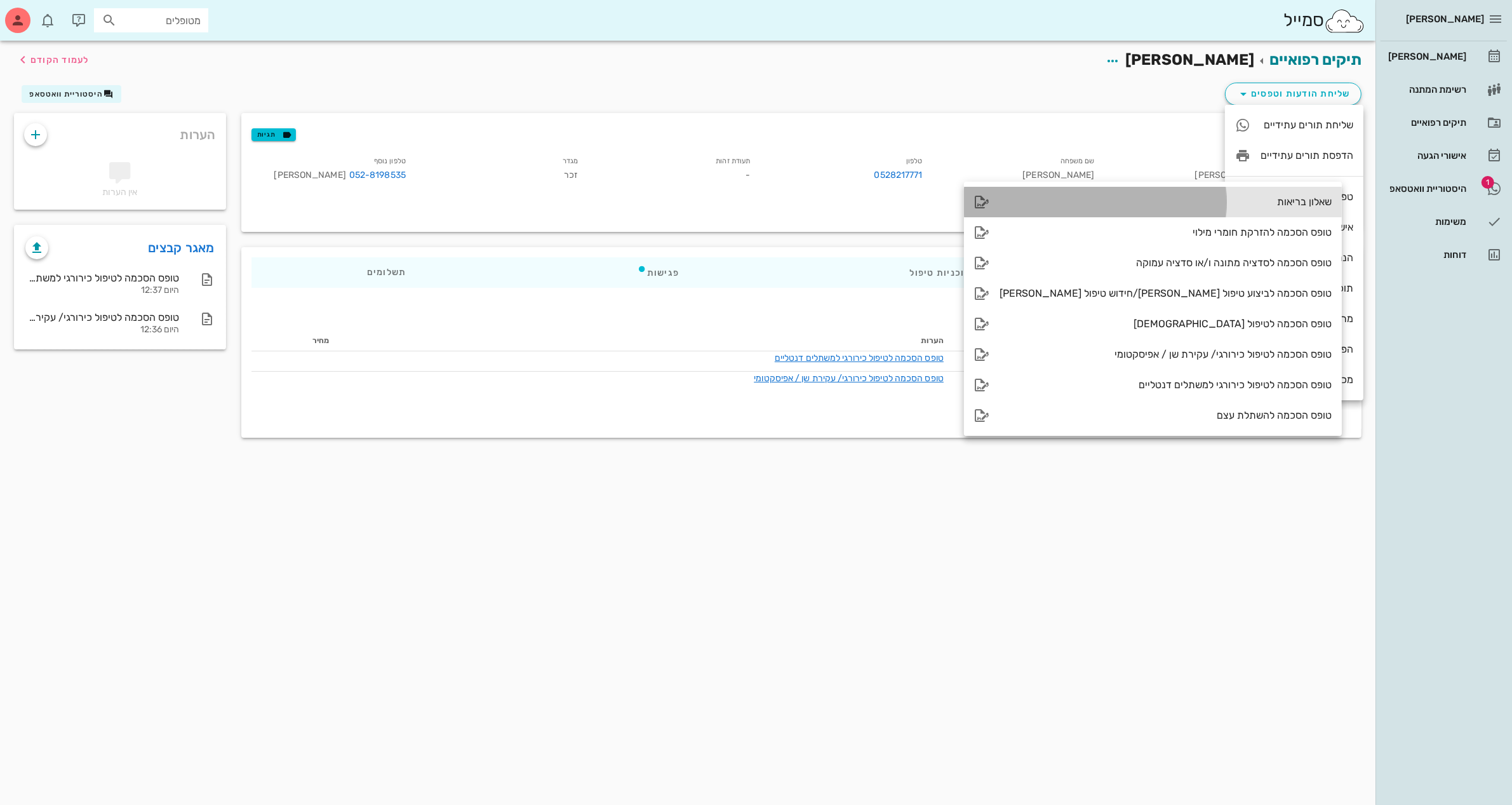
click at [1106, 202] on div "שאלון בריאות" at bounding box center [1165, 202] width 332 height 12
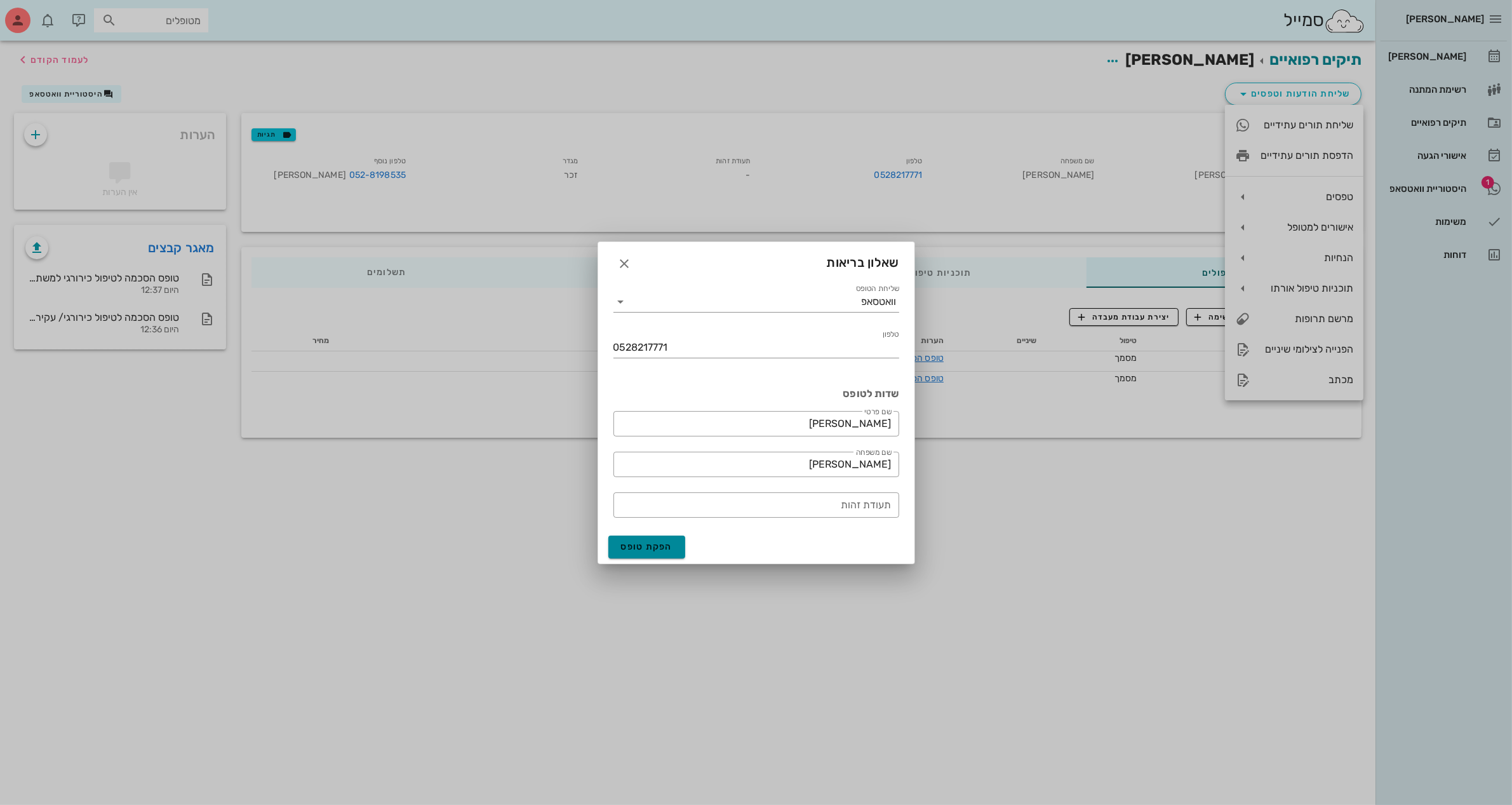
click at [647, 551] on span "הפקת טופס" at bounding box center [647, 547] width 52 height 11
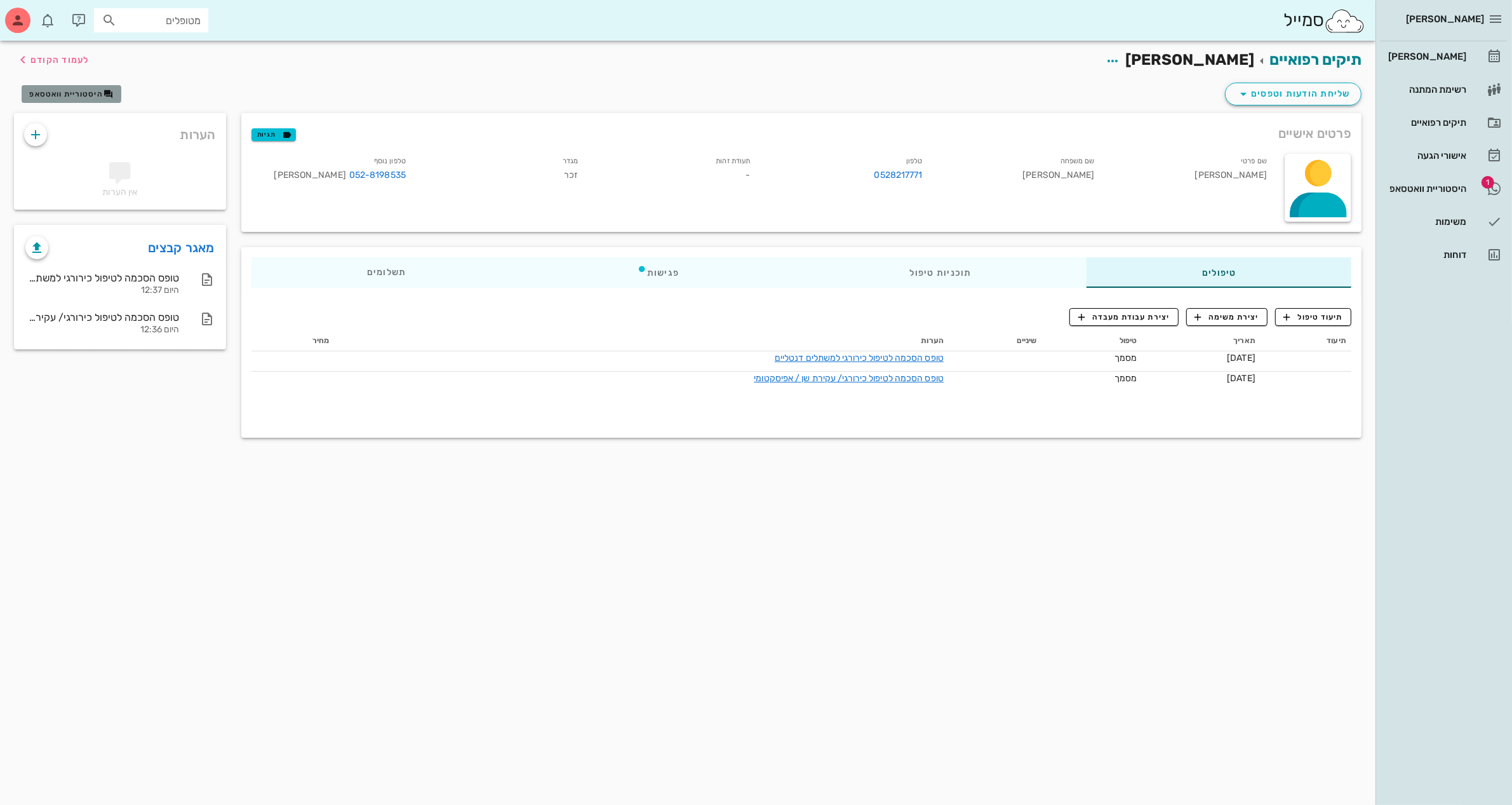
click at [54, 93] on span "היסטוריית וואטסאפ" at bounding box center [65, 94] width 74 height 9
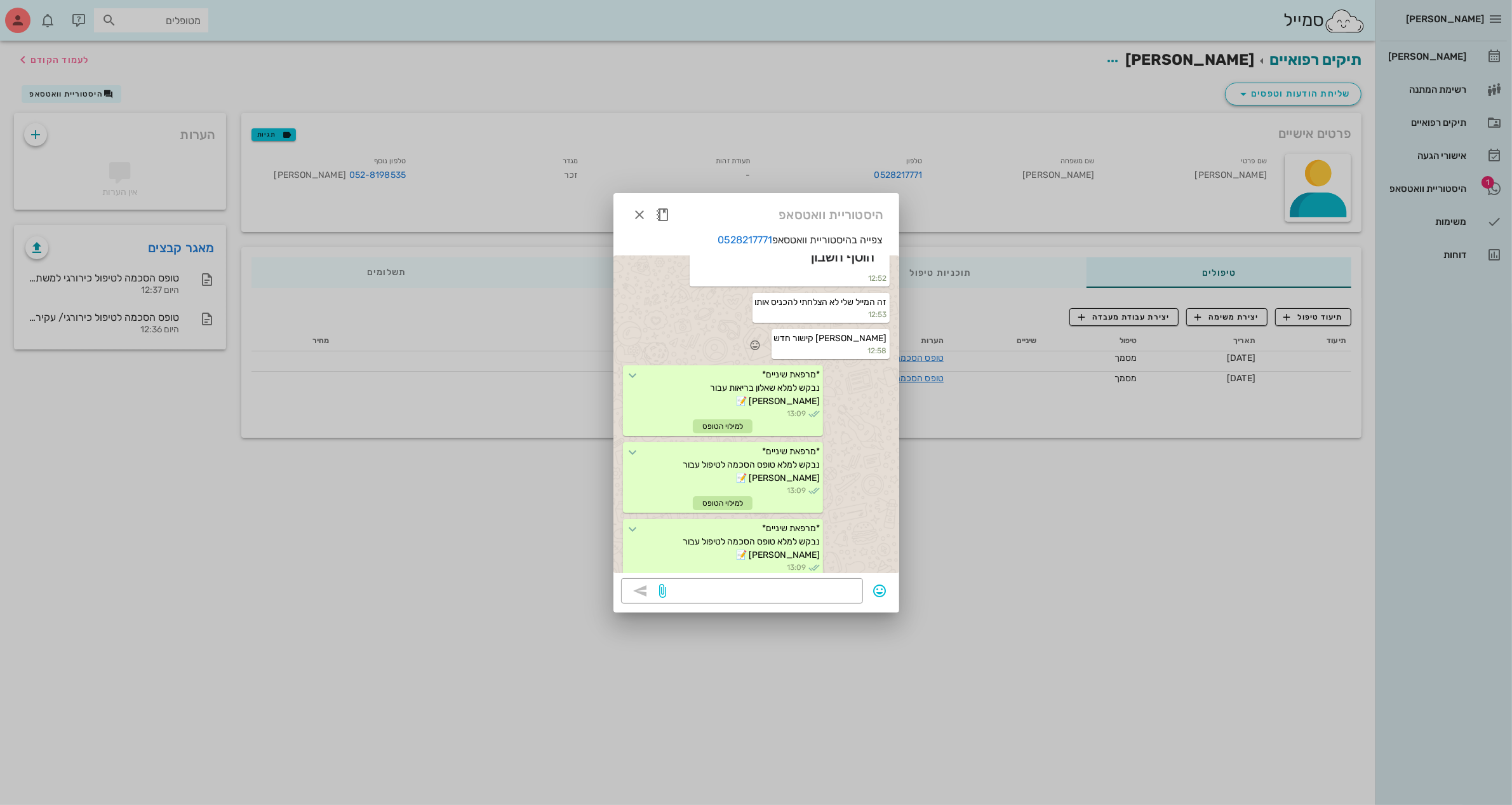
scroll to position [349, 0]
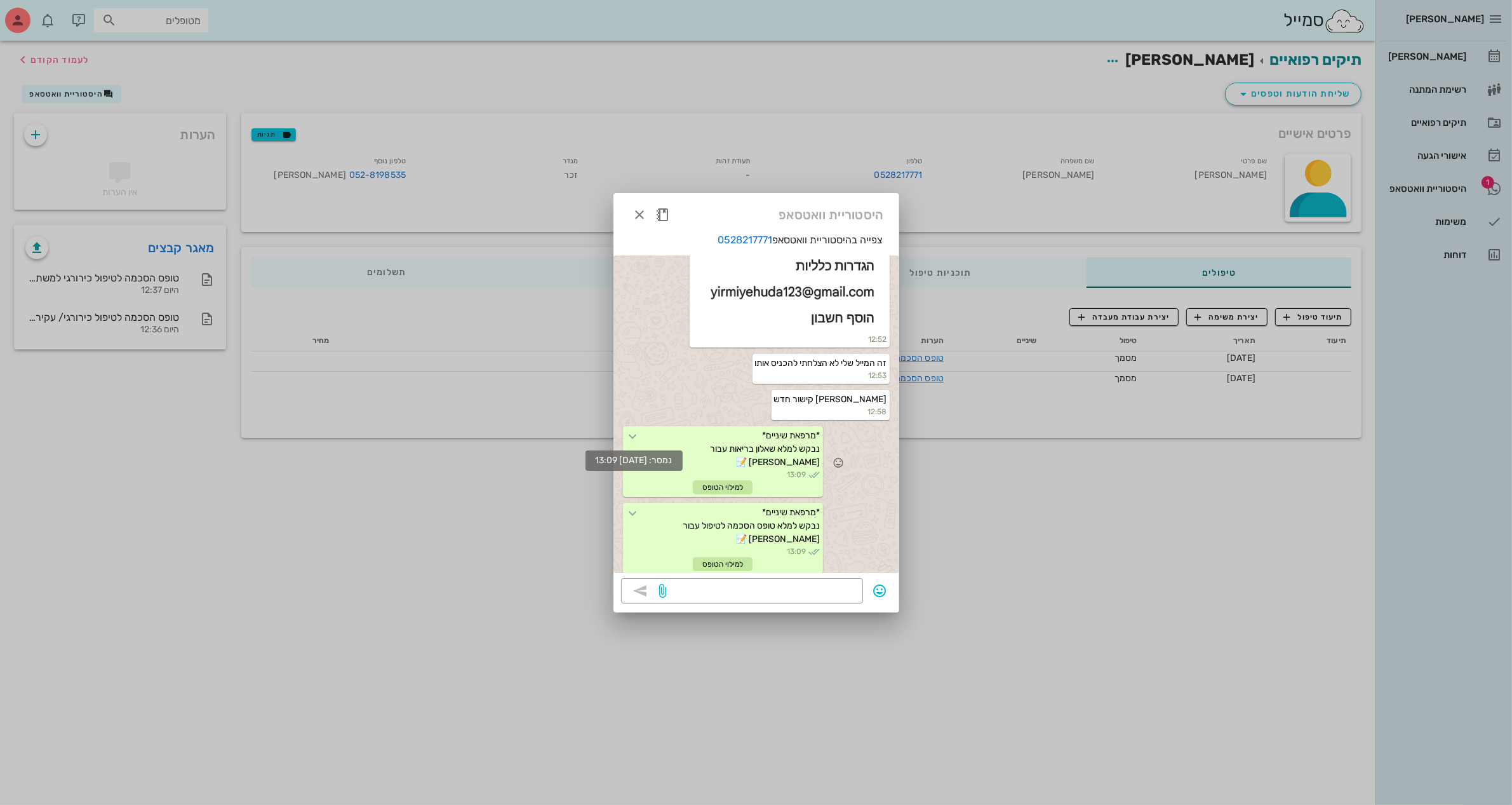
click at [641, 433] on icon at bounding box center [633, 437] width 15 height 15
click at [641, 434] on icon at bounding box center [633, 437] width 15 height 15
